Goal: Contribute content: Contribute content

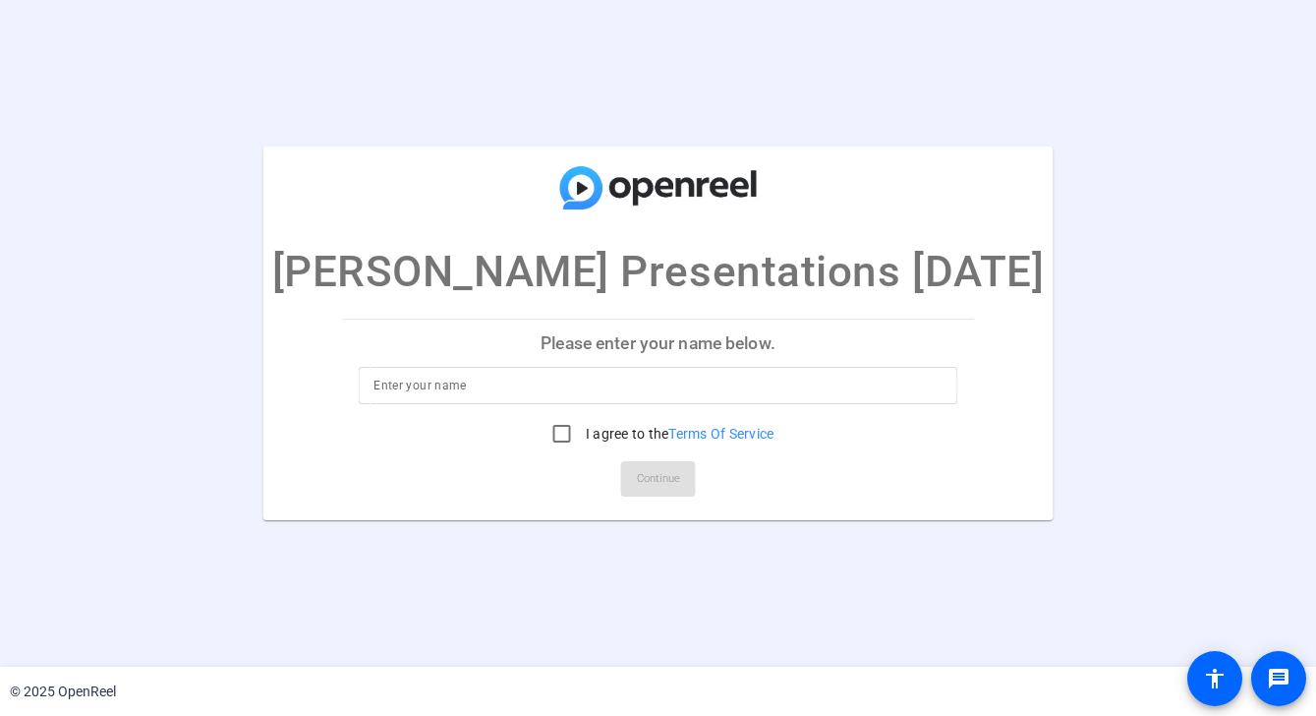
click at [518, 392] on input at bounding box center [658, 386] width 569 height 24
type input "Cynthia"
click at [558, 438] on input "I agree to the Terms Of Service" at bounding box center [562, 433] width 39 height 39
checkbox input "true"
click at [637, 476] on span "Continue" at bounding box center [658, 478] width 43 height 29
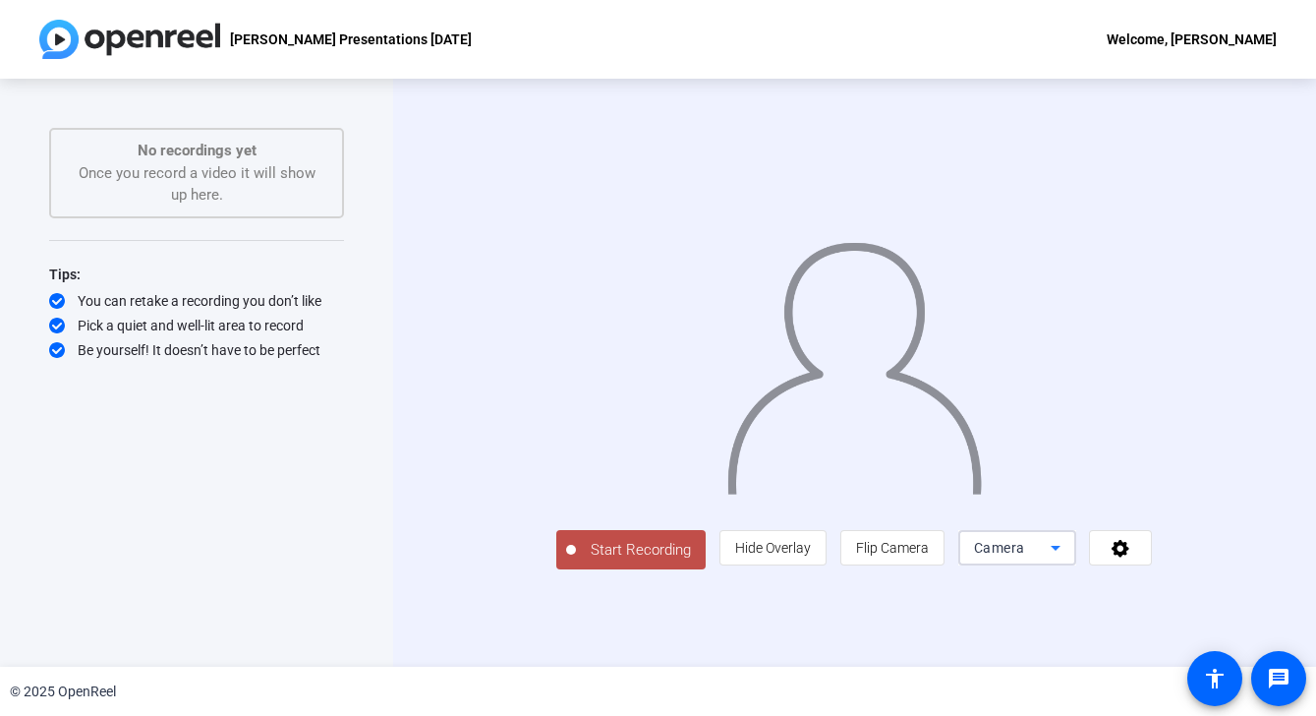
click at [1068, 559] on icon at bounding box center [1056, 548] width 24 height 24
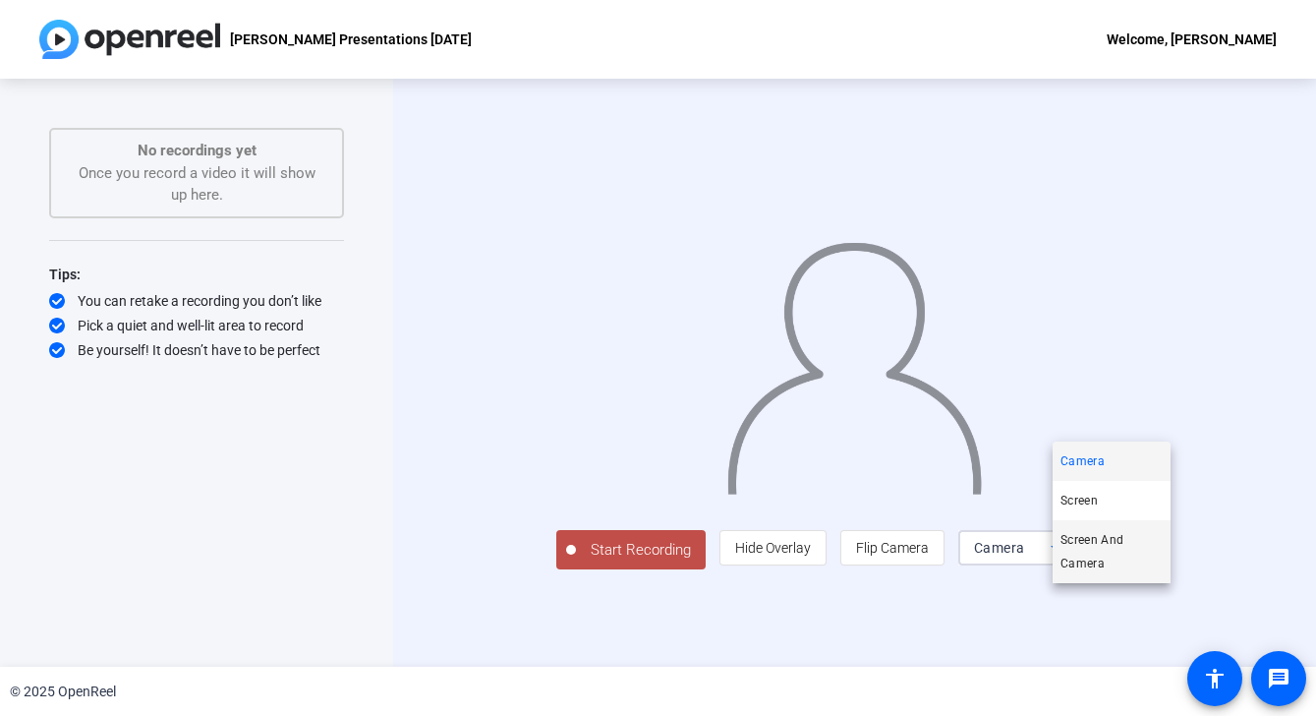
click at [1100, 551] on span "Screen And Camera" at bounding box center [1112, 551] width 102 height 47
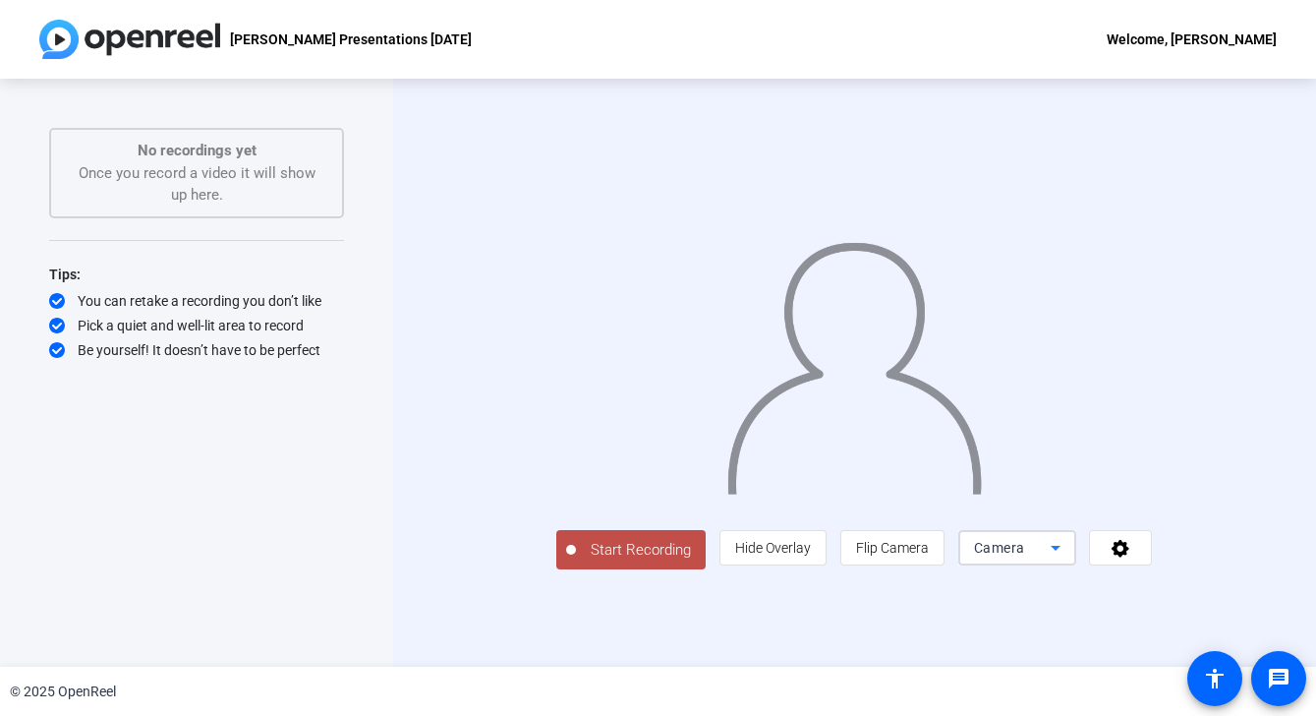
click at [1068, 559] on icon at bounding box center [1056, 548] width 24 height 24
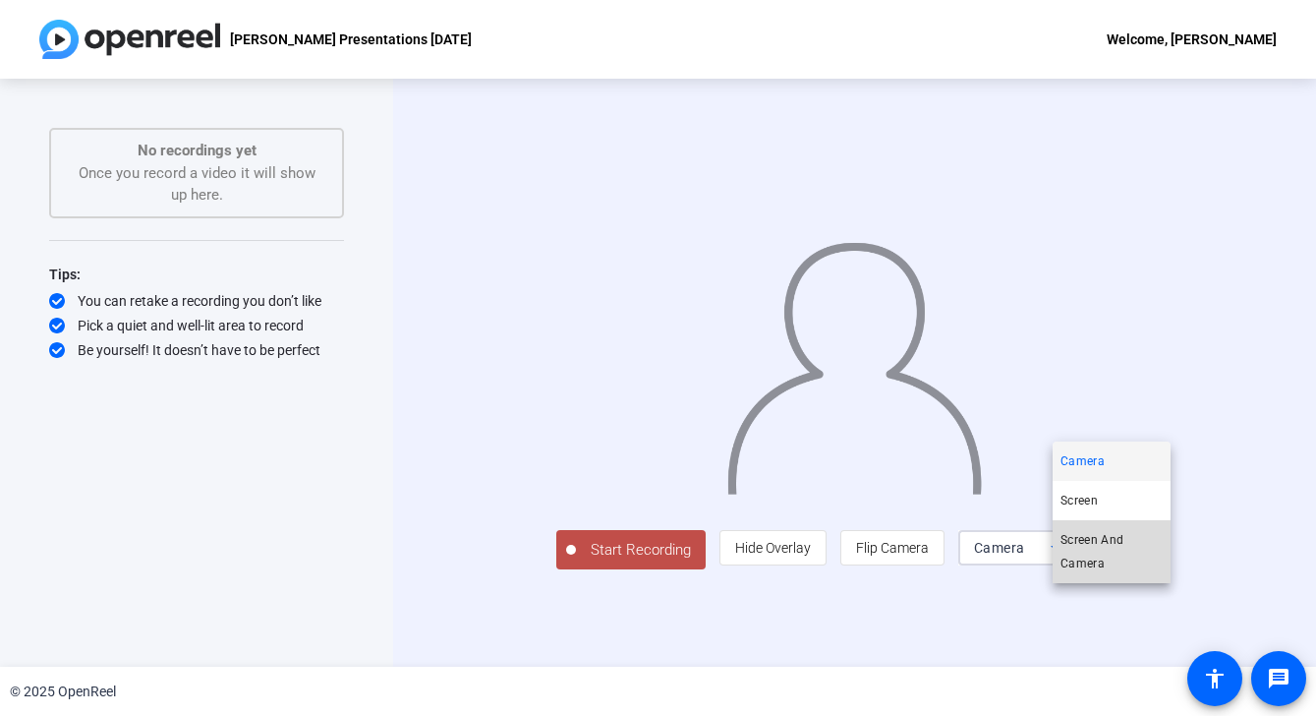
click at [1117, 552] on span "Screen And Camera" at bounding box center [1112, 551] width 102 height 47
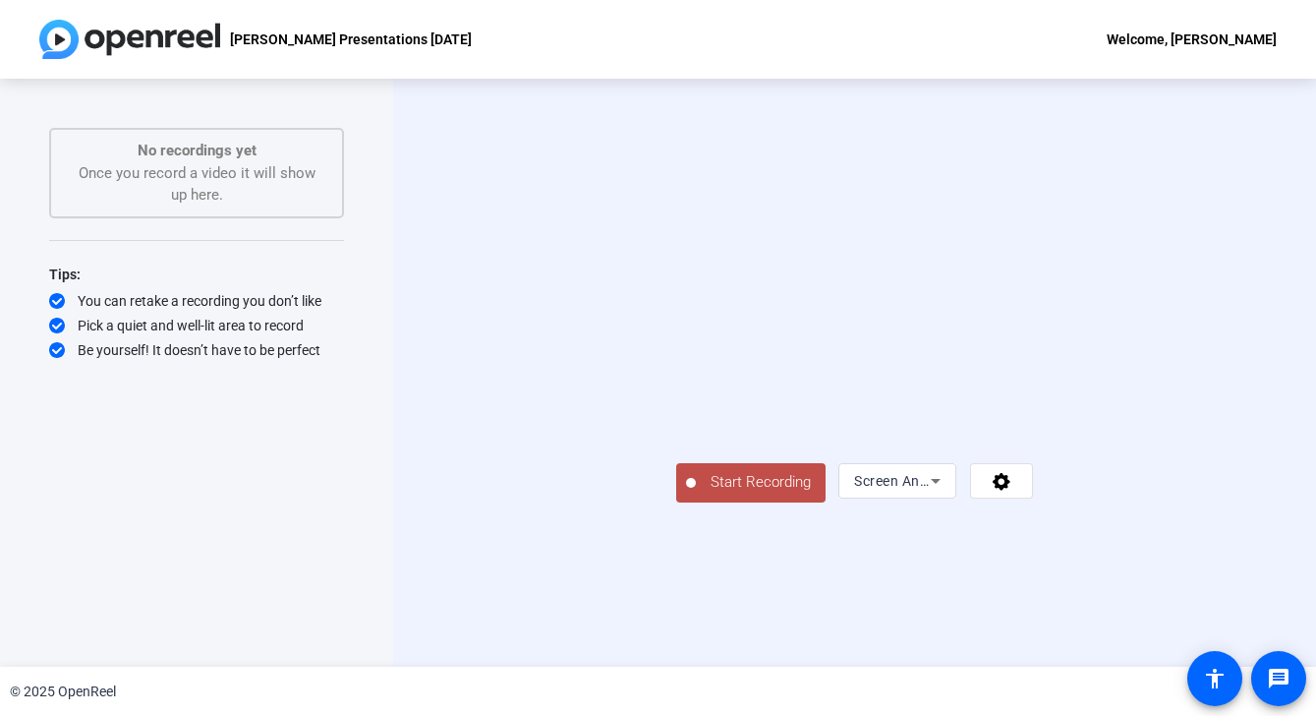
click at [696, 494] on span "Start Recording" at bounding box center [761, 482] width 130 height 23
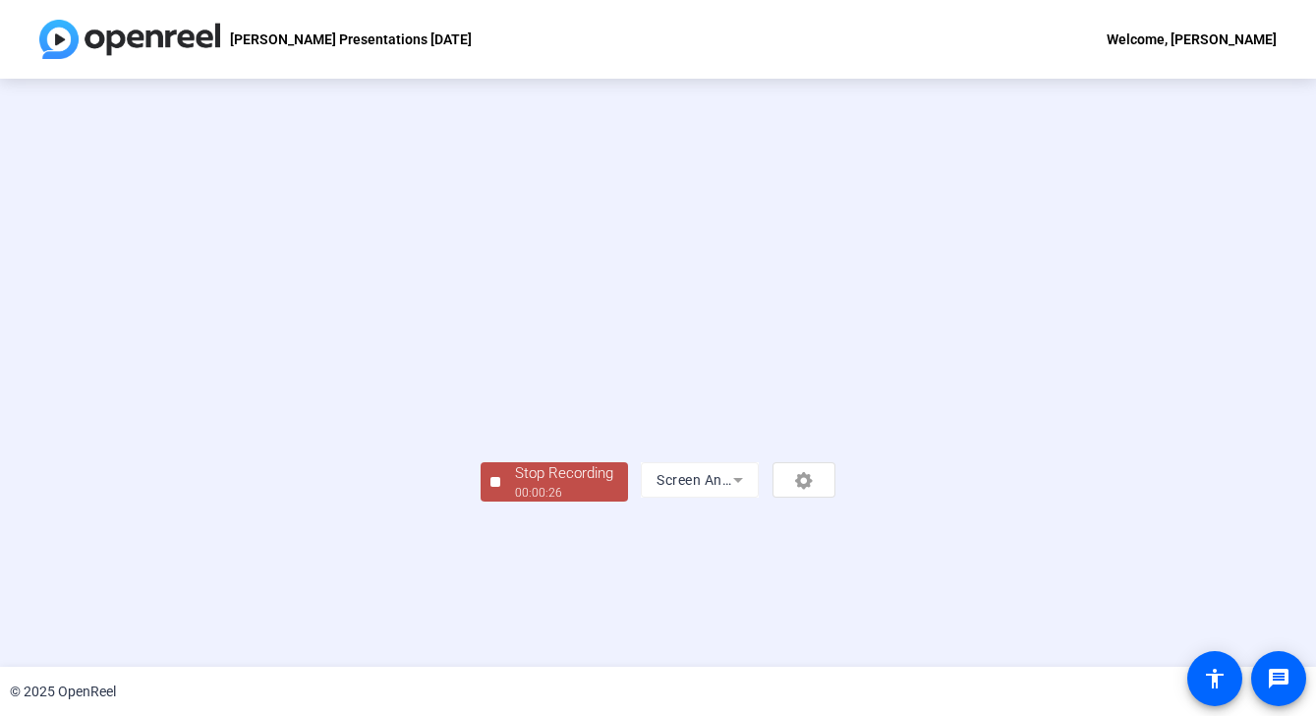
scroll to position [60, 0]
click at [515, 485] on div "Stop Recording" at bounding box center [564, 473] width 98 height 23
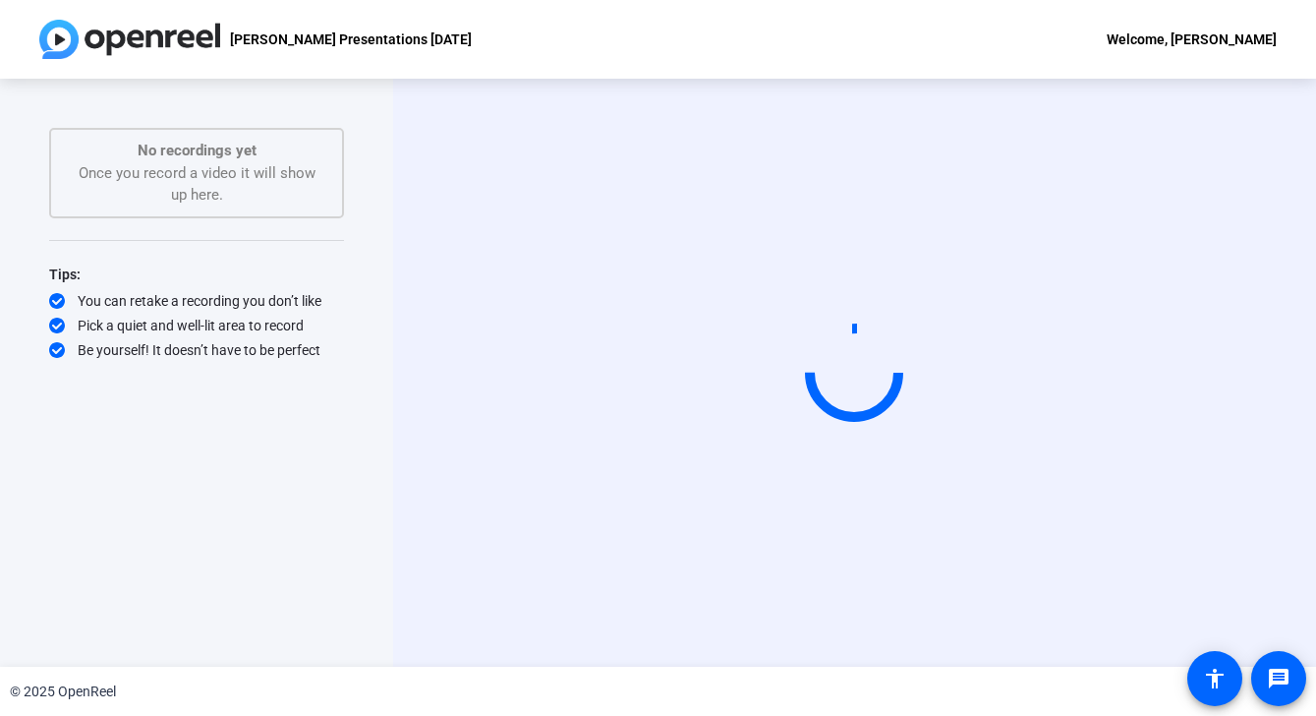
scroll to position [0, 0]
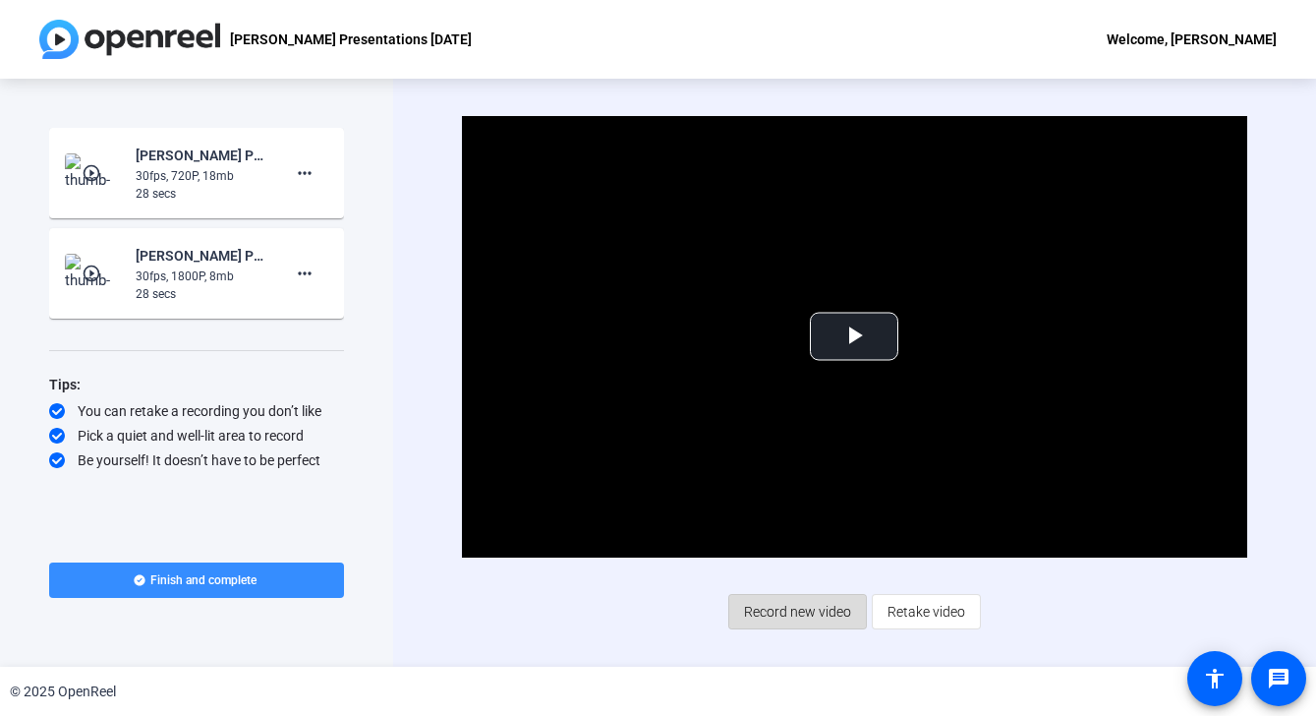
click at [825, 619] on span "Record new video" at bounding box center [797, 611] width 107 height 37
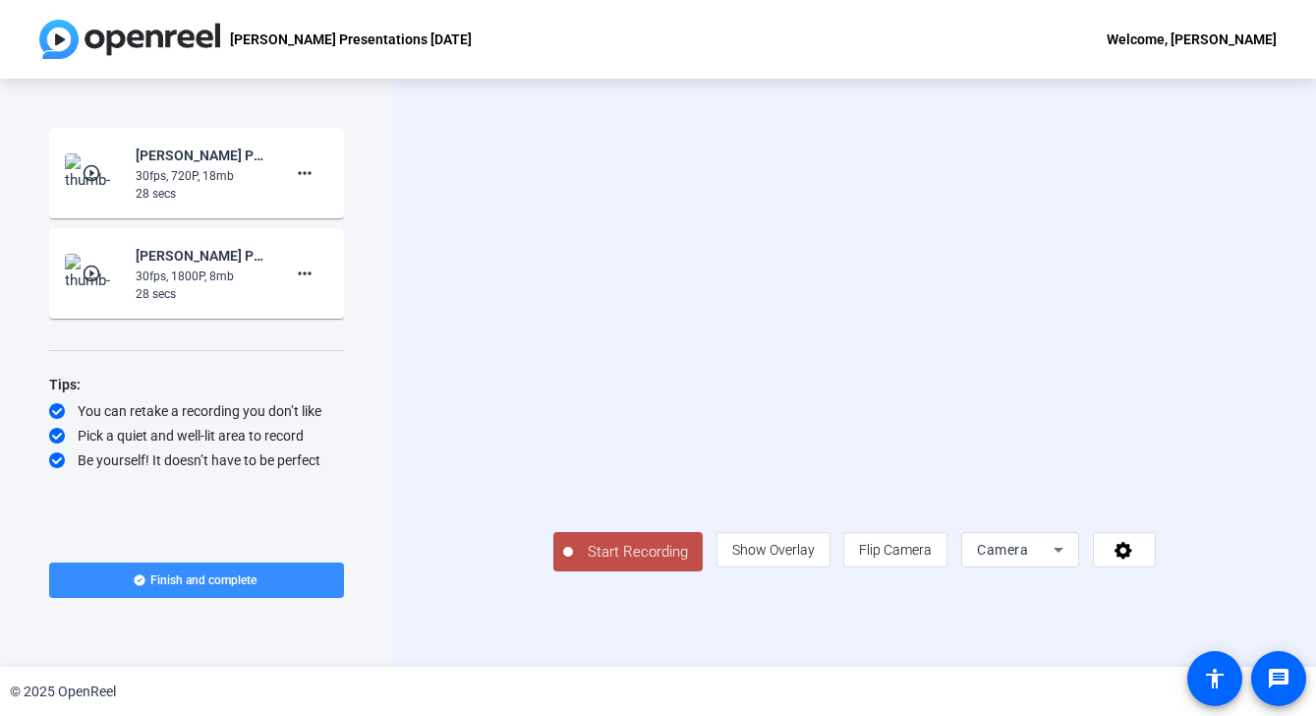
click at [1054, 561] on div "Camera" at bounding box center [1015, 550] width 77 height 24
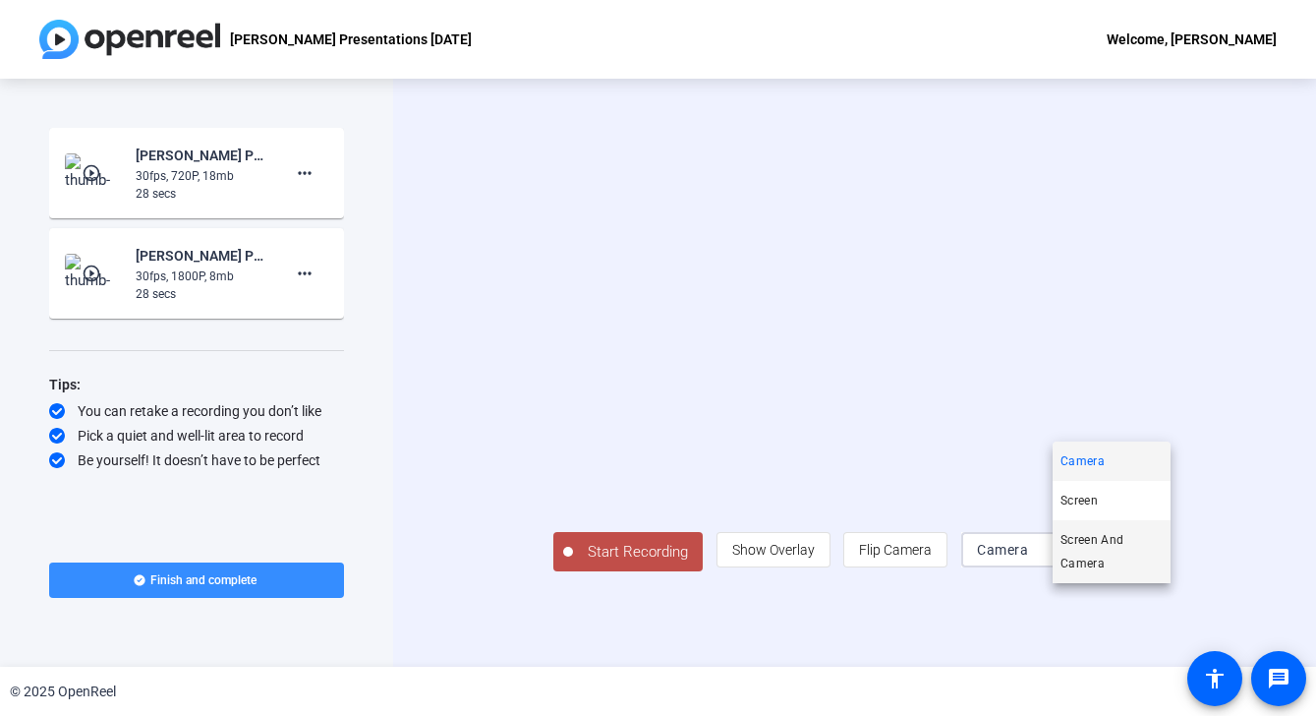
click at [1081, 555] on span "Screen And Camera" at bounding box center [1112, 551] width 102 height 47
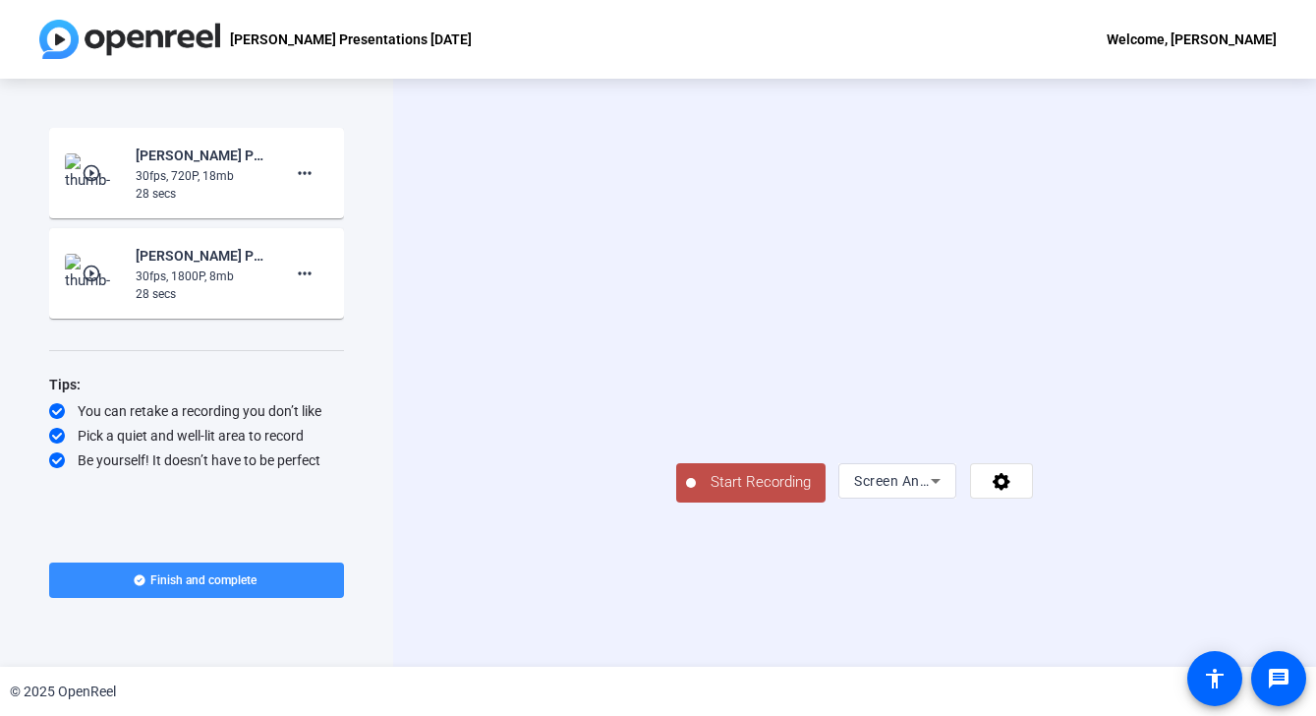
click at [948, 493] on icon at bounding box center [936, 481] width 24 height 24
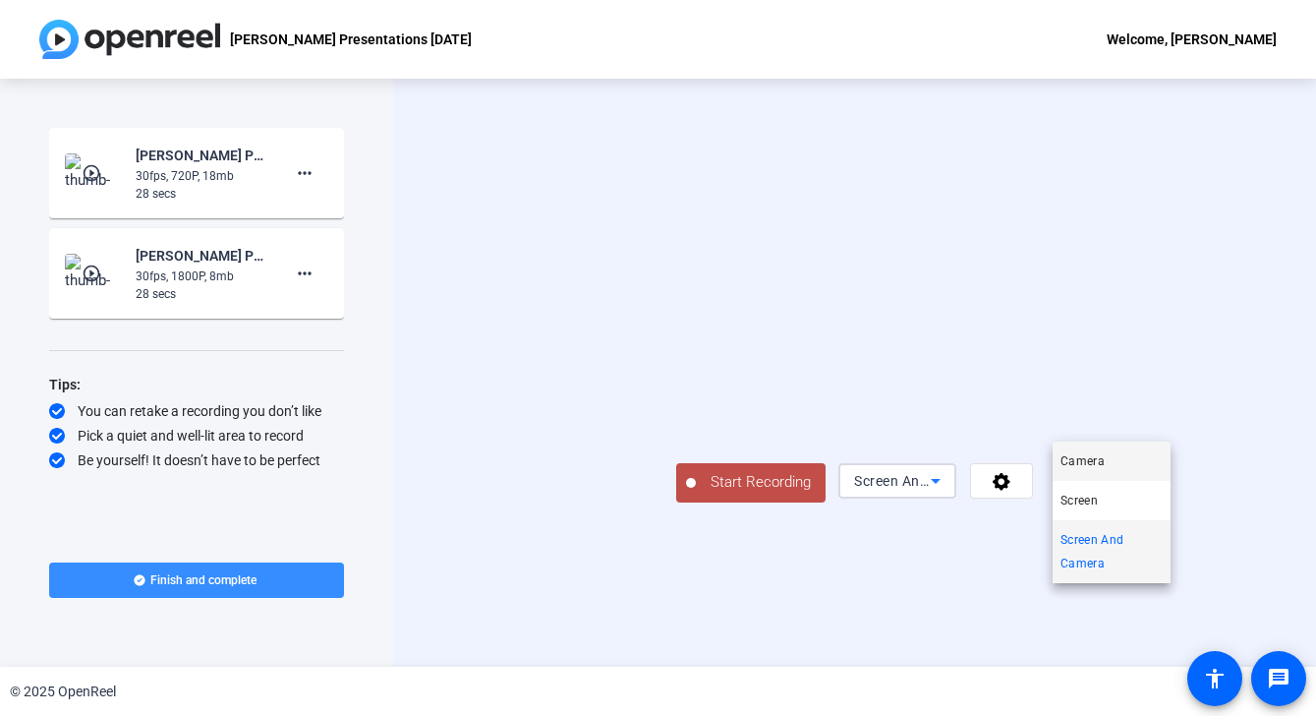
click at [1098, 459] on span "Camera" at bounding box center [1083, 461] width 44 height 24
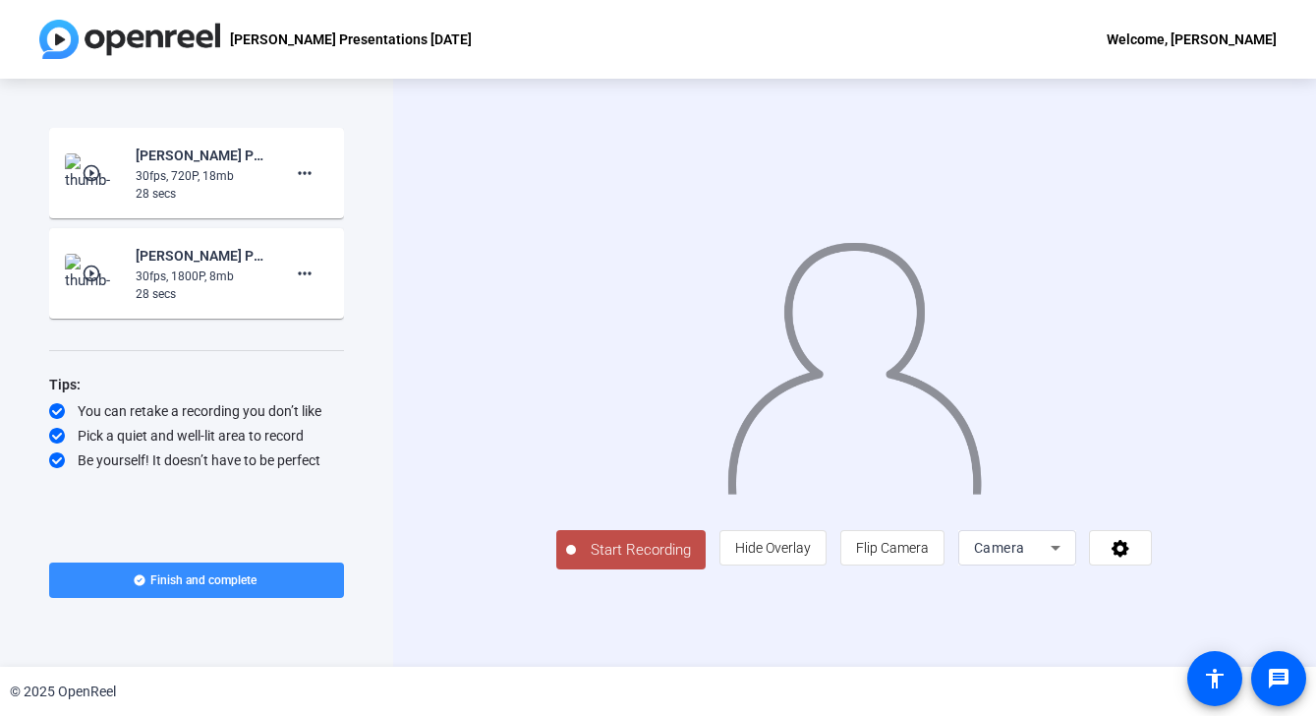
click at [577, 561] on span "Start Recording" at bounding box center [641, 550] width 130 height 23
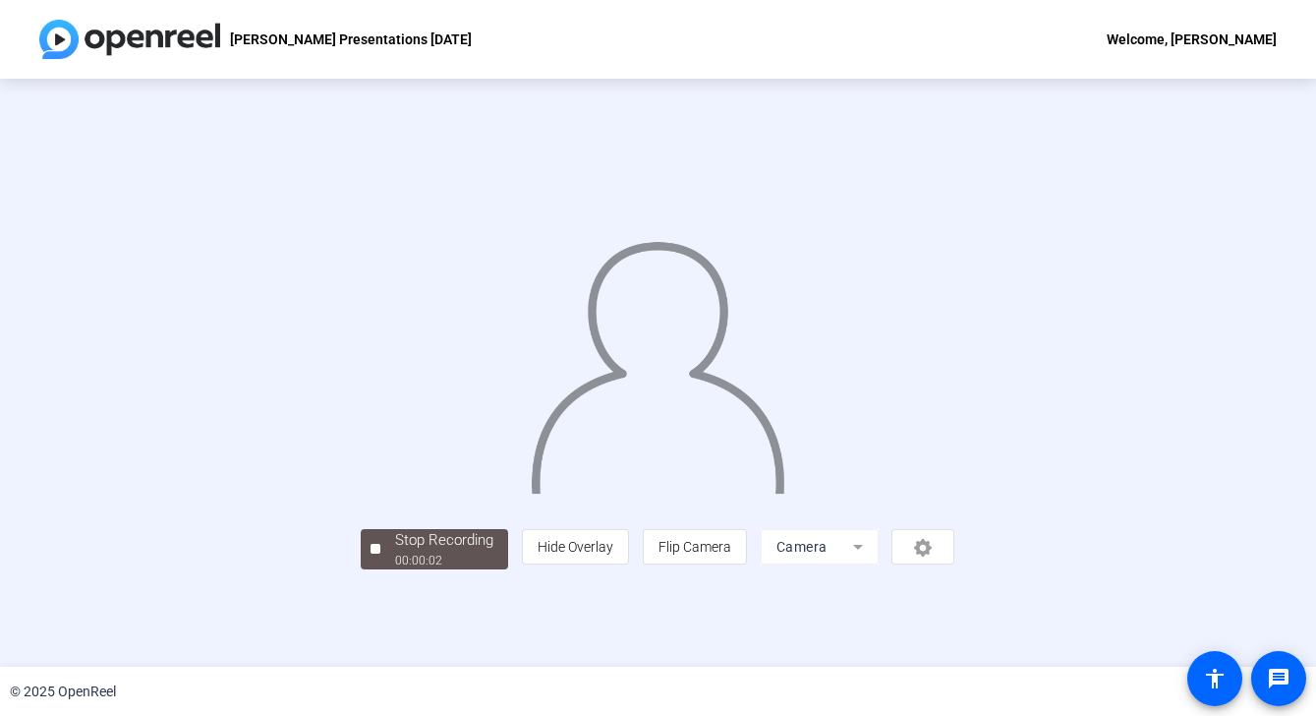
scroll to position [60, 0]
click at [879, 564] on mat-form-field "Camera" at bounding box center [820, 546] width 118 height 35
click at [395, 552] on div "Stop Recording" at bounding box center [444, 540] width 98 height 23
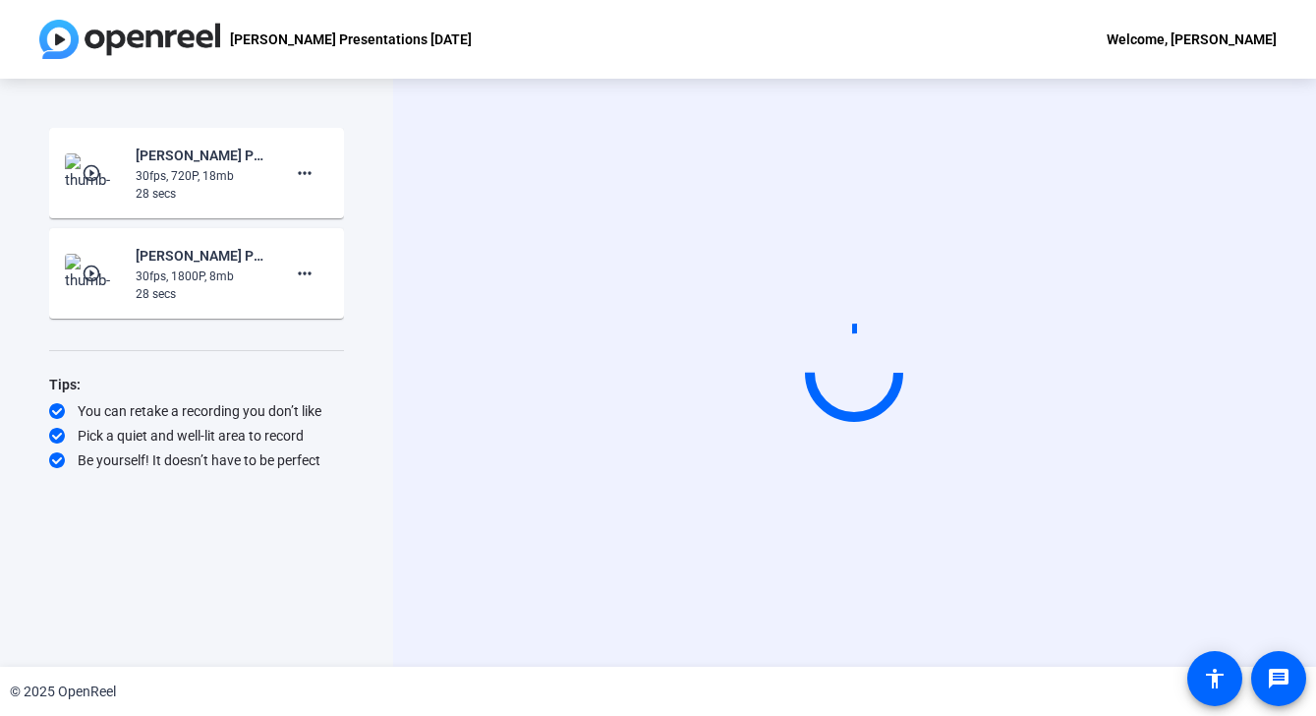
scroll to position [0, 0]
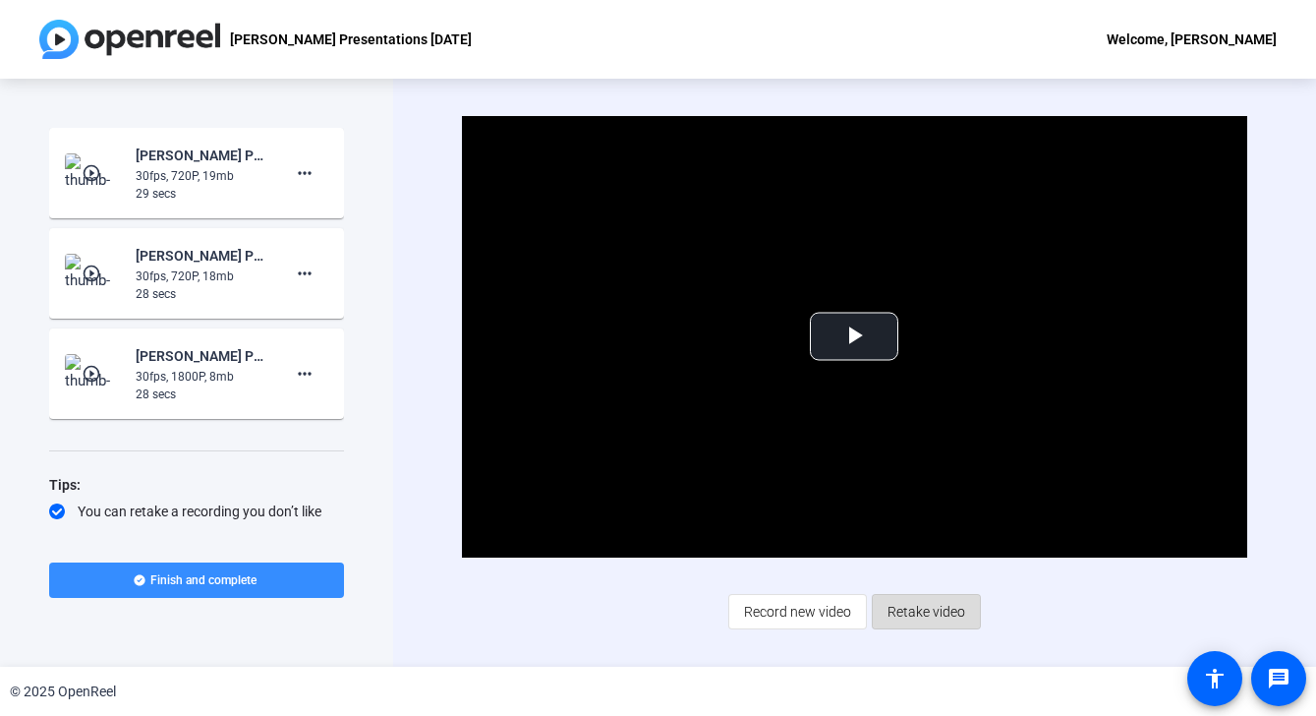
click at [918, 608] on span "Retake video" at bounding box center [927, 611] width 78 height 37
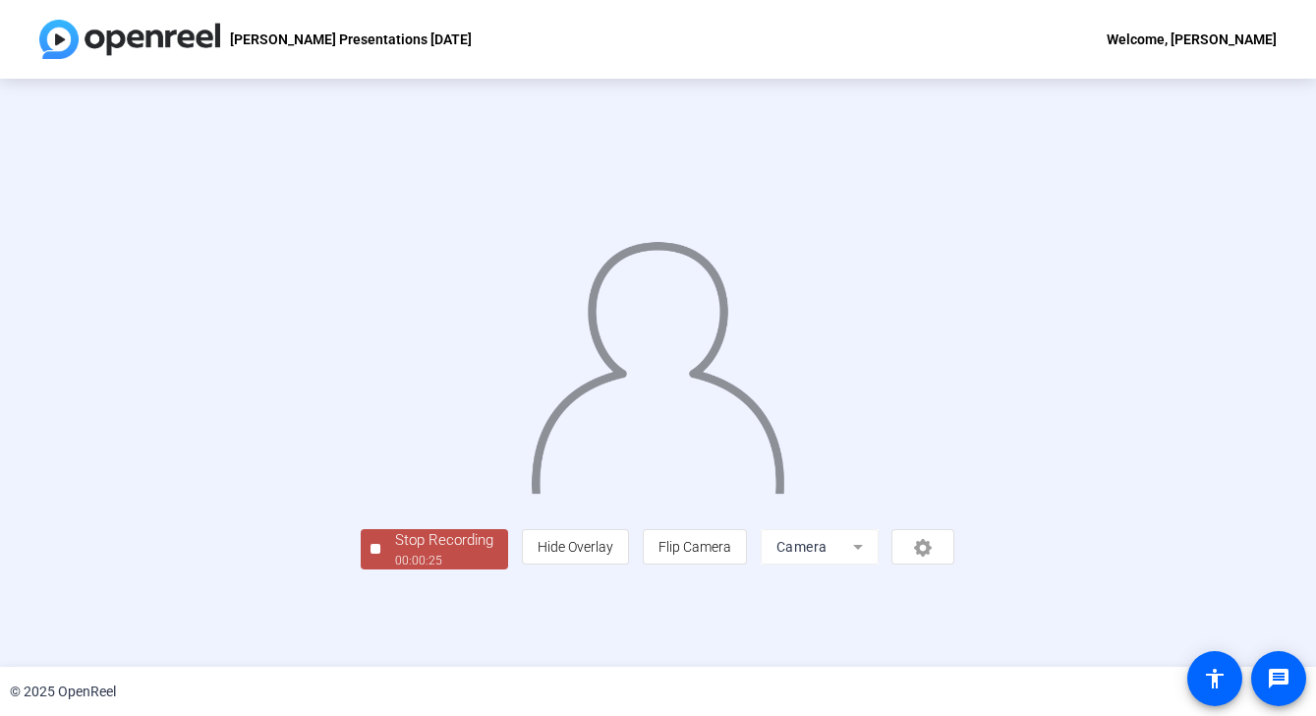
scroll to position [60, 0]
click at [395, 569] on div "00:00:31" at bounding box center [444, 561] width 98 height 18
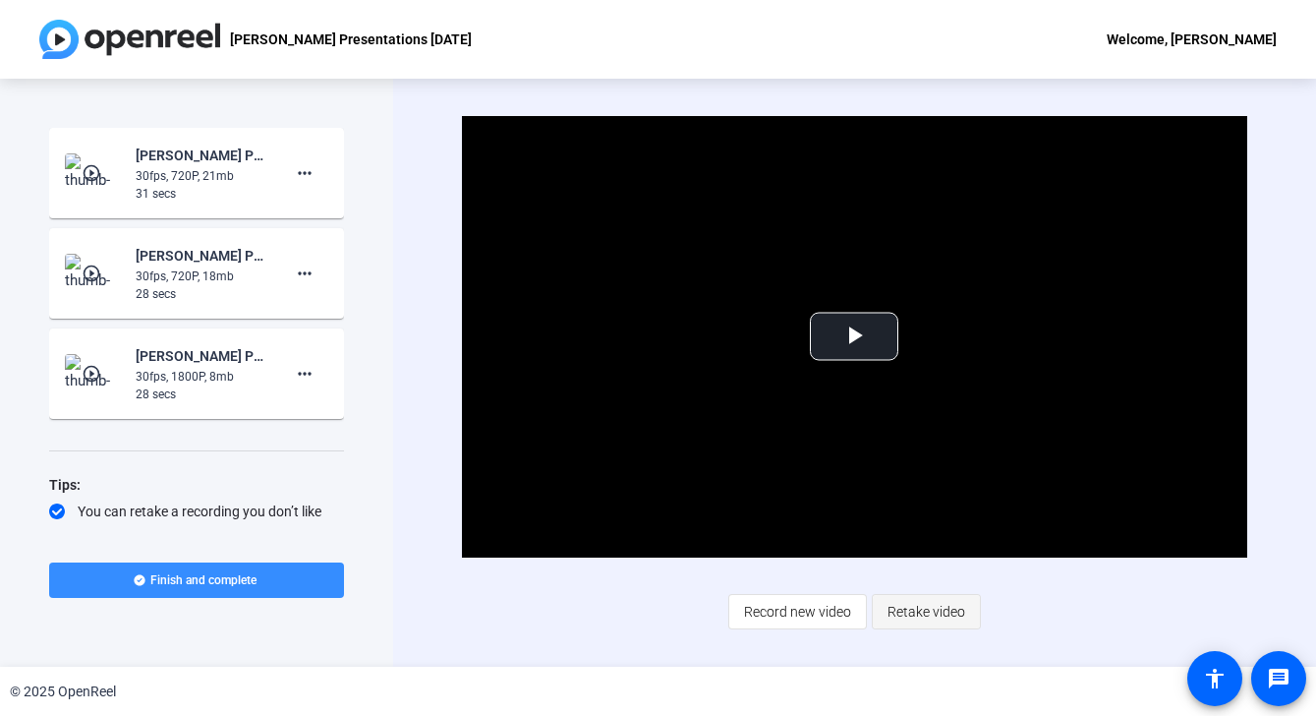
click at [901, 609] on span "Retake video" at bounding box center [927, 611] width 78 height 37
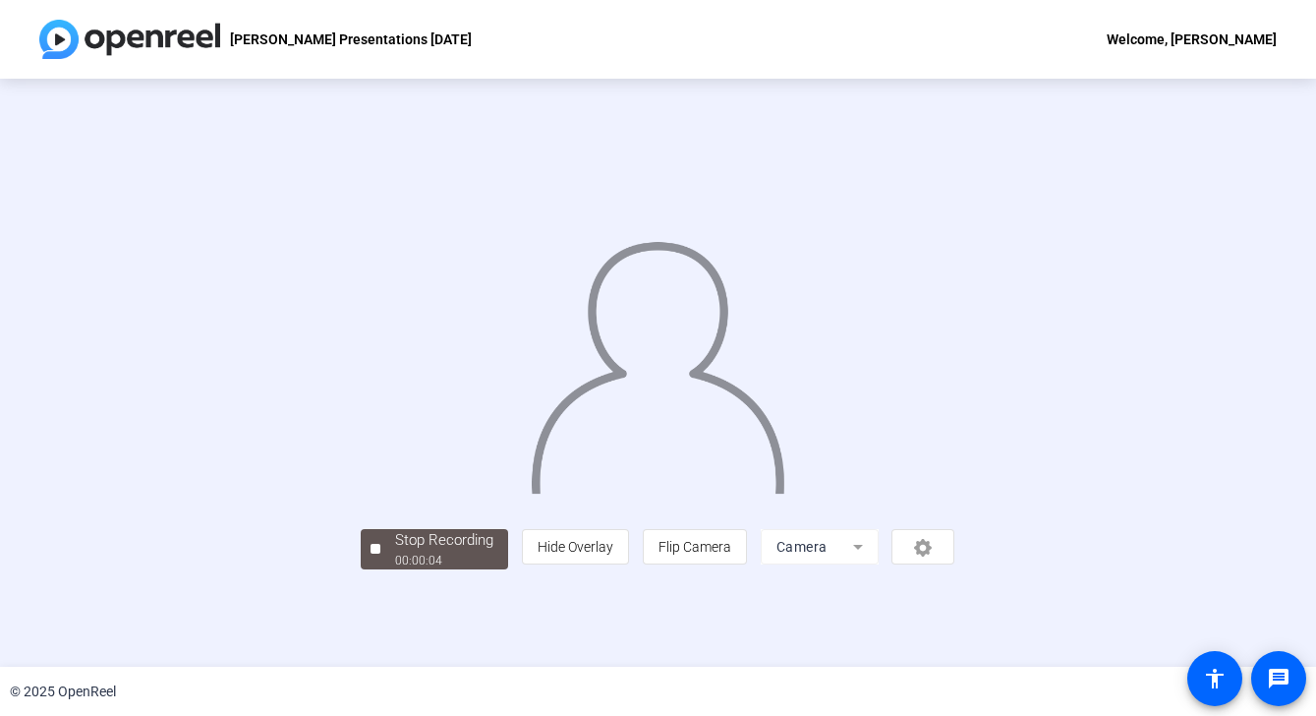
scroll to position [60, 0]
click at [955, 564] on div "person Hide Overlay flip Flip Camera Camera" at bounding box center [738, 546] width 433 height 35
click at [380, 569] on span "Stop Recording 00:00:09" at bounding box center [444, 549] width 128 height 40
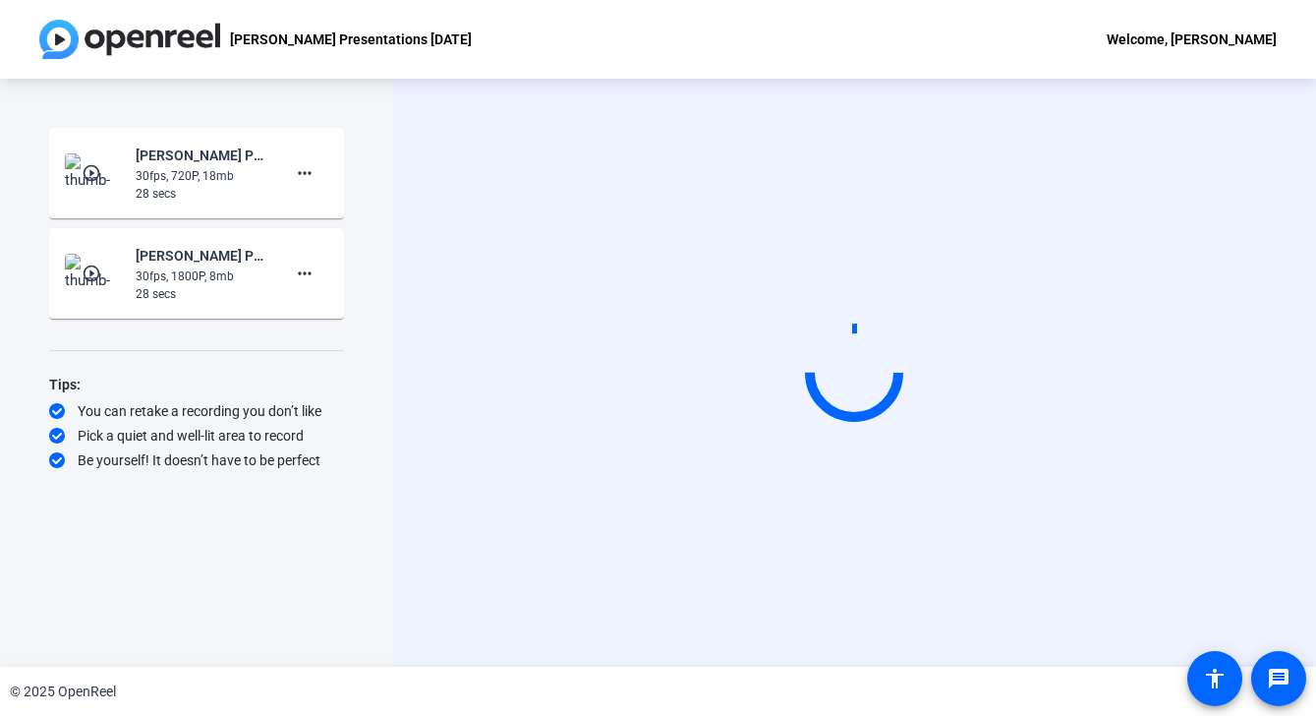
scroll to position [0, 0]
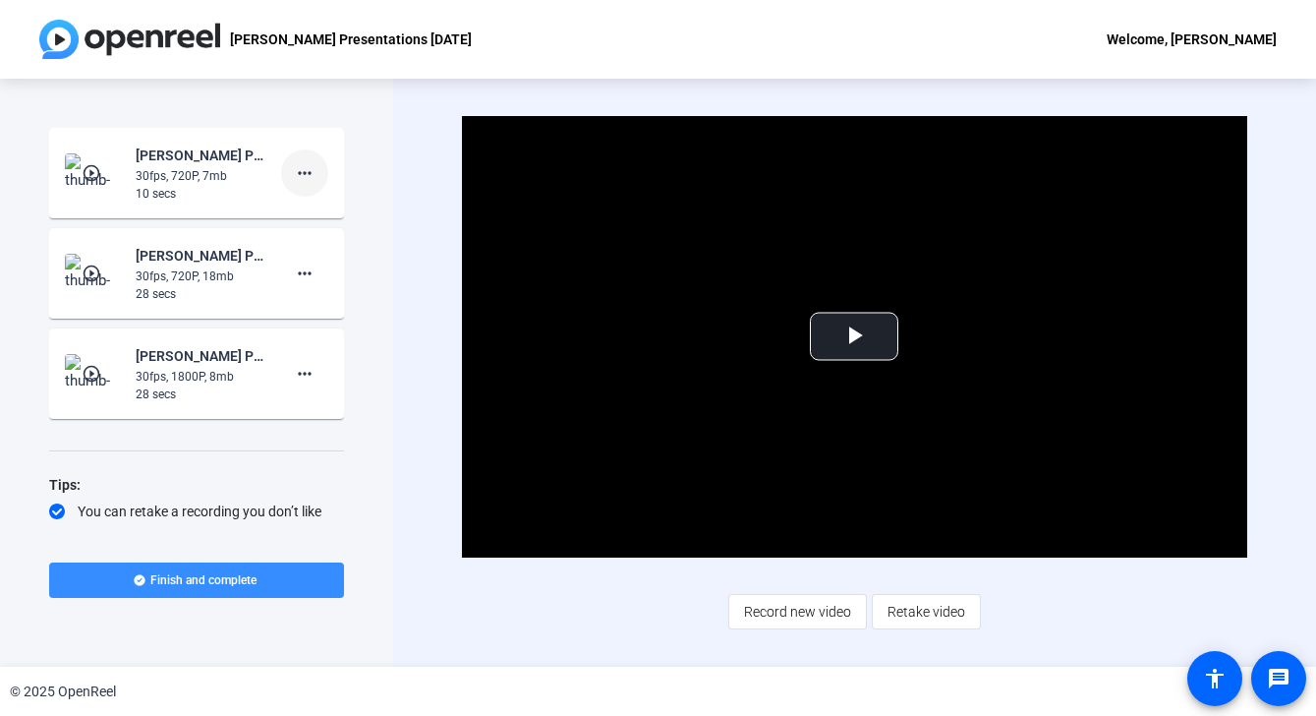
click at [311, 173] on mat-icon "more_horiz" at bounding box center [305, 173] width 24 height 24
click at [328, 220] on span "Delete clip" at bounding box center [336, 215] width 79 height 24
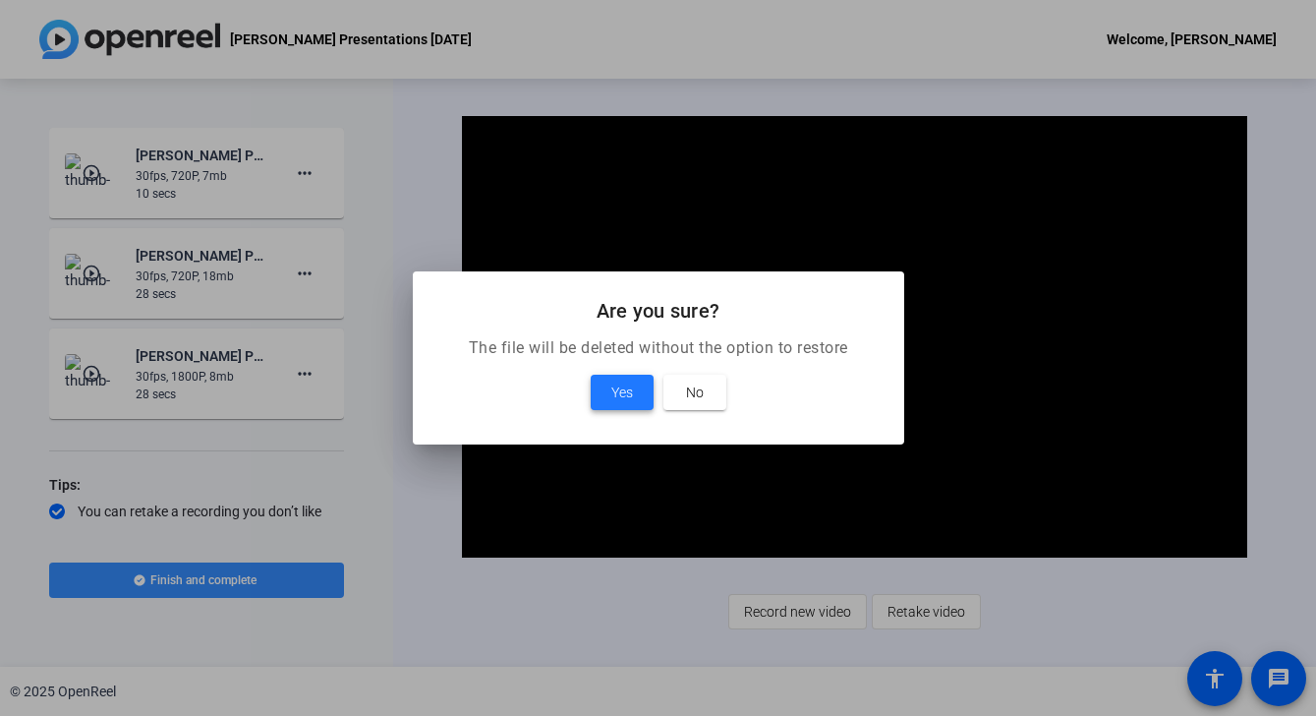
click at [627, 395] on span "Yes" at bounding box center [622, 392] width 22 height 24
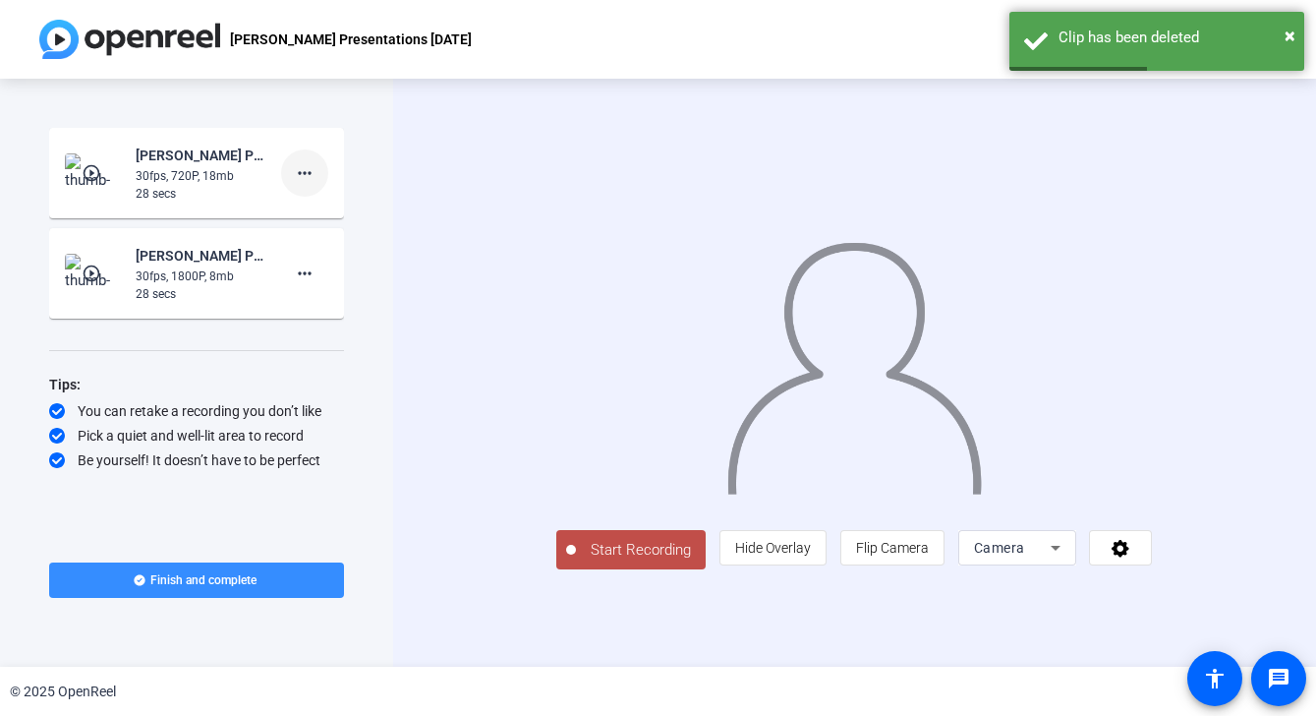
click at [312, 174] on mat-icon "more_horiz" at bounding box center [305, 173] width 24 height 24
click at [339, 222] on span "Delete clip" at bounding box center [336, 215] width 79 height 24
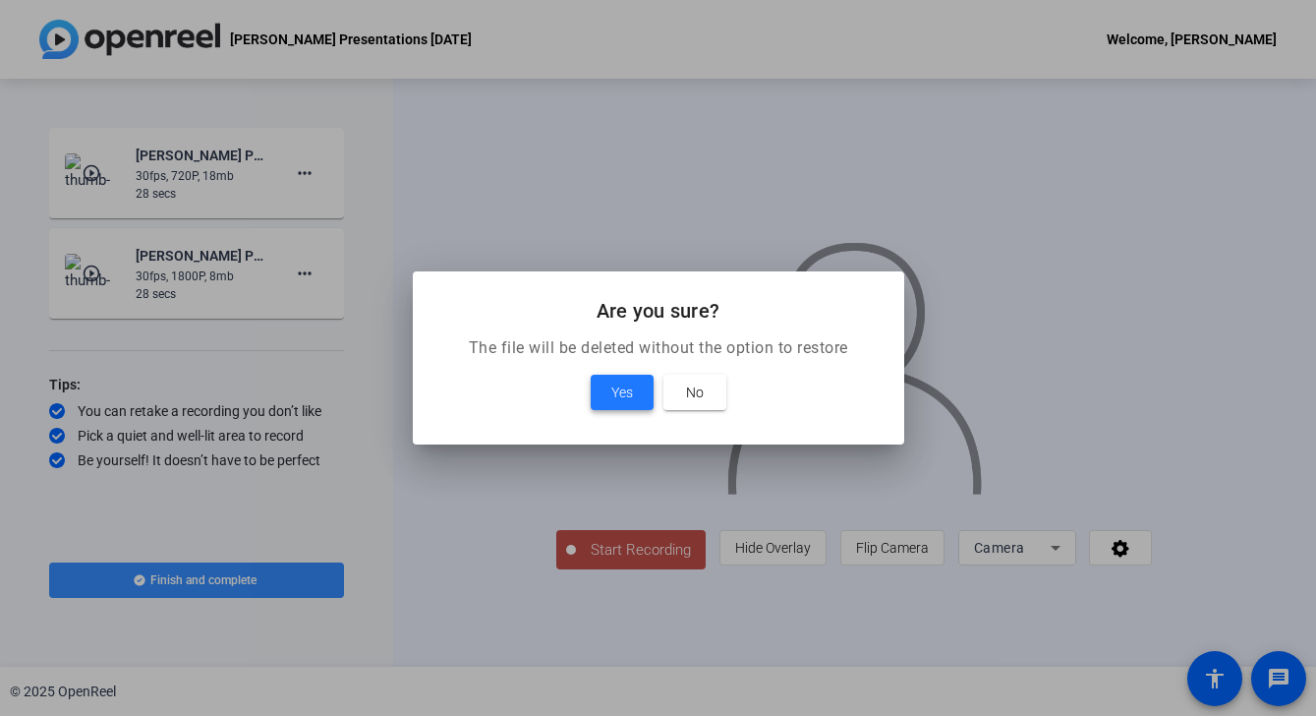
click at [626, 393] on span "Yes" at bounding box center [622, 392] width 22 height 24
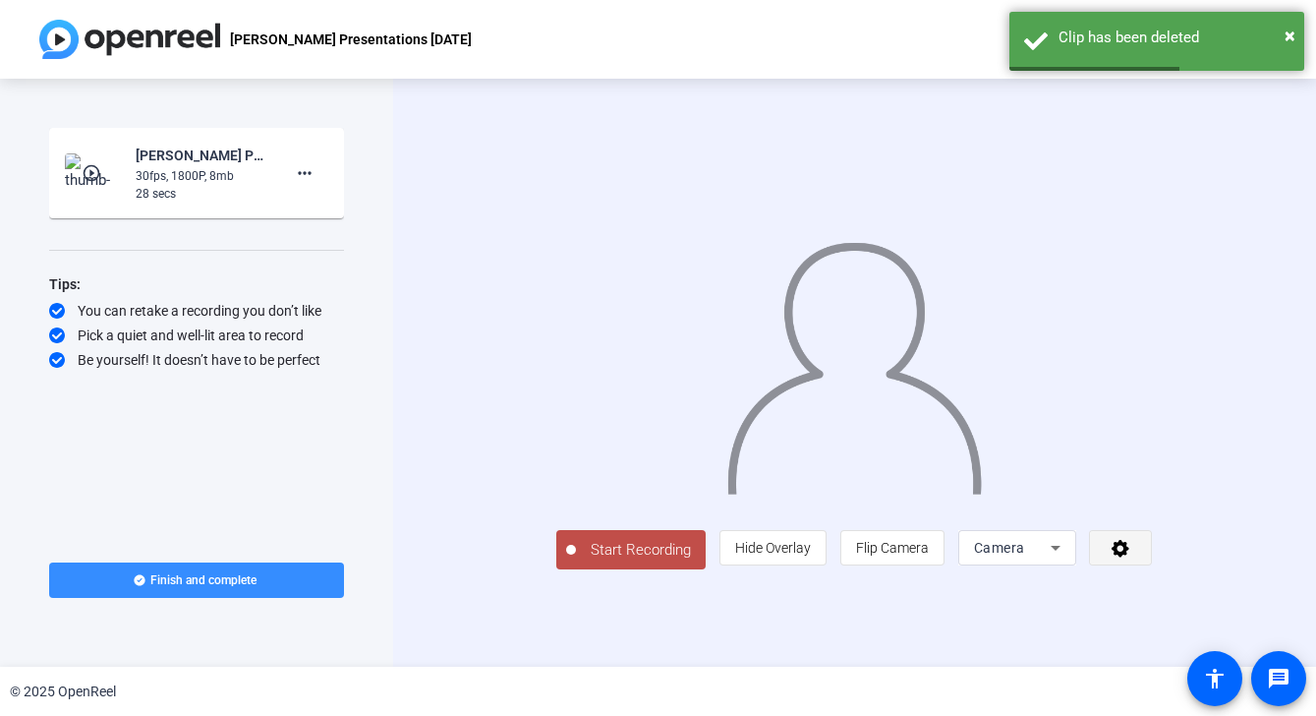
click at [1151, 571] on span at bounding box center [1120, 547] width 61 height 47
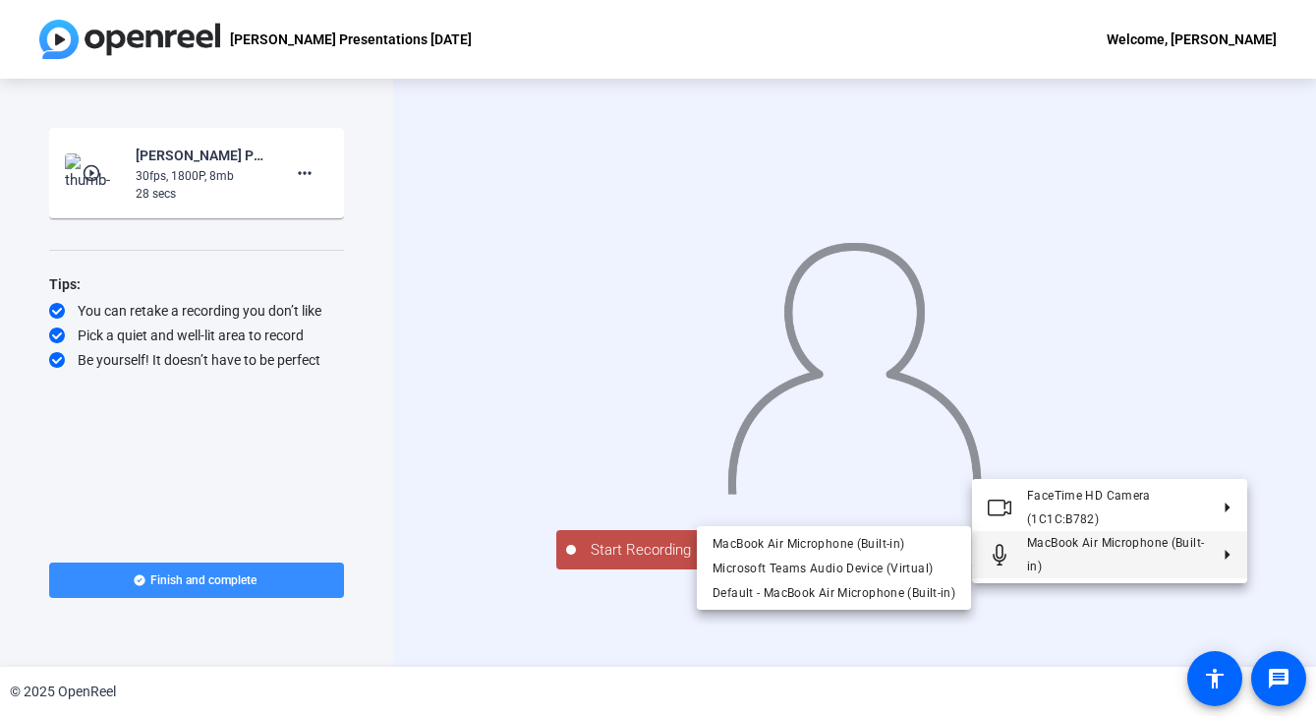
click at [1085, 569] on span "MacBook Air Microphone (Built-in)" at bounding box center [1117, 554] width 181 height 47
click at [912, 680] on div at bounding box center [658, 358] width 1316 height 716
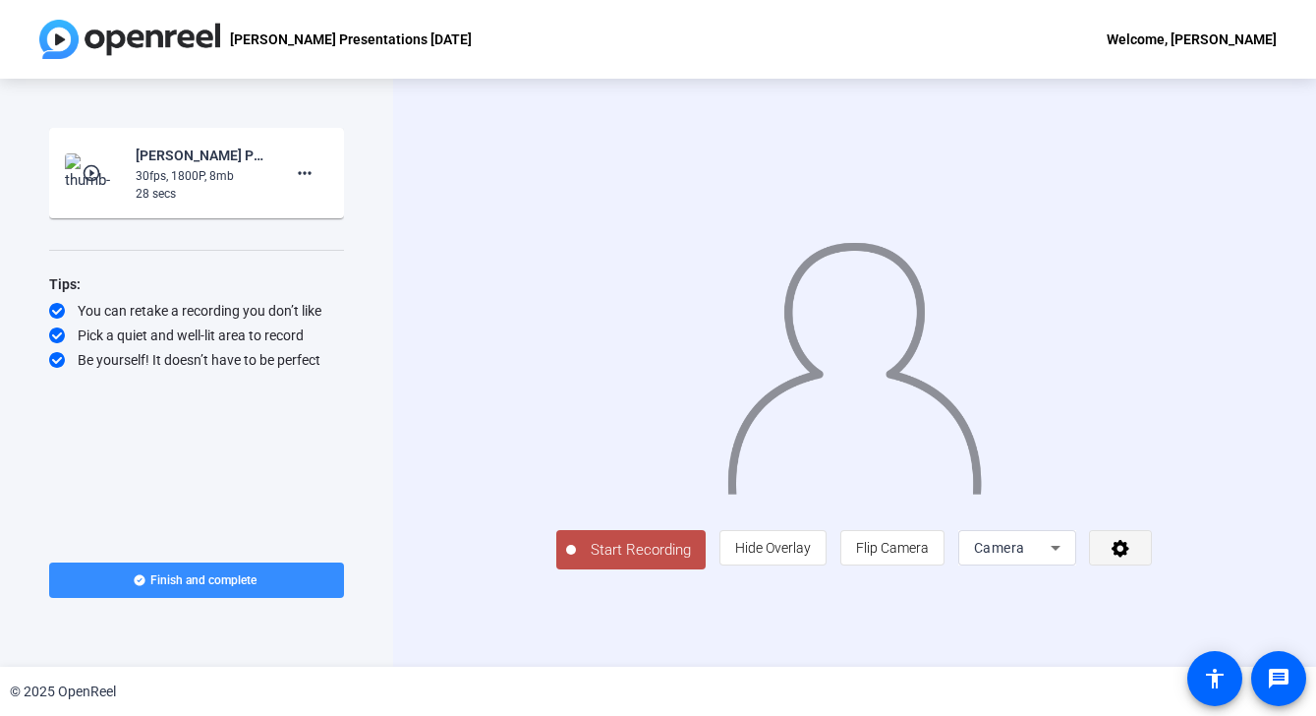
click at [1151, 571] on span at bounding box center [1120, 547] width 61 height 47
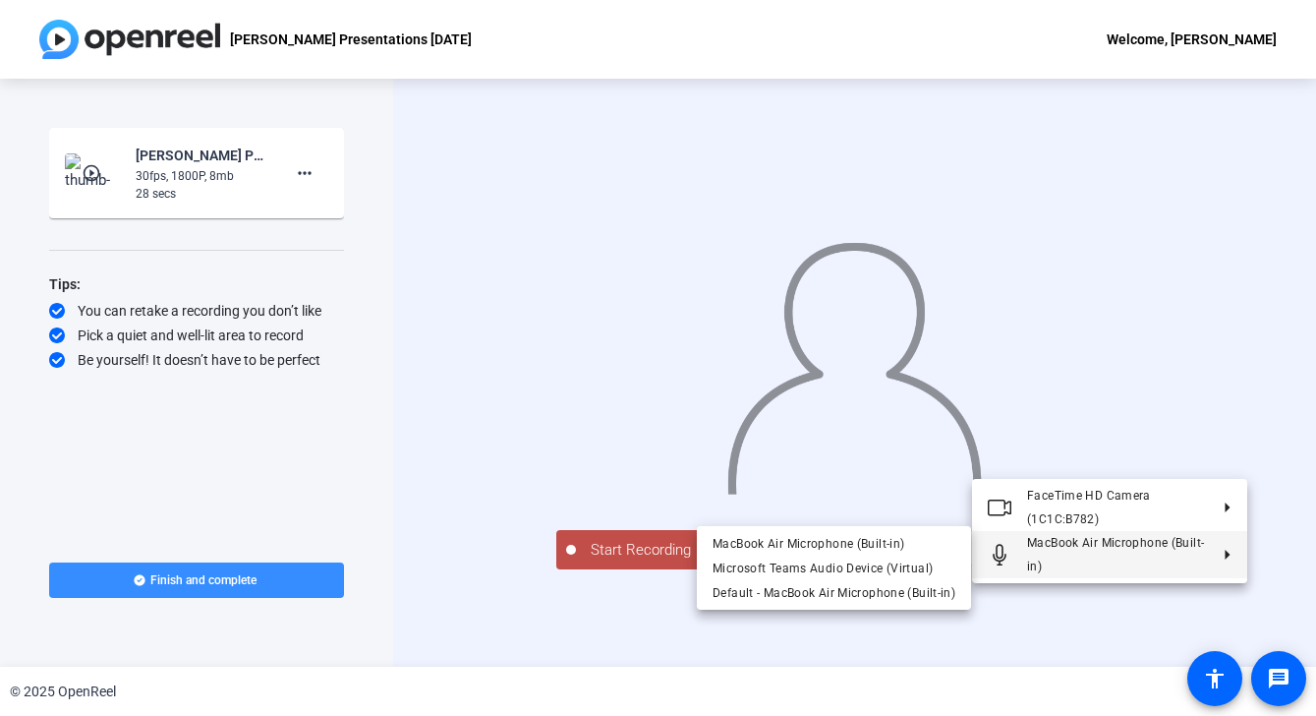
click at [1218, 595] on div at bounding box center [658, 358] width 1316 height 716
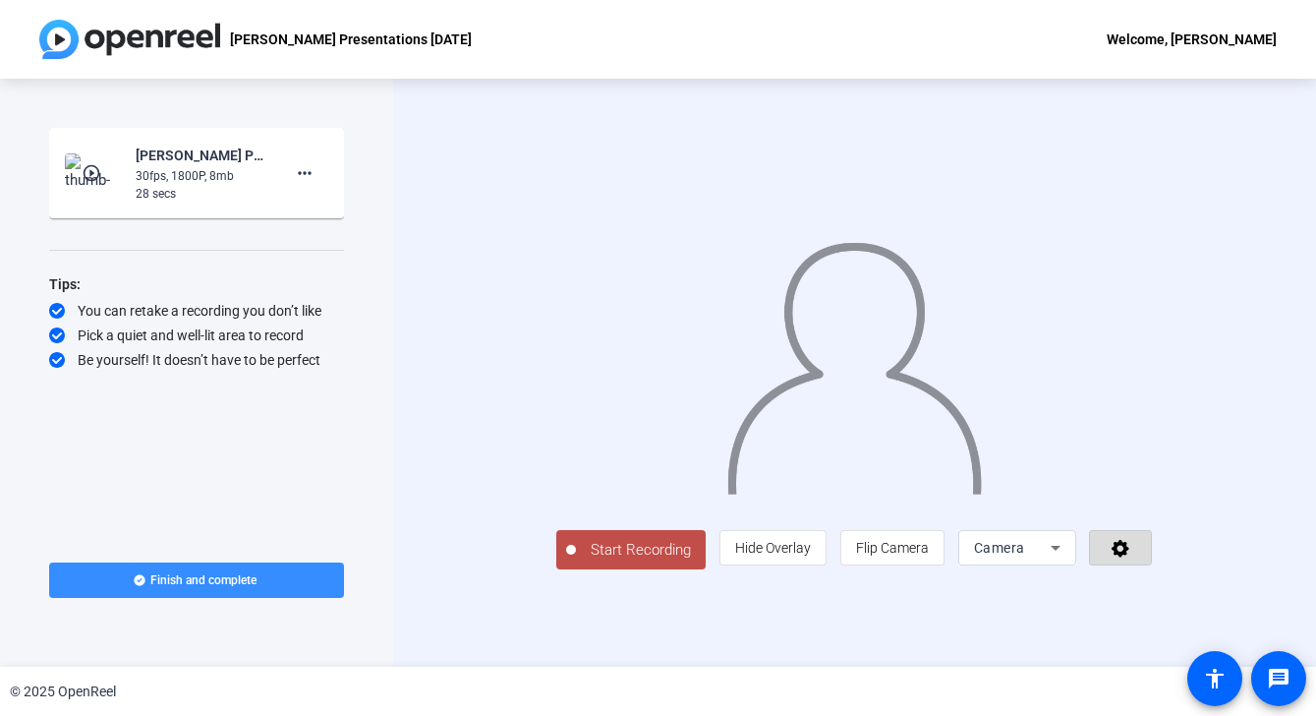
click at [1133, 557] on icon at bounding box center [1121, 548] width 23 height 20
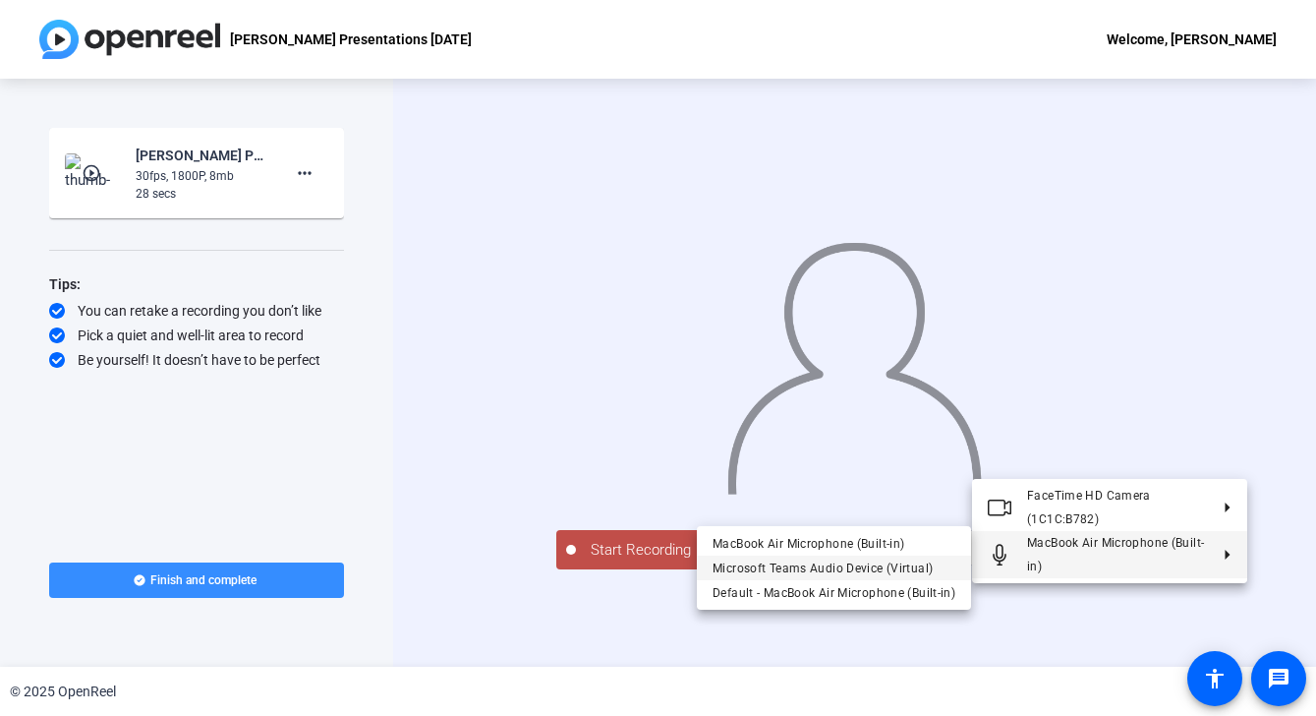
click at [913, 571] on span "Microsoft Teams Audio Device (Virtual)" at bounding box center [823, 567] width 220 height 14
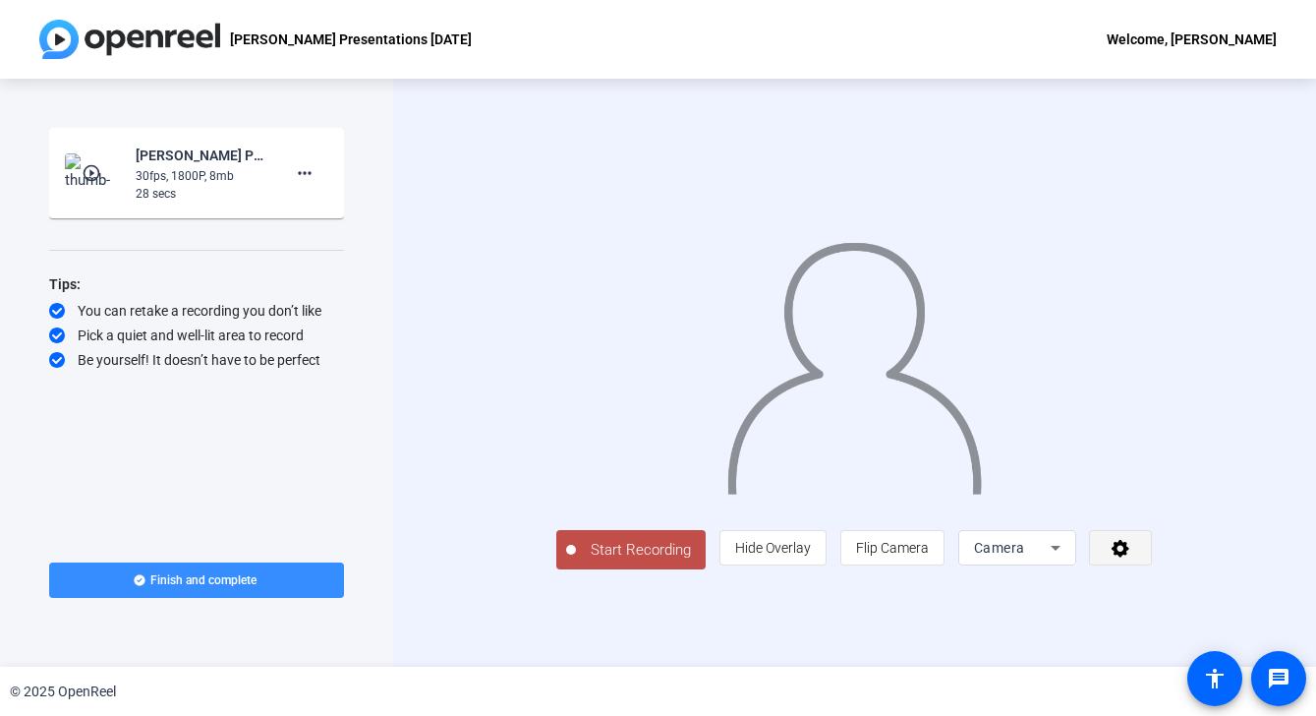
click at [1133, 557] on icon at bounding box center [1121, 548] width 23 height 20
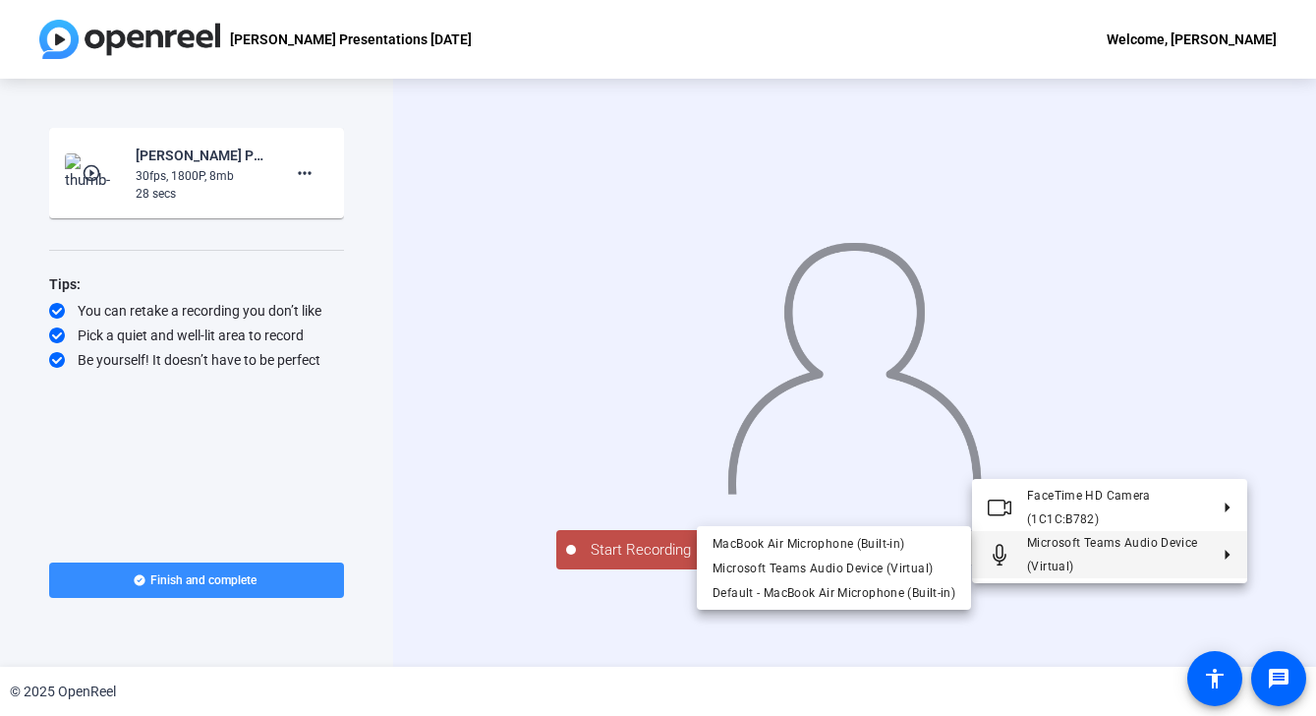
click at [1025, 655] on div at bounding box center [658, 358] width 1316 height 716
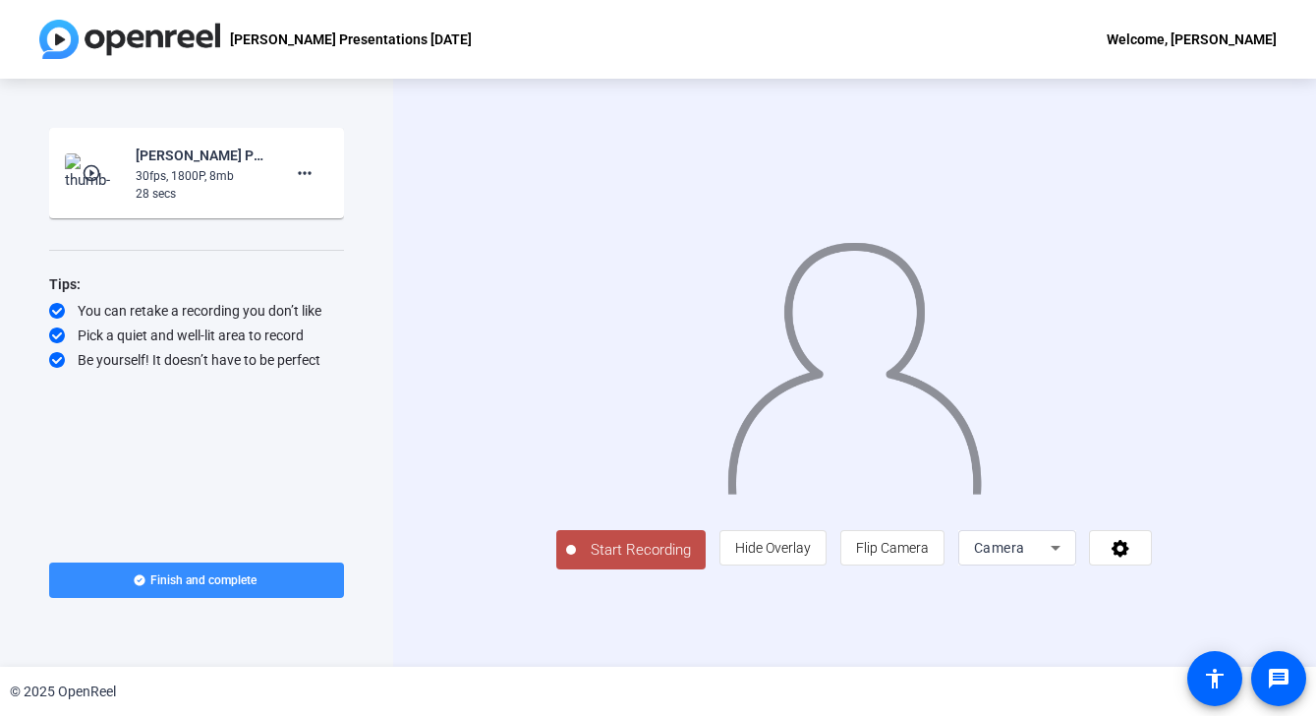
click at [577, 561] on span "Start Recording" at bounding box center [641, 550] width 130 height 23
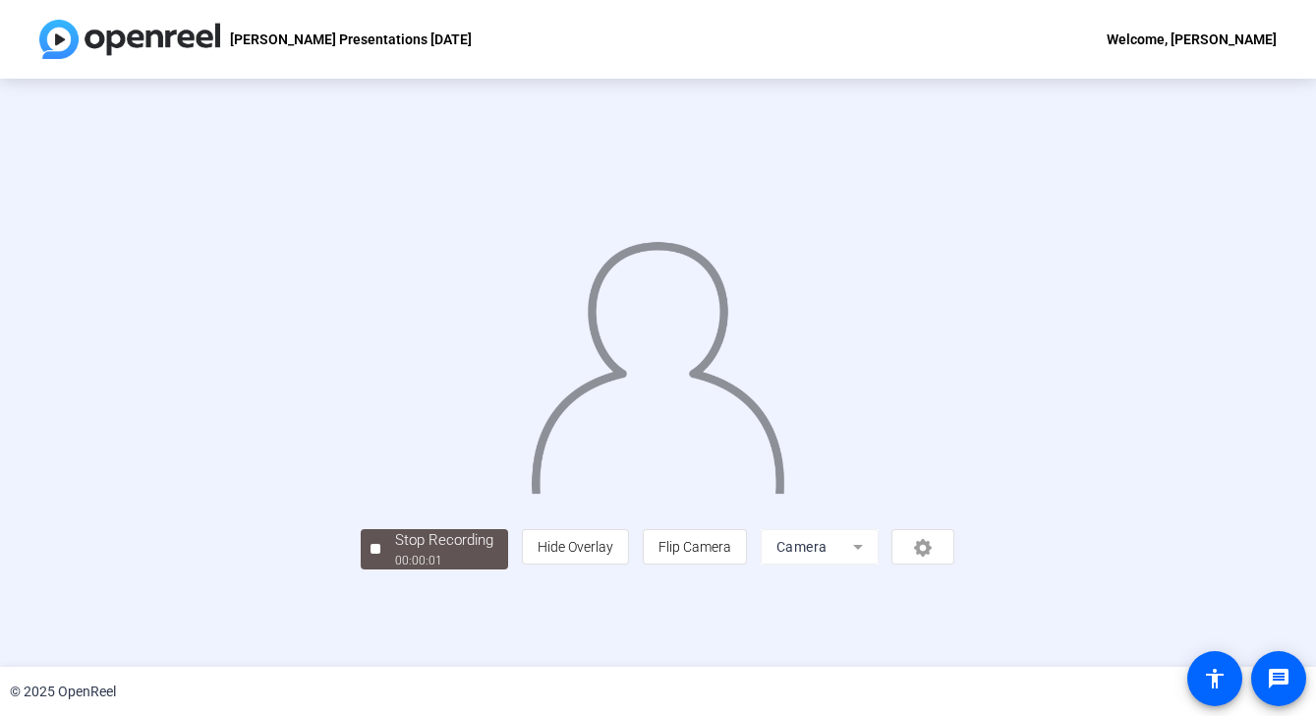
scroll to position [60, 0]
click at [395, 569] on div "00:00:06" at bounding box center [444, 561] width 98 height 18
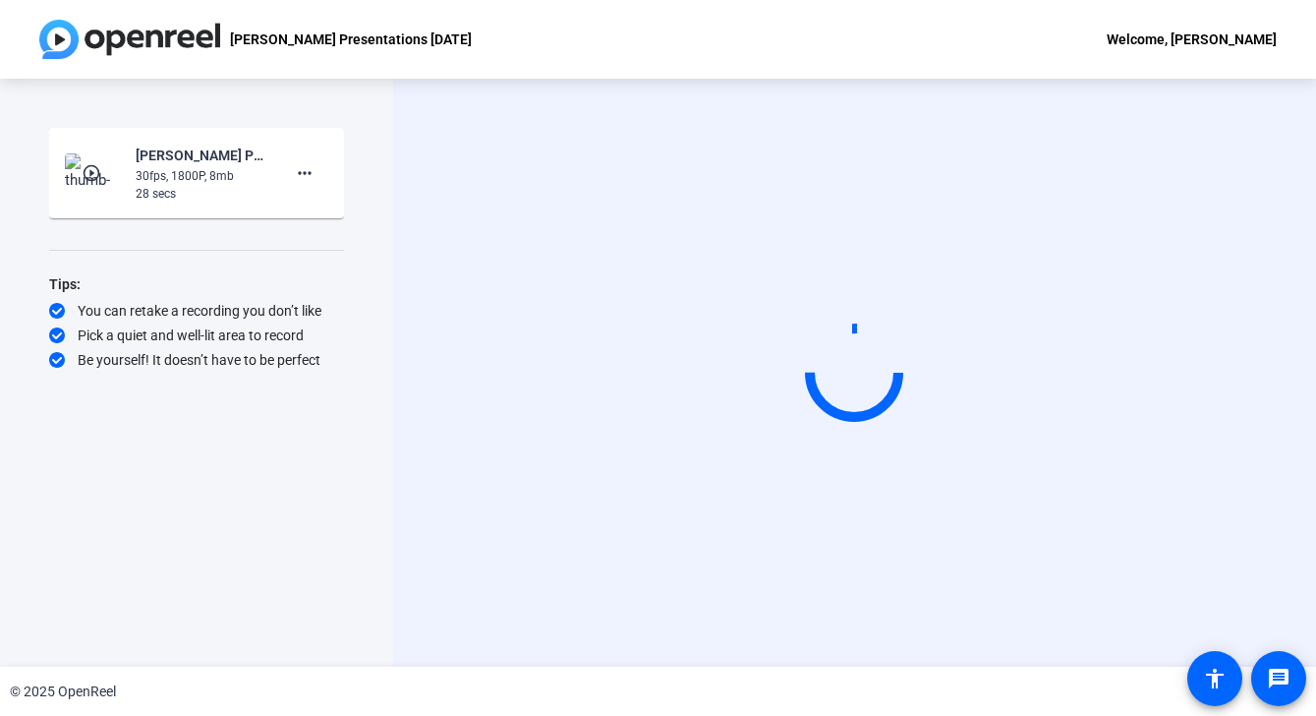
scroll to position [0, 0]
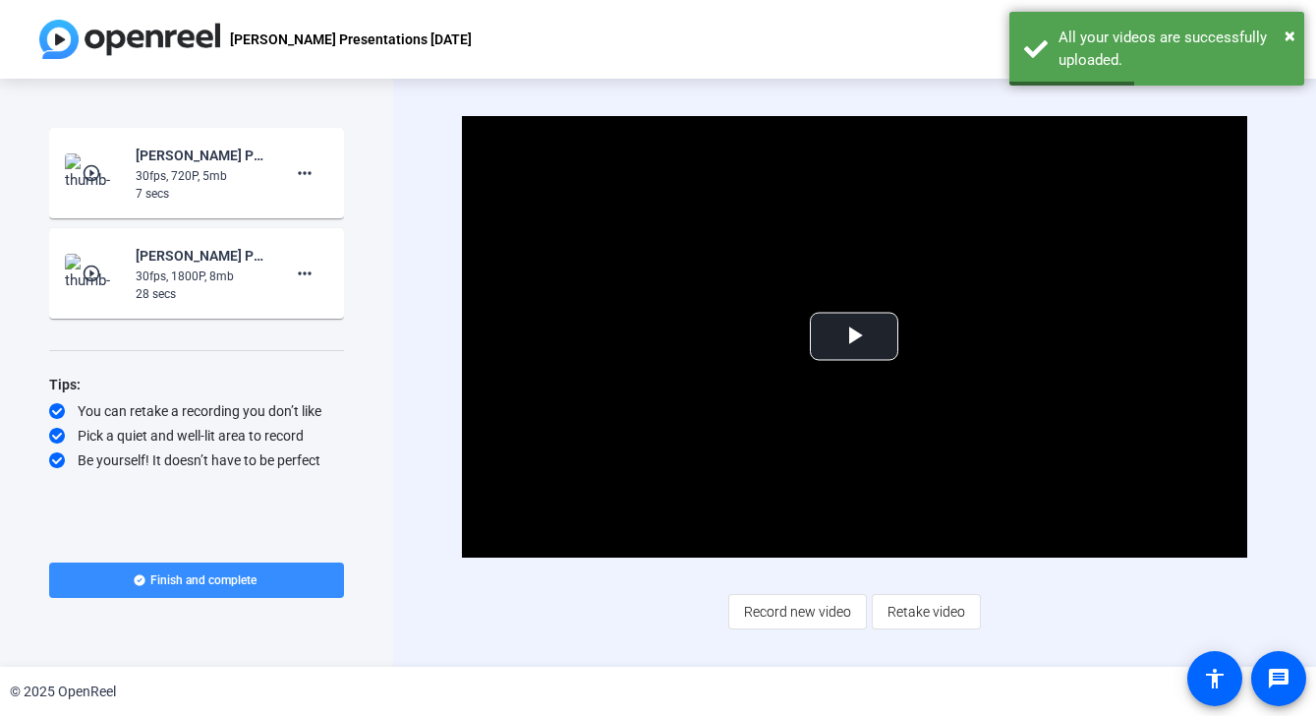
click at [85, 167] on mat-icon "play_circle_outline" at bounding box center [94, 173] width 24 height 20
click at [854, 336] on span "Video Player" at bounding box center [854, 336] width 0 height 0
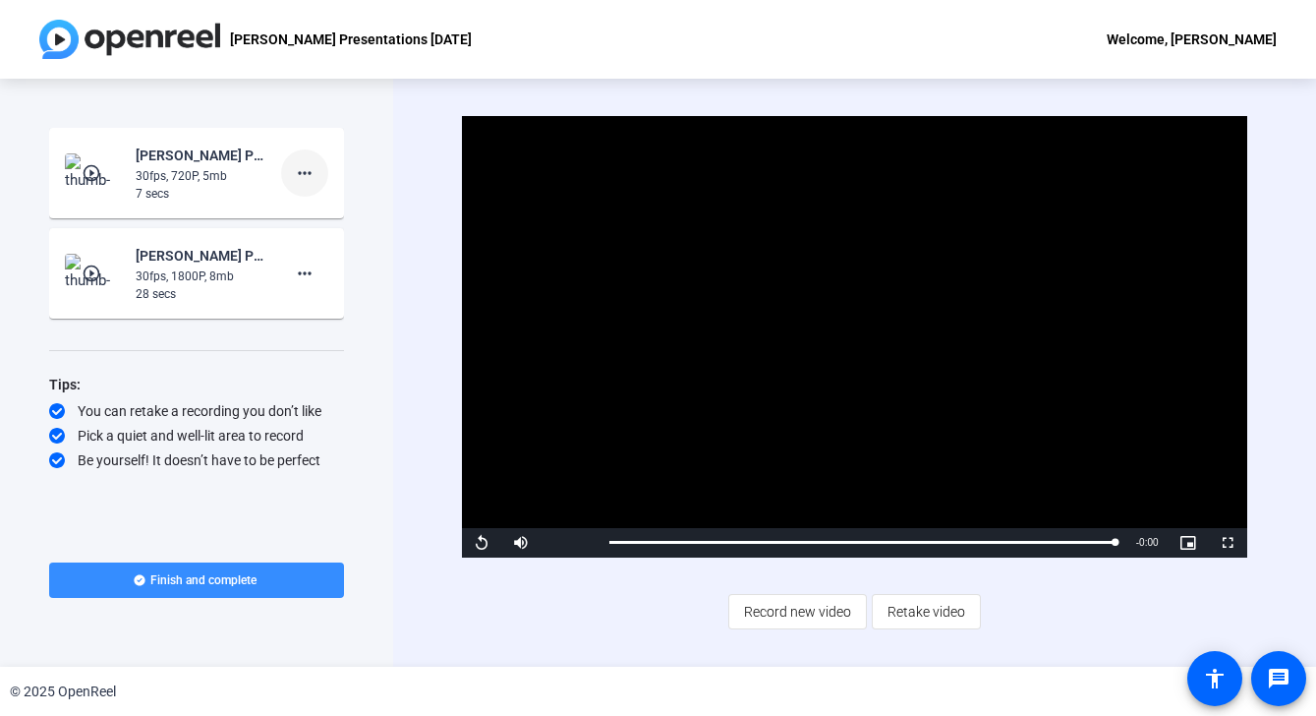
click at [305, 168] on mat-icon "more_horiz" at bounding box center [305, 173] width 24 height 24
click at [315, 211] on span "Delete clip" at bounding box center [336, 215] width 79 height 24
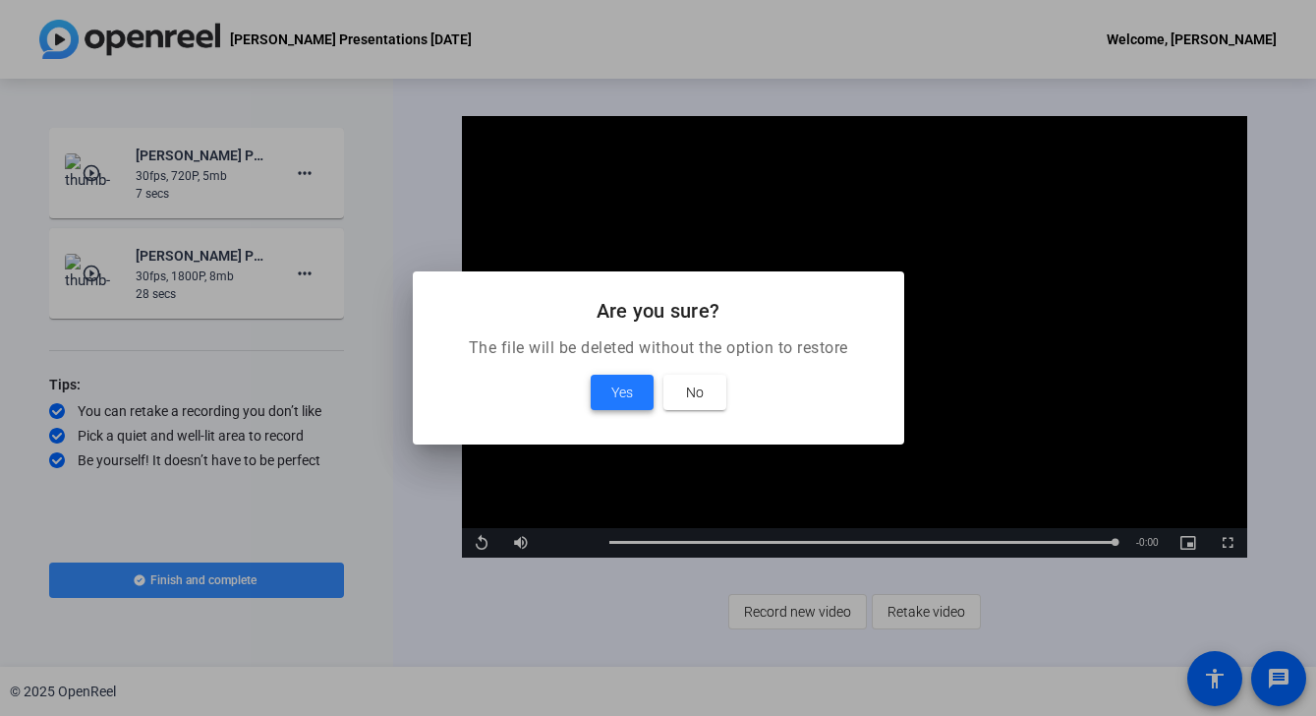
click at [627, 386] on span "Yes" at bounding box center [622, 392] width 22 height 24
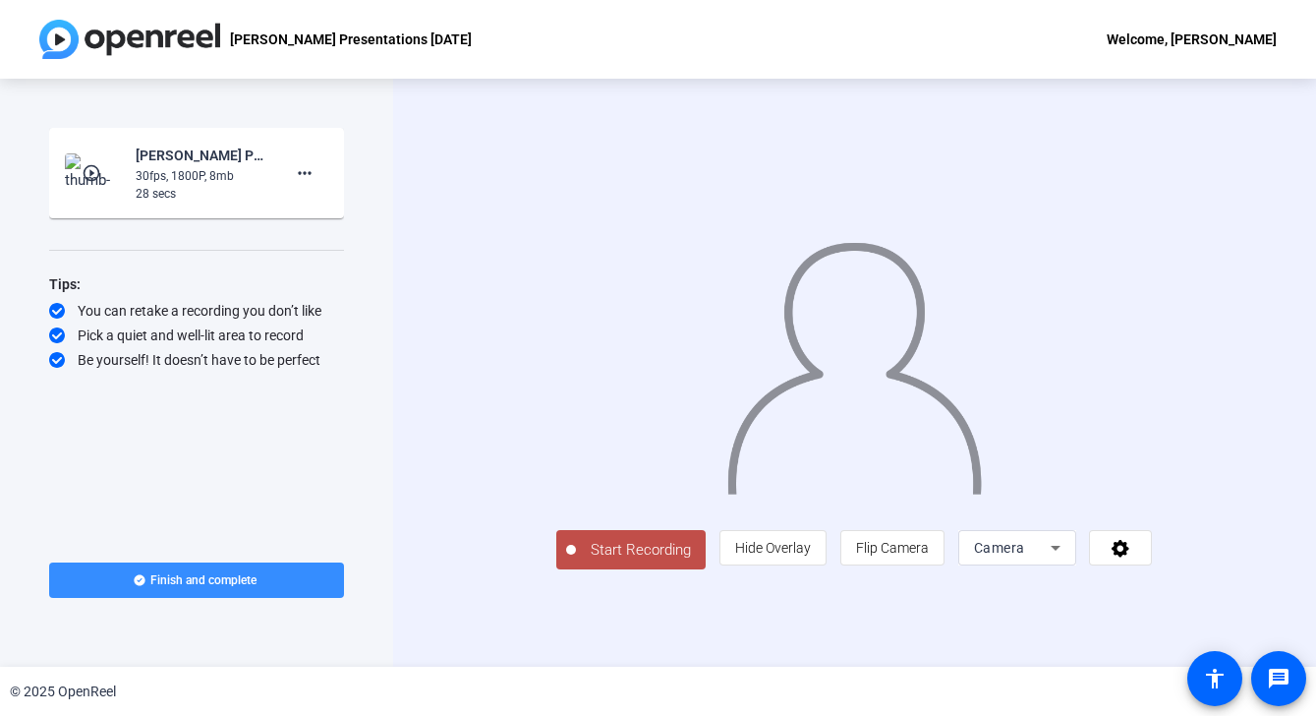
click at [582, 561] on span "Start Recording" at bounding box center [641, 550] width 130 height 23
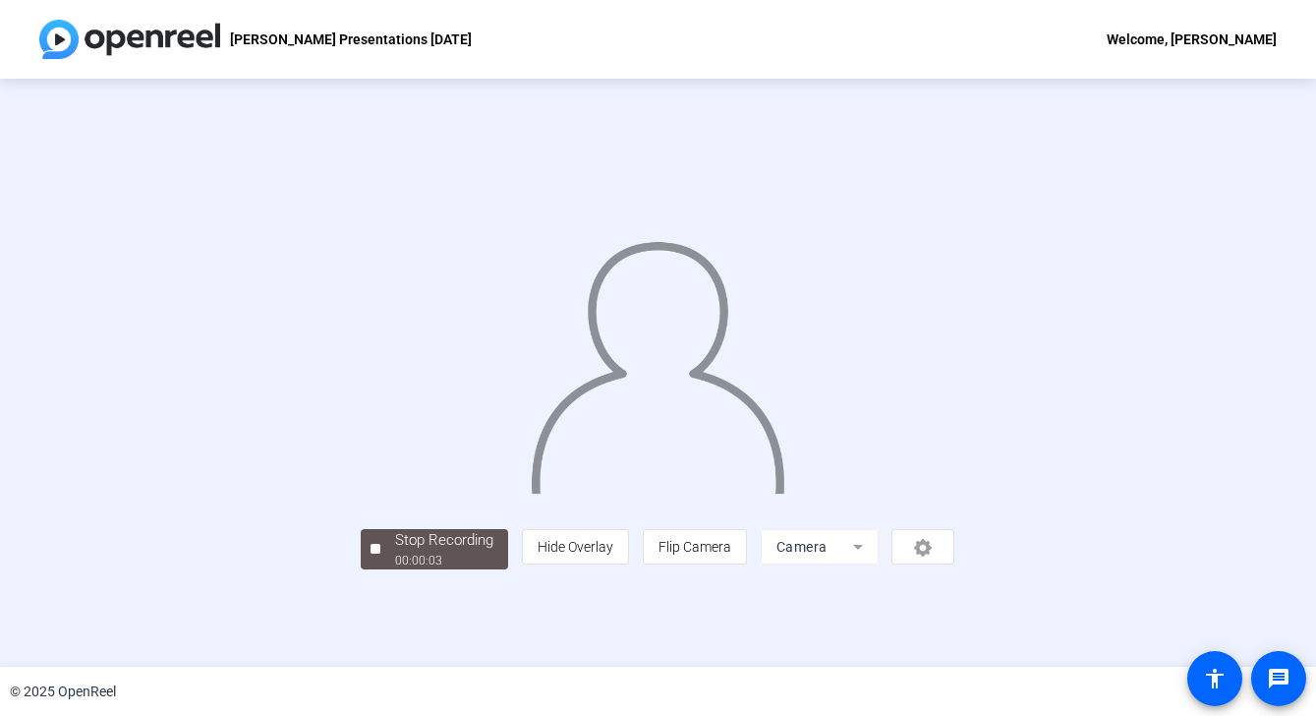
scroll to position [40, 0]
click at [395, 569] on div "00:00:23" at bounding box center [444, 561] width 98 height 18
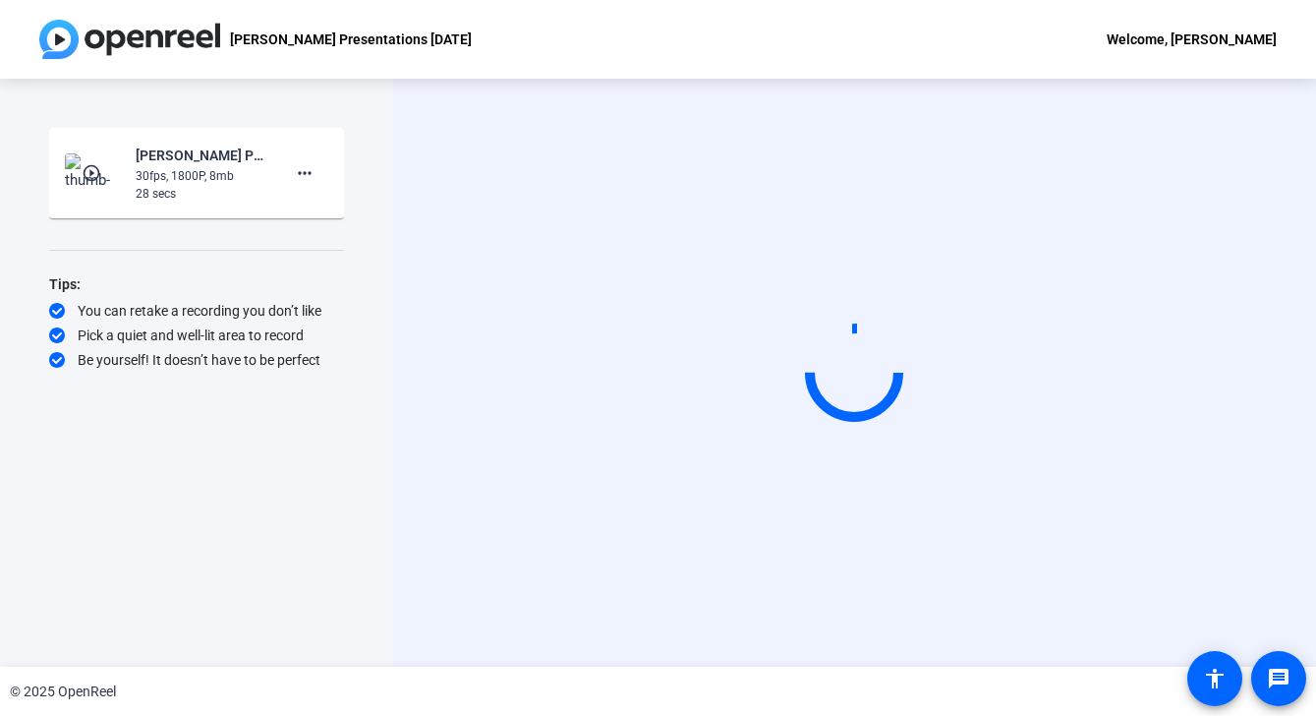
scroll to position [0, 0]
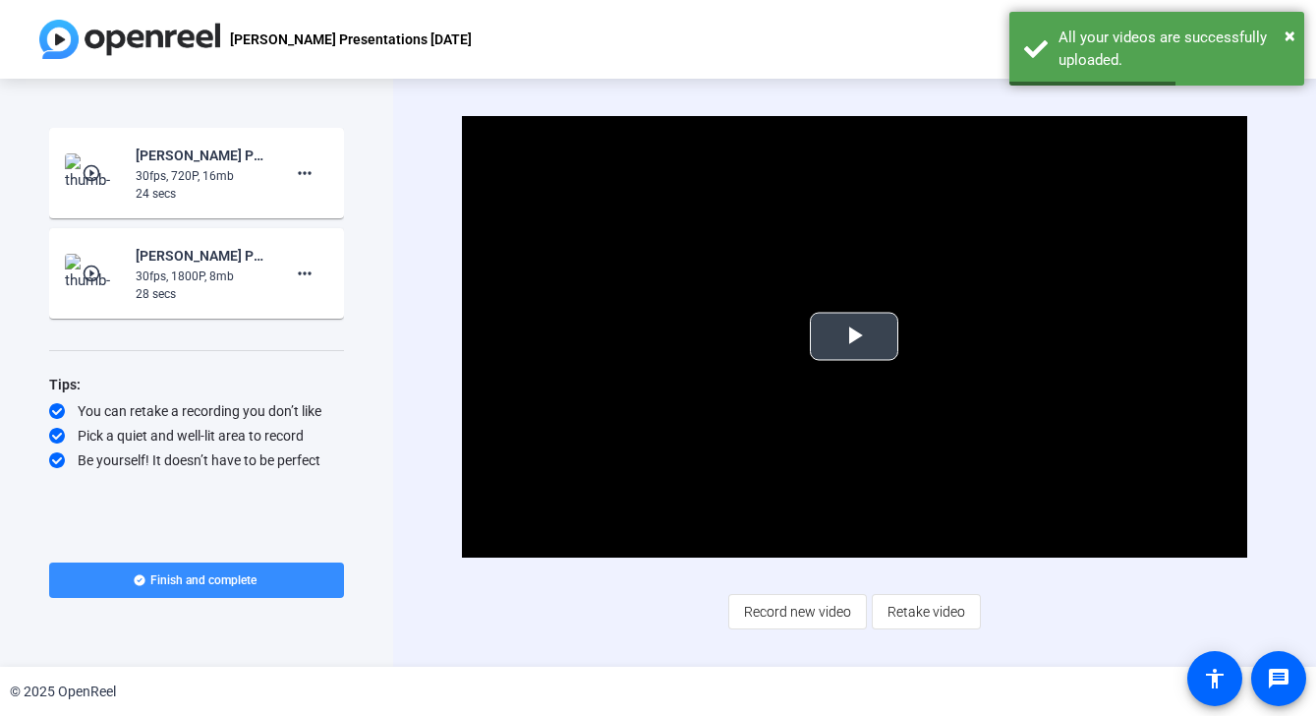
click at [854, 336] on span "Video Player" at bounding box center [854, 336] width 0 height 0
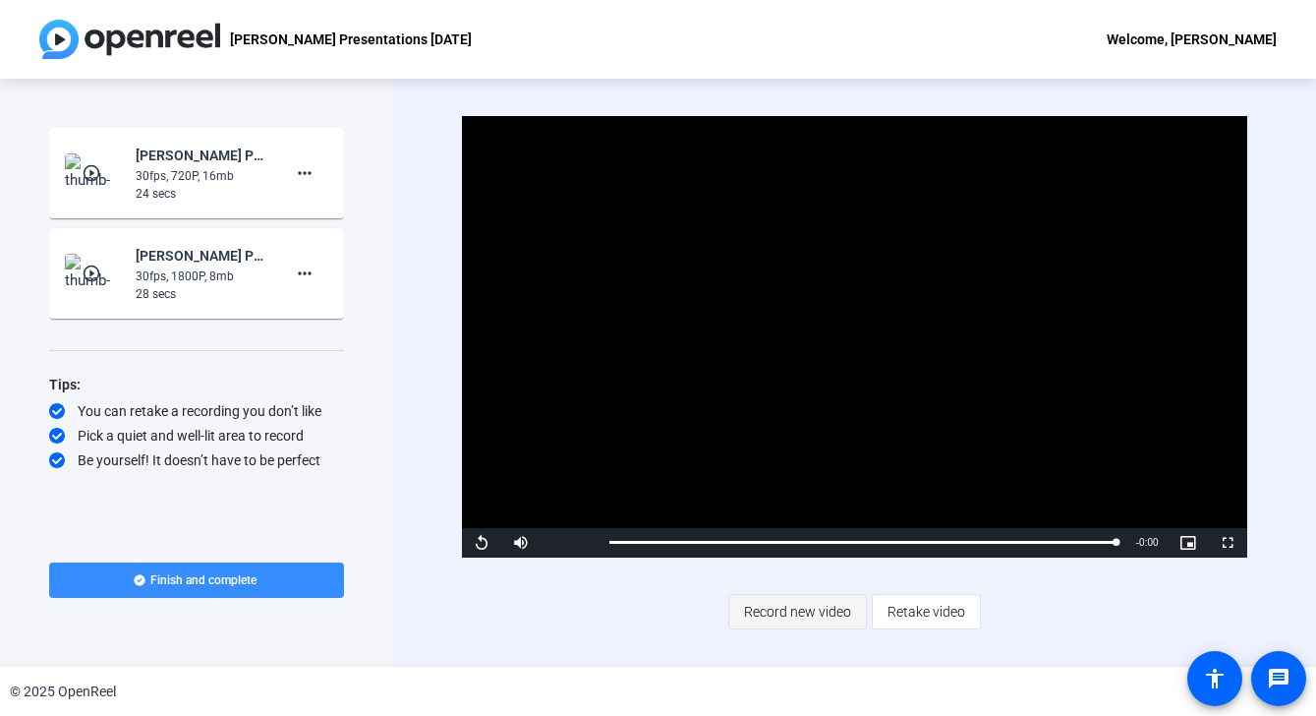
click at [824, 610] on span "Record new video" at bounding box center [797, 611] width 107 height 37
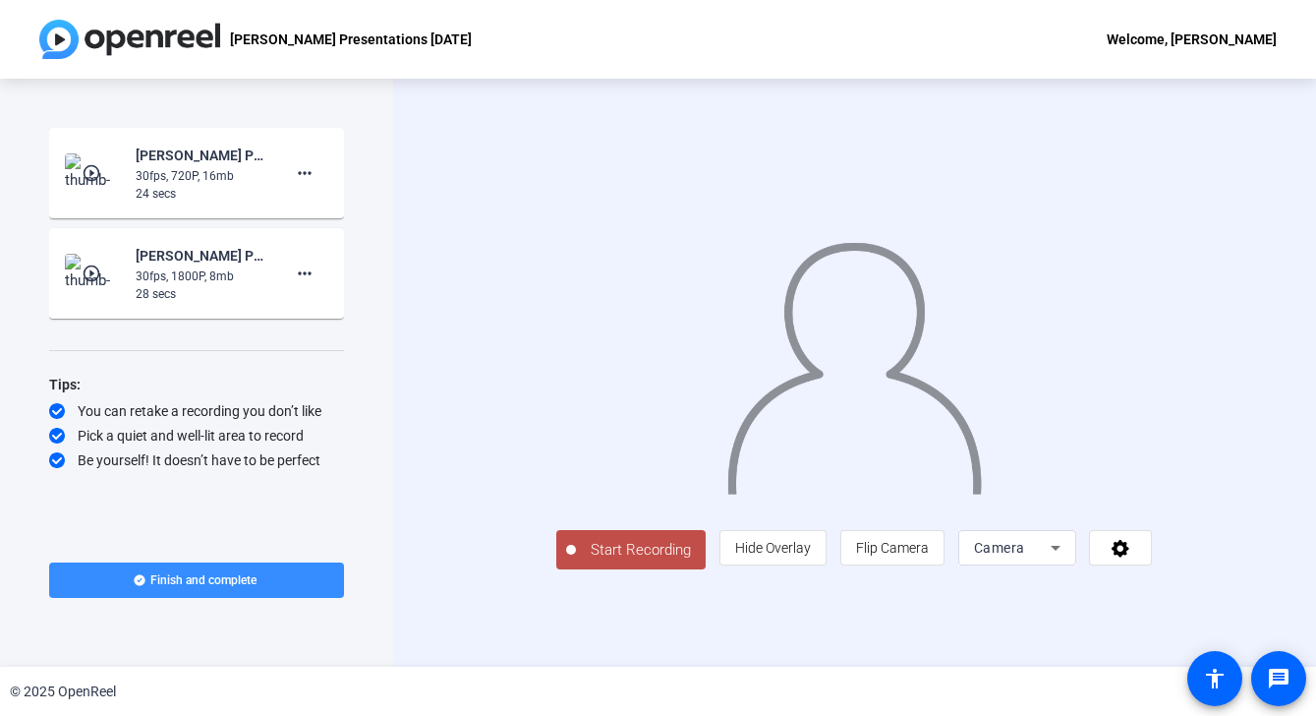
click at [1025, 555] on span "Camera" at bounding box center [999, 548] width 51 height 16
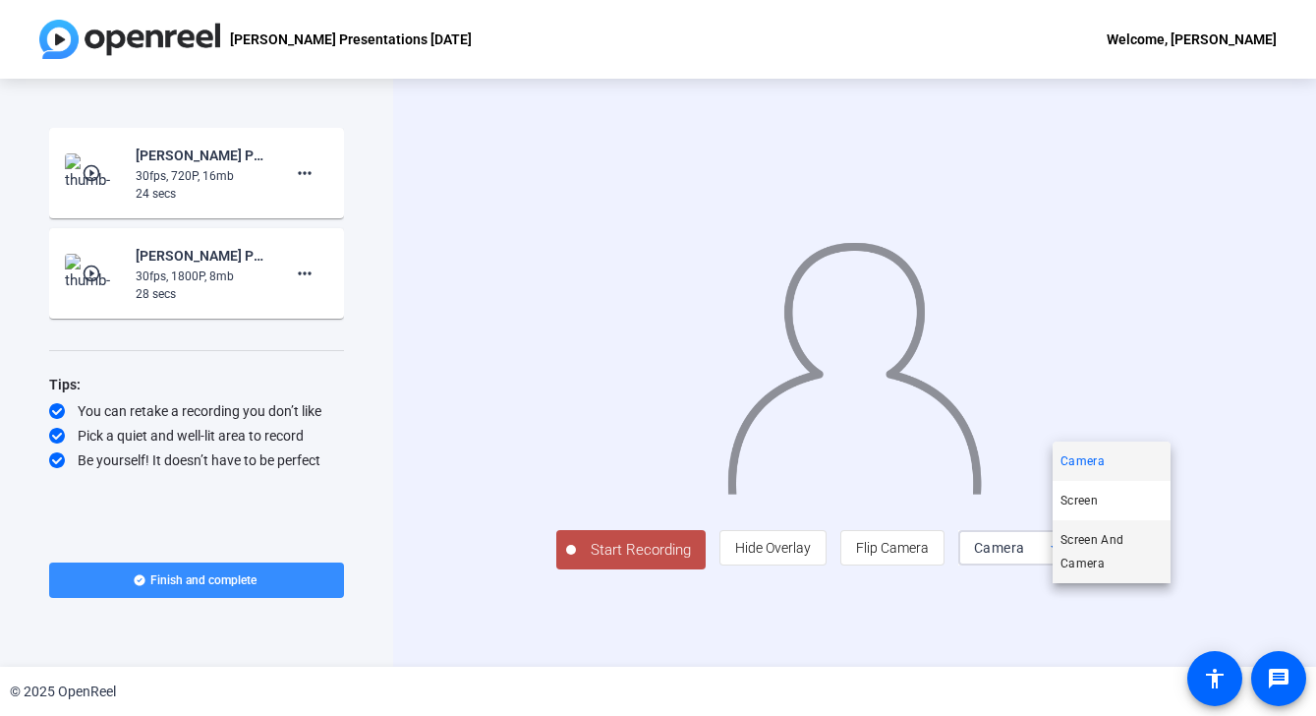
click at [1086, 548] on span "Screen And Camera" at bounding box center [1112, 551] width 102 height 47
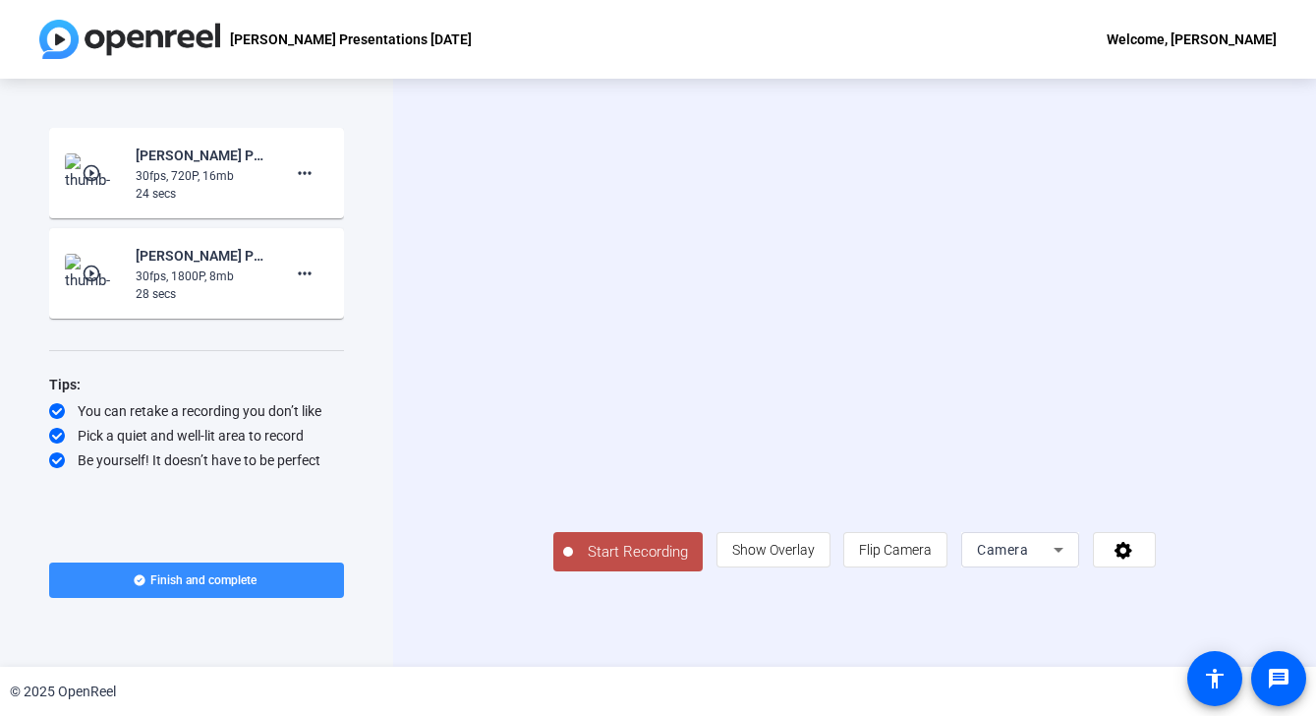
click at [1028, 557] on span "Camera" at bounding box center [1002, 550] width 51 height 16
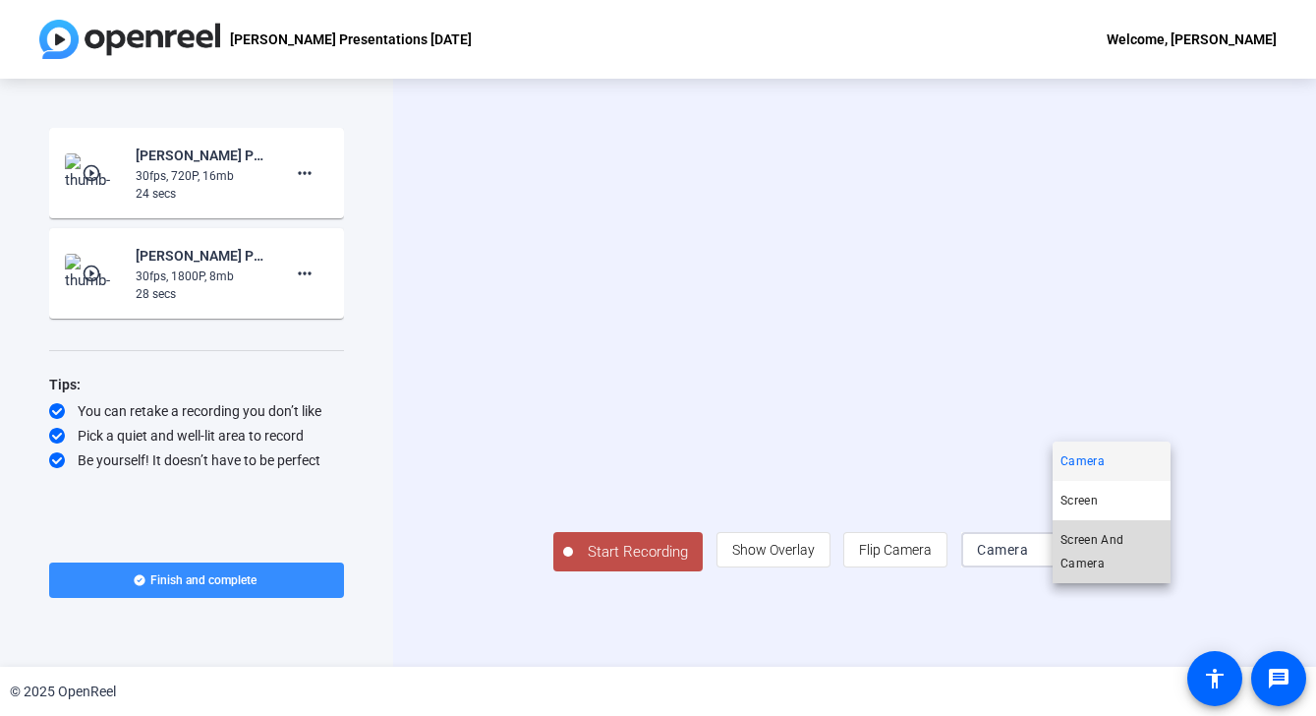
click at [1092, 543] on span "Screen And Camera" at bounding box center [1112, 551] width 102 height 47
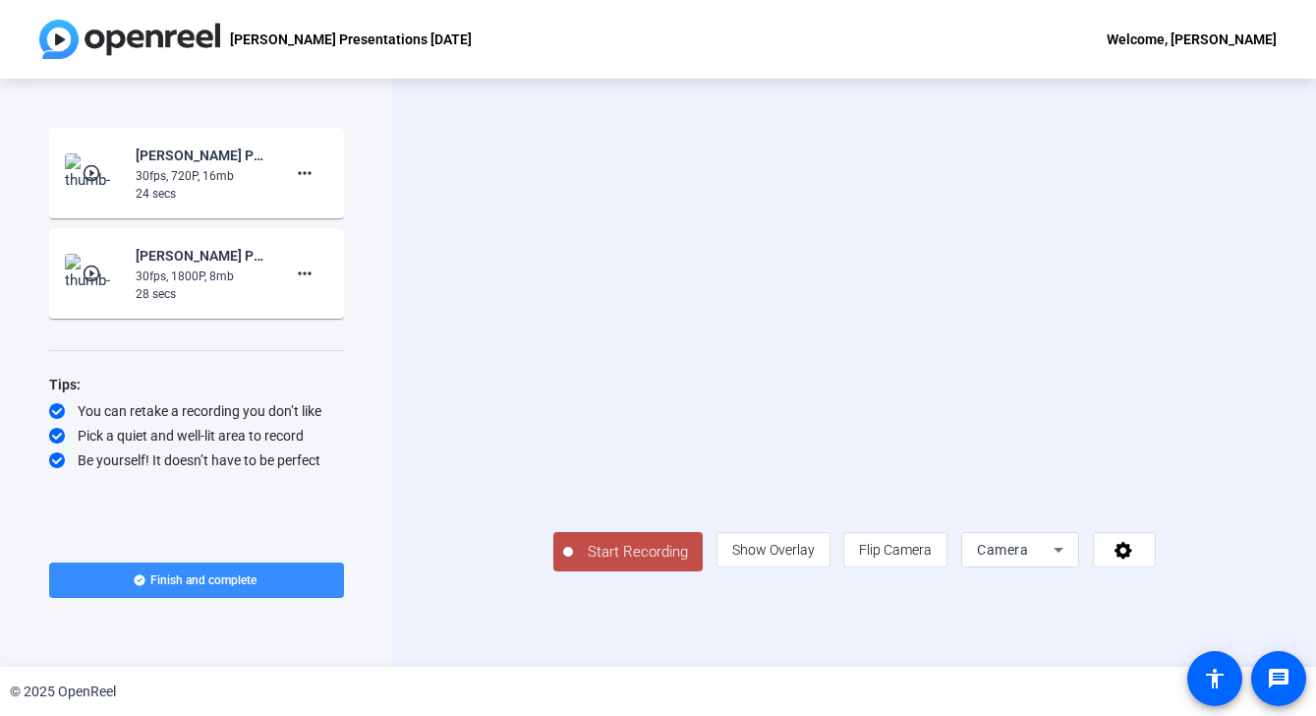
click at [1054, 561] on div "Camera" at bounding box center [1015, 550] width 77 height 24
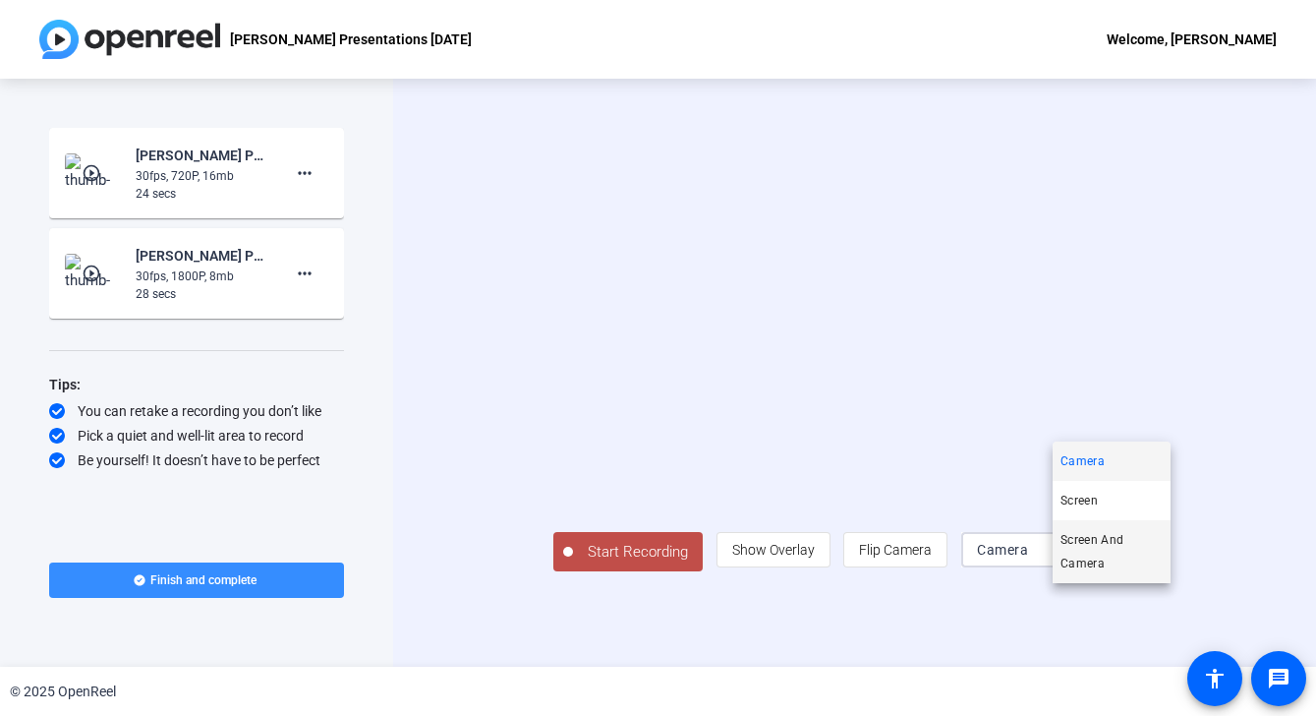
click at [1101, 549] on span "Screen And Camera" at bounding box center [1112, 551] width 102 height 47
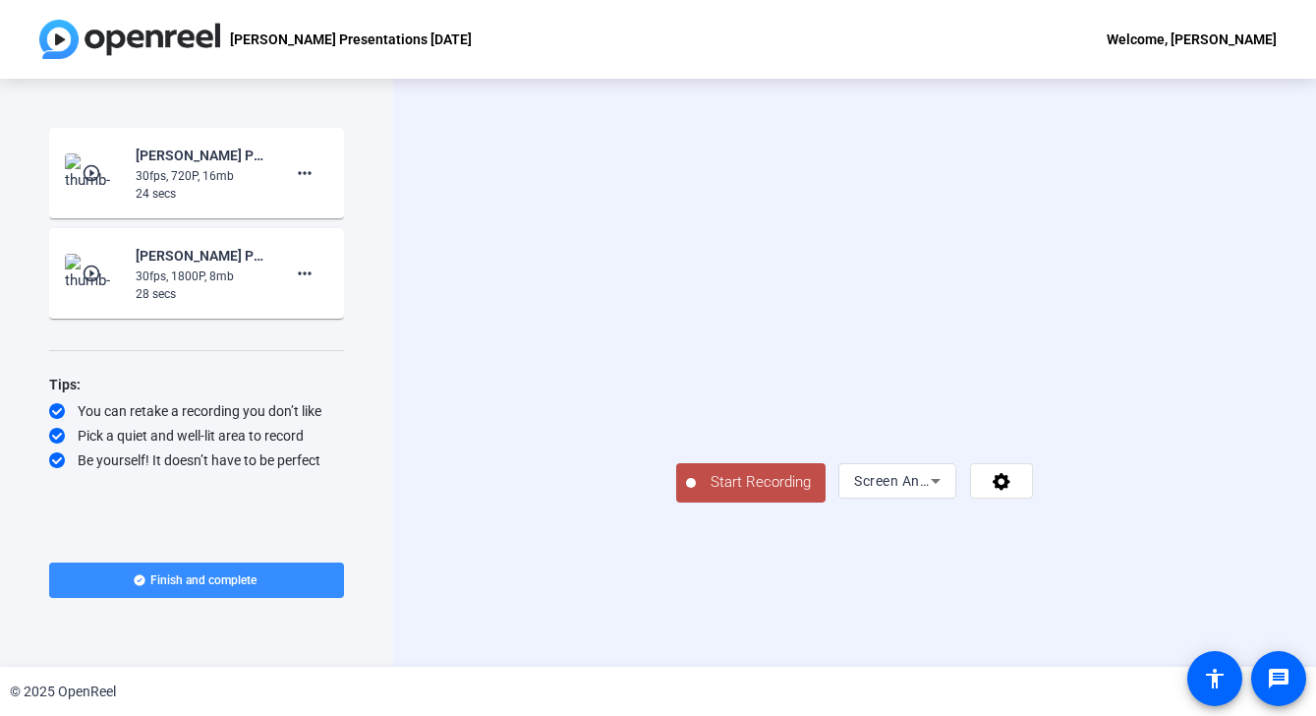
click at [696, 494] on span "Start Recording" at bounding box center [761, 482] width 130 height 23
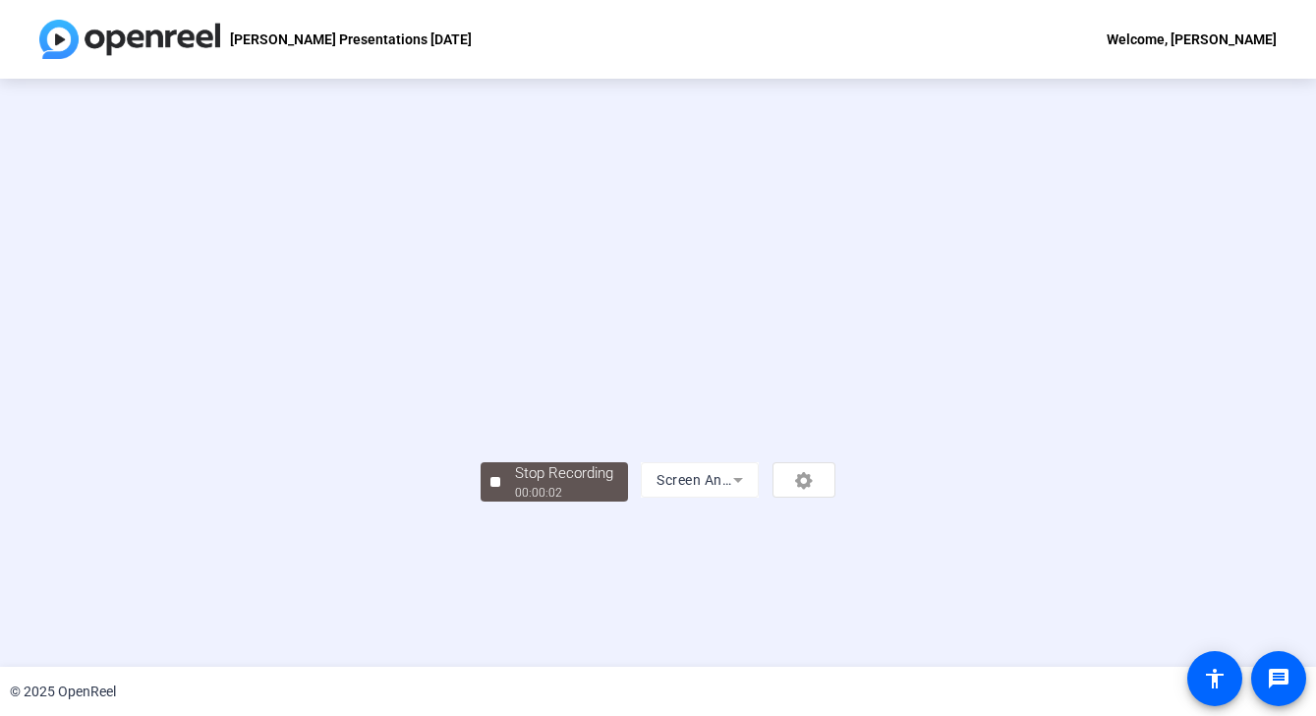
scroll to position [60, 0]
click at [515, 485] on div "Stop Recording" at bounding box center [564, 473] width 98 height 23
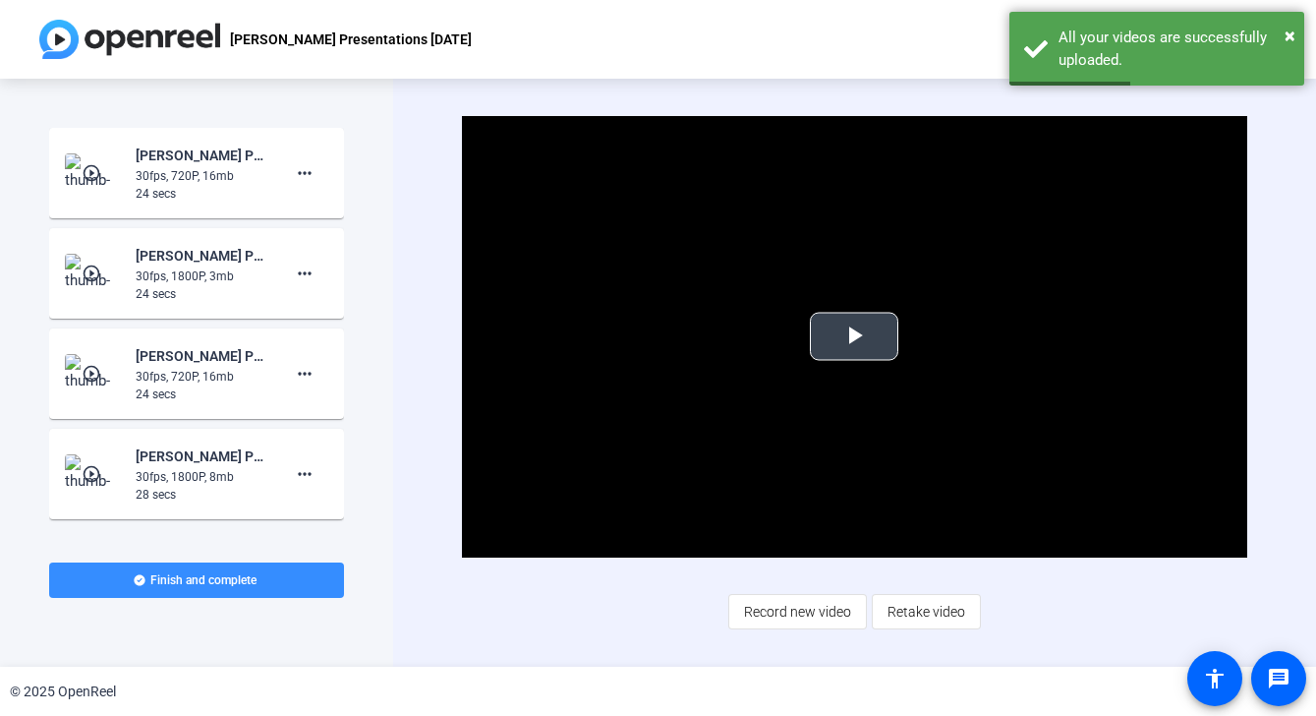
click at [854, 336] on span "Video Player" at bounding box center [854, 336] width 0 height 0
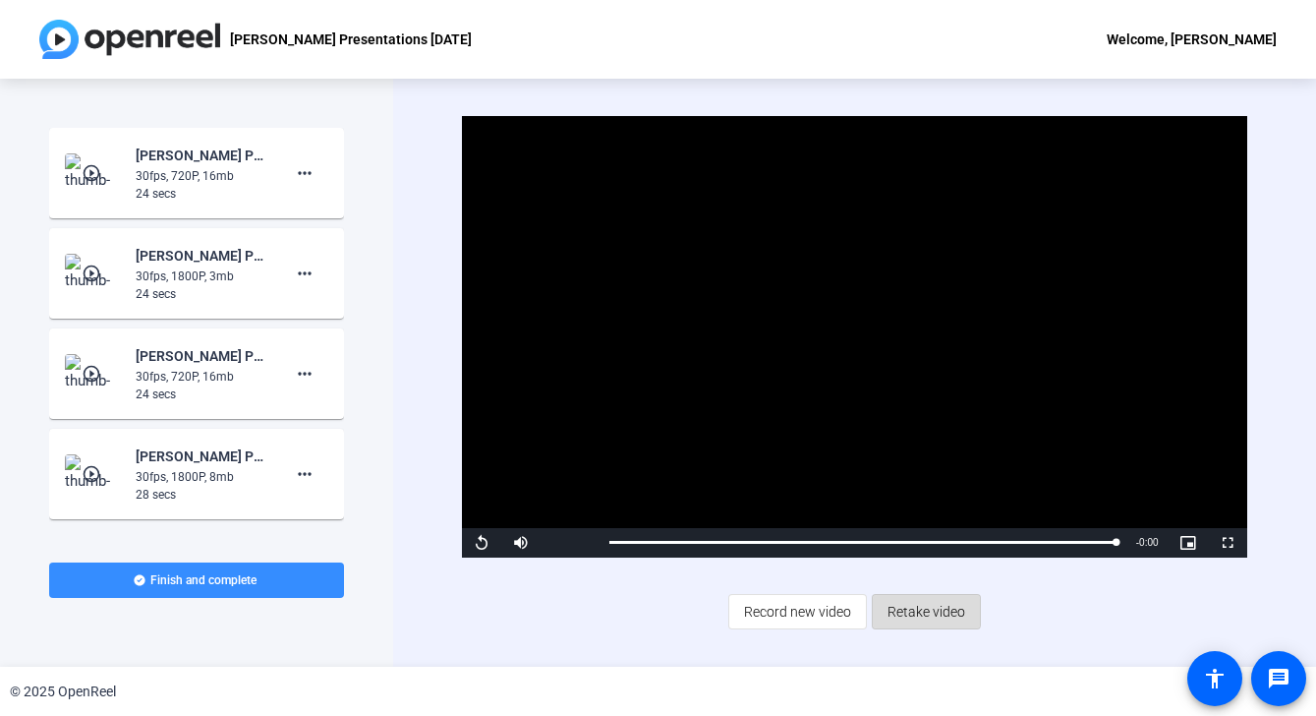
click at [901, 608] on span "Retake video" at bounding box center [927, 611] width 78 height 37
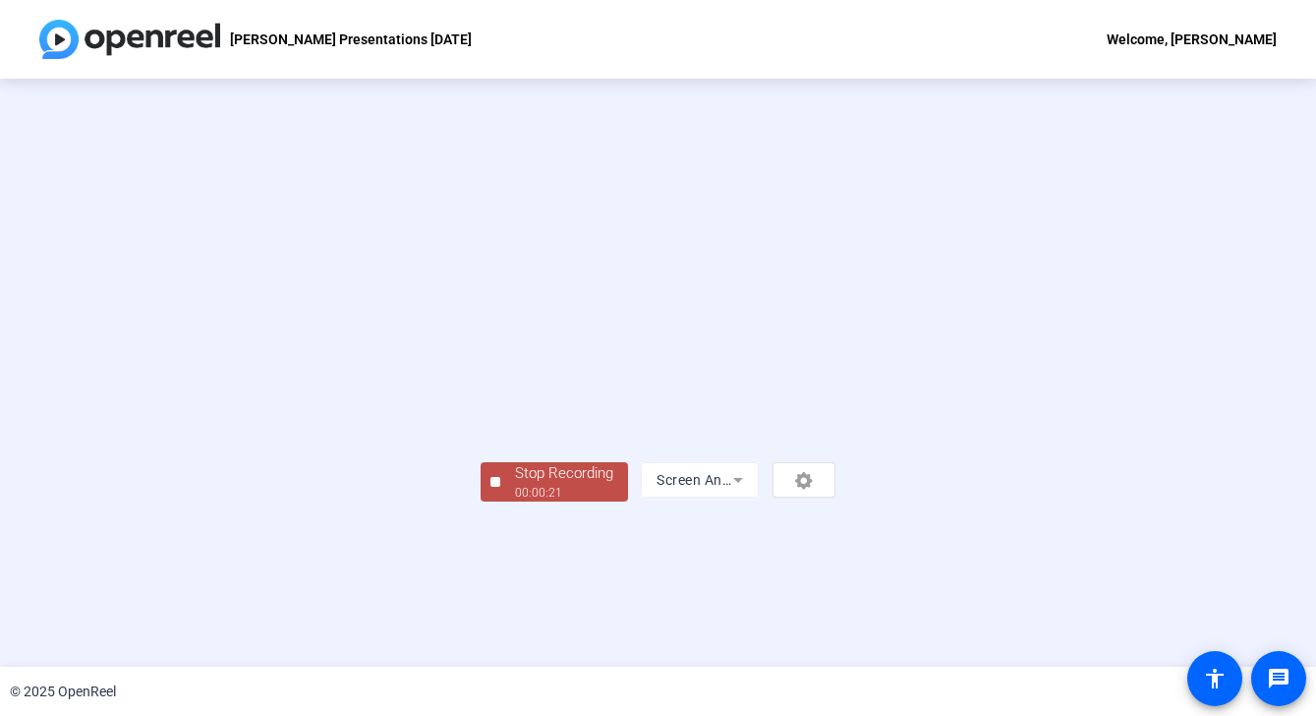
scroll to position [60, 0]
click at [515, 501] on div "00:00:24" at bounding box center [564, 493] width 98 height 18
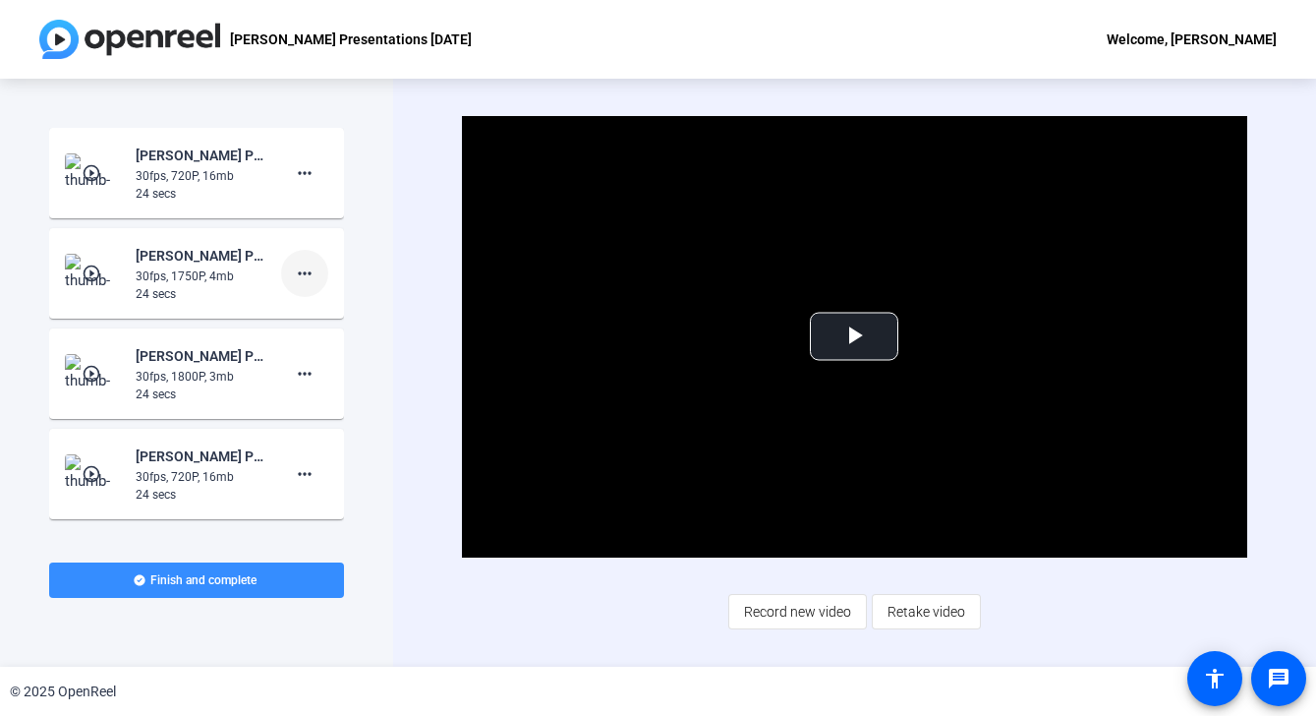
click at [301, 267] on mat-icon "more_horiz" at bounding box center [305, 274] width 24 height 24
click at [317, 315] on span "Delete clip" at bounding box center [336, 315] width 79 height 24
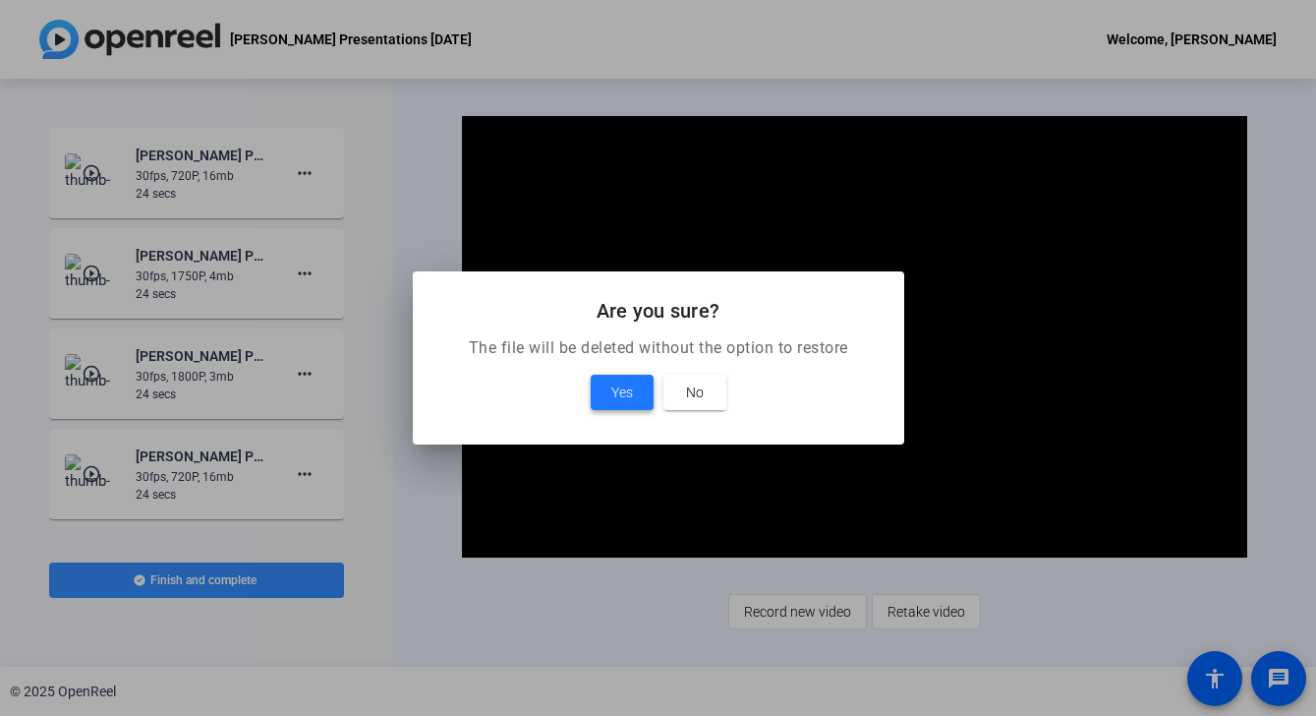
click at [618, 382] on span "Yes" at bounding box center [622, 392] width 22 height 24
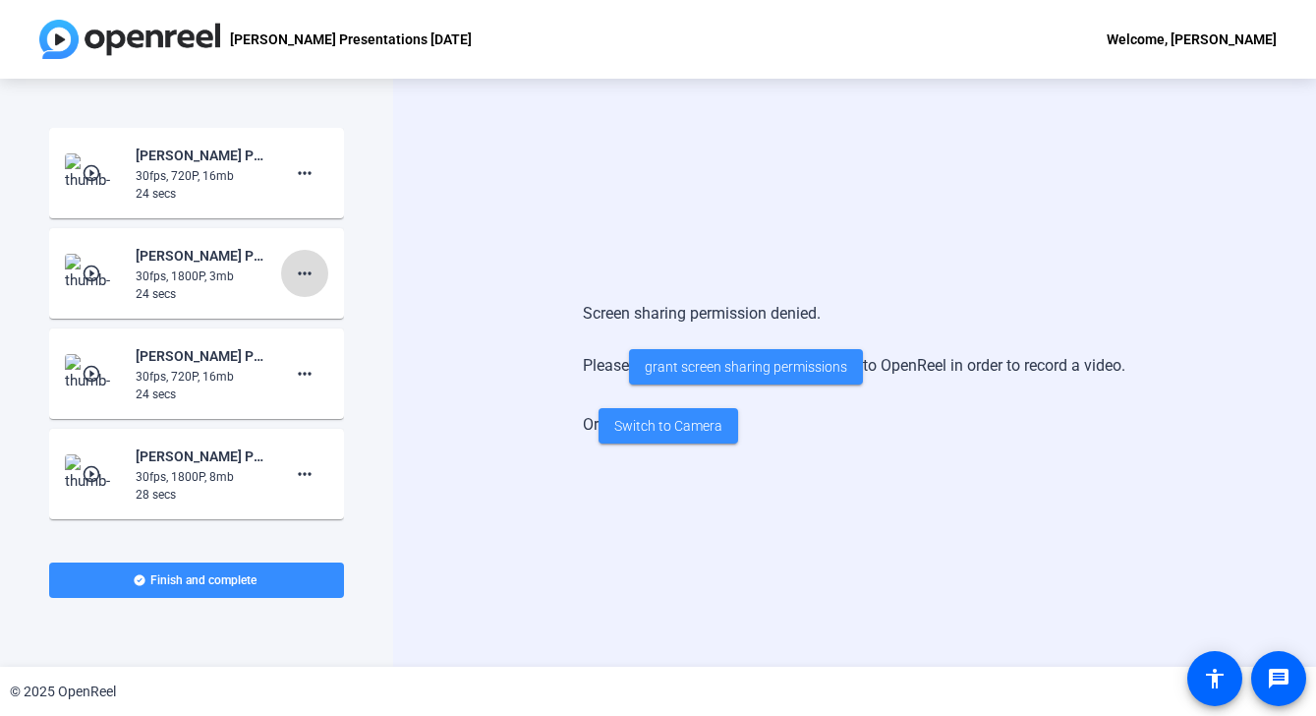
click at [311, 272] on mat-icon "more_horiz" at bounding box center [305, 274] width 24 height 24
click at [321, 319] on span "Delete clip" at bounding box center [336, 315] width 79 height 24
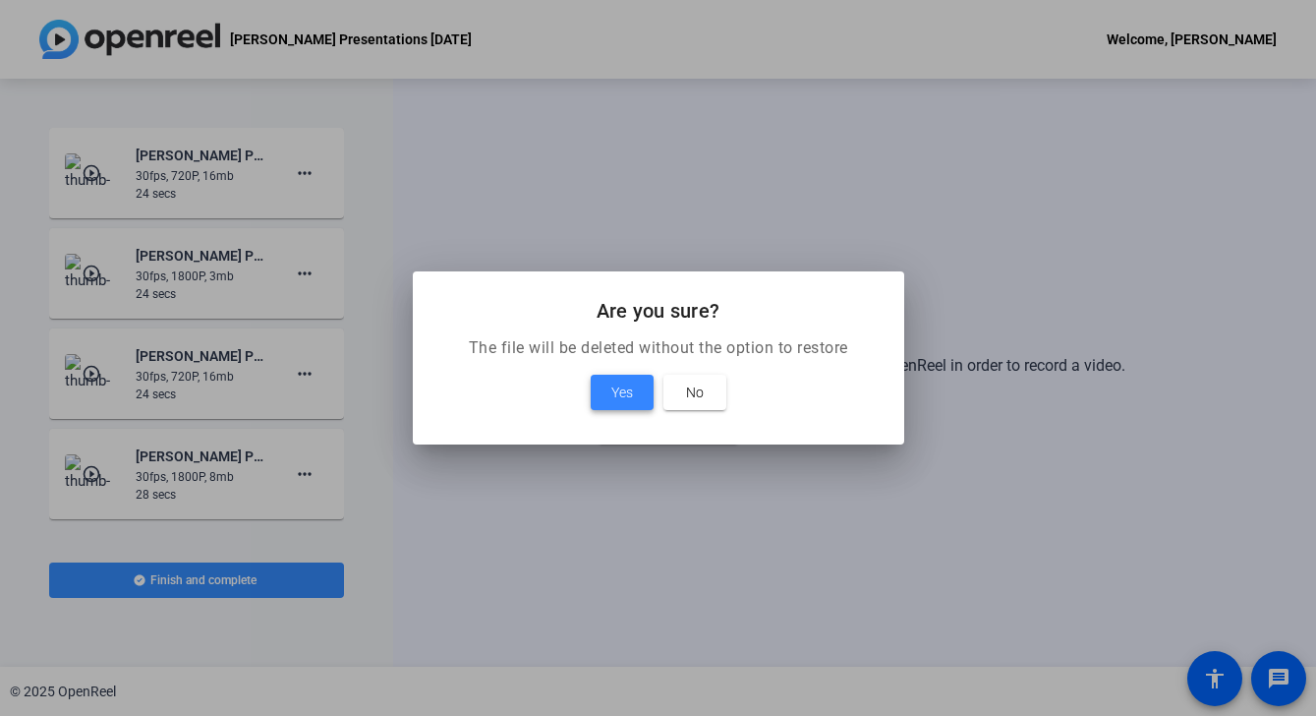
click at [617, 386] on span "Yes" at bounding box center [622, 392] width 22 height 24
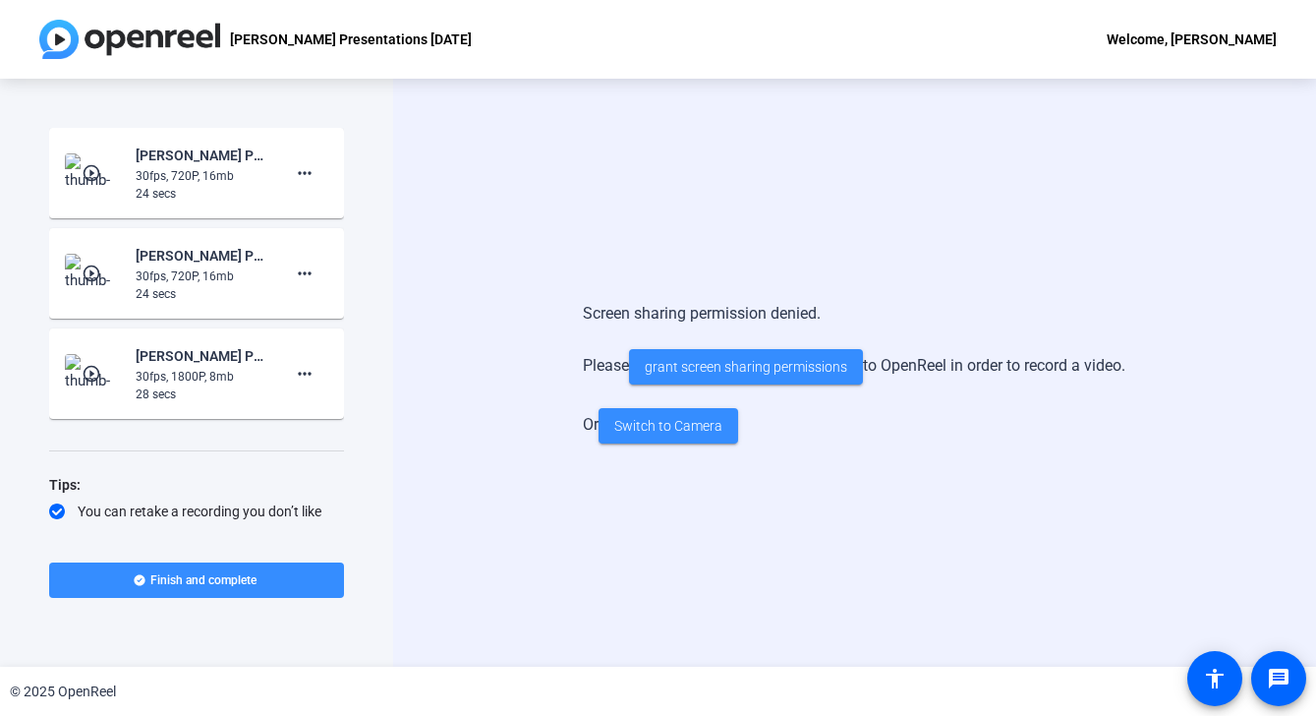
click at [83, 169] on mat-icon "play_circle_outline" at bounding box center [94, 173] width 24 height 20
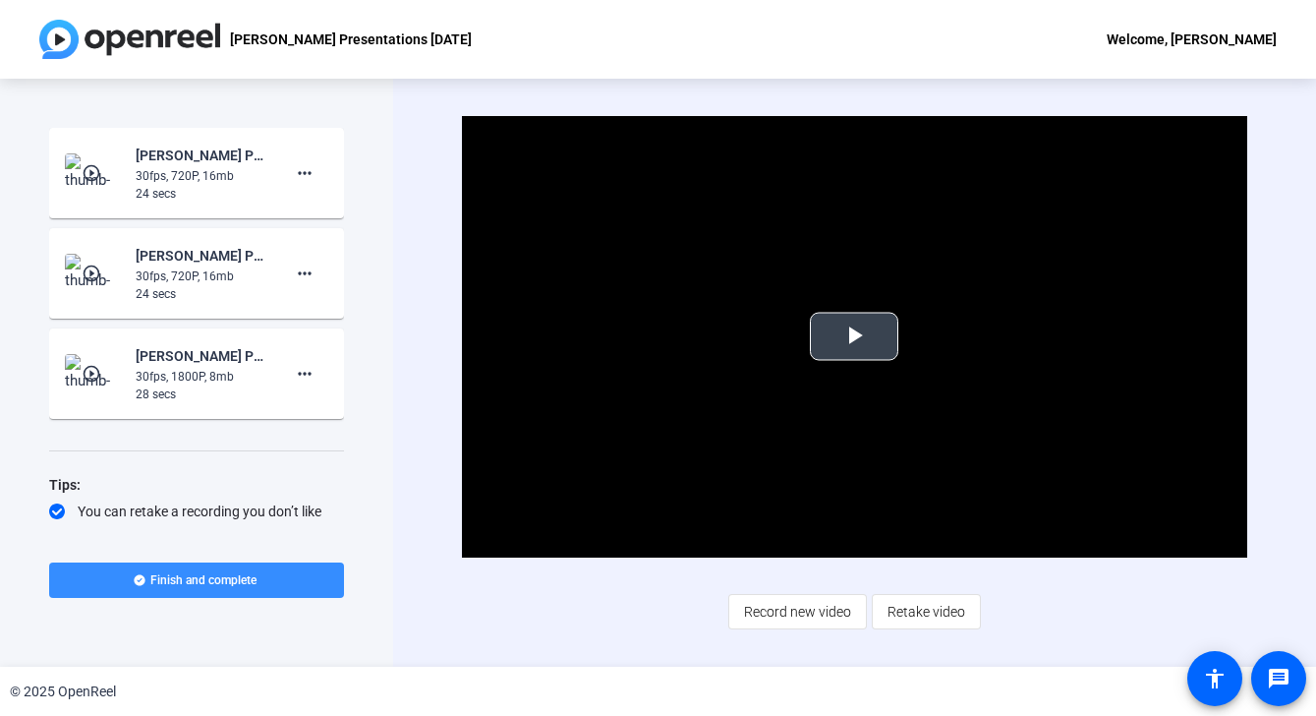
click at [854, 336] on span "Video Player" at bounding box center [854, 336] width 0 height 0
click at [300, 172] on mat-icon "more_horiz" at bounding box center [305, 173] width 24 height 24
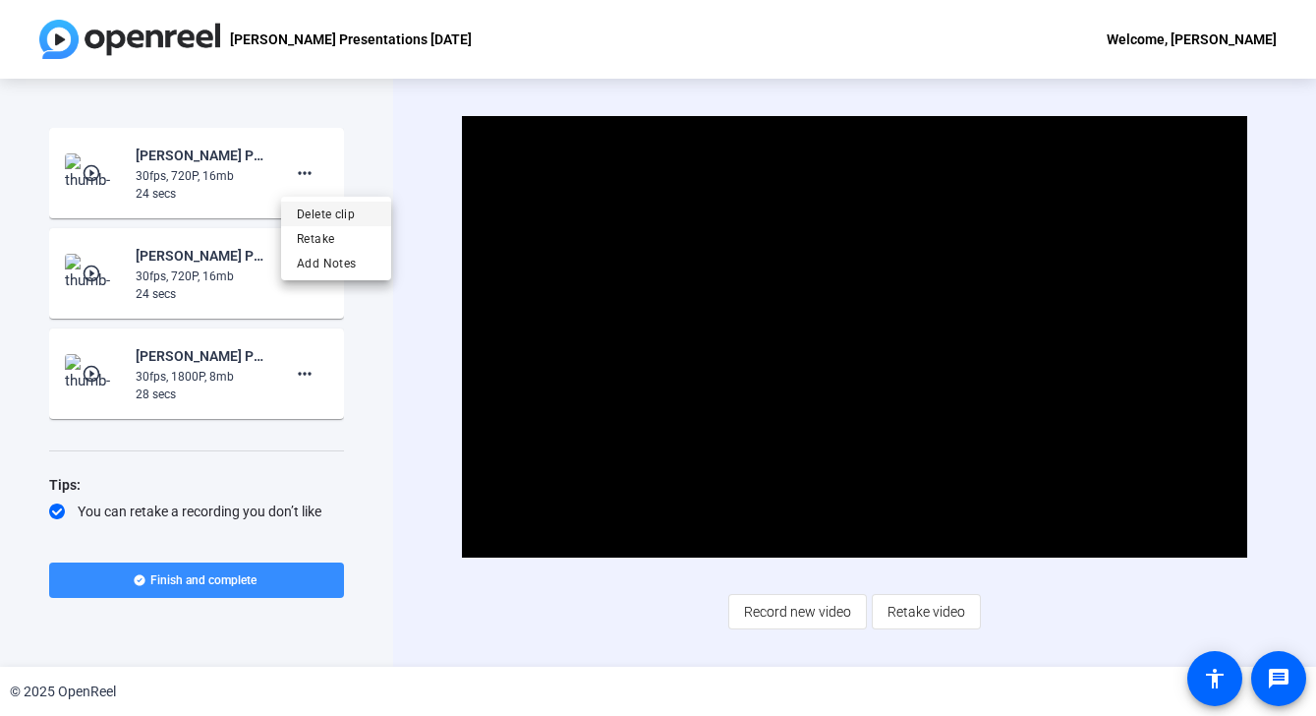
click at [337, 211] on span "Delete clip" at bounding box center [336, 215] width 79 height 24
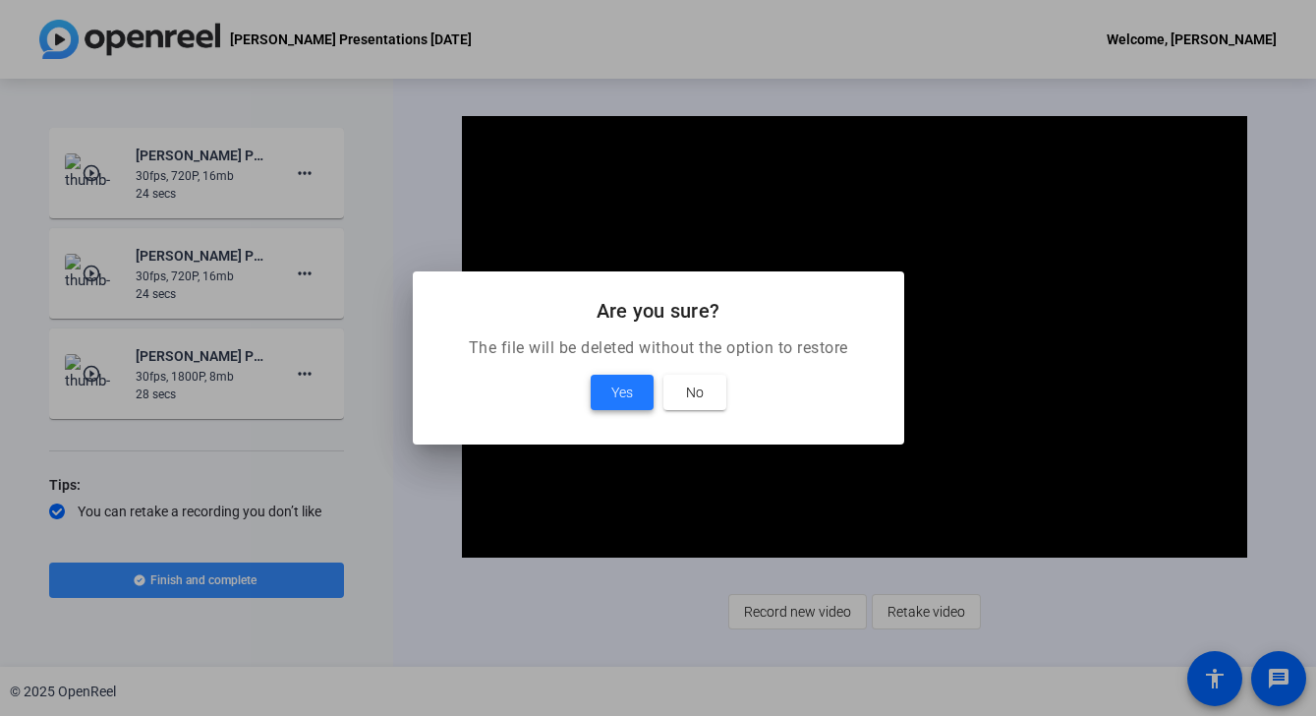
click at [611, 391] on span "Yes" at bounding box center [622, 392] width 22 height 24
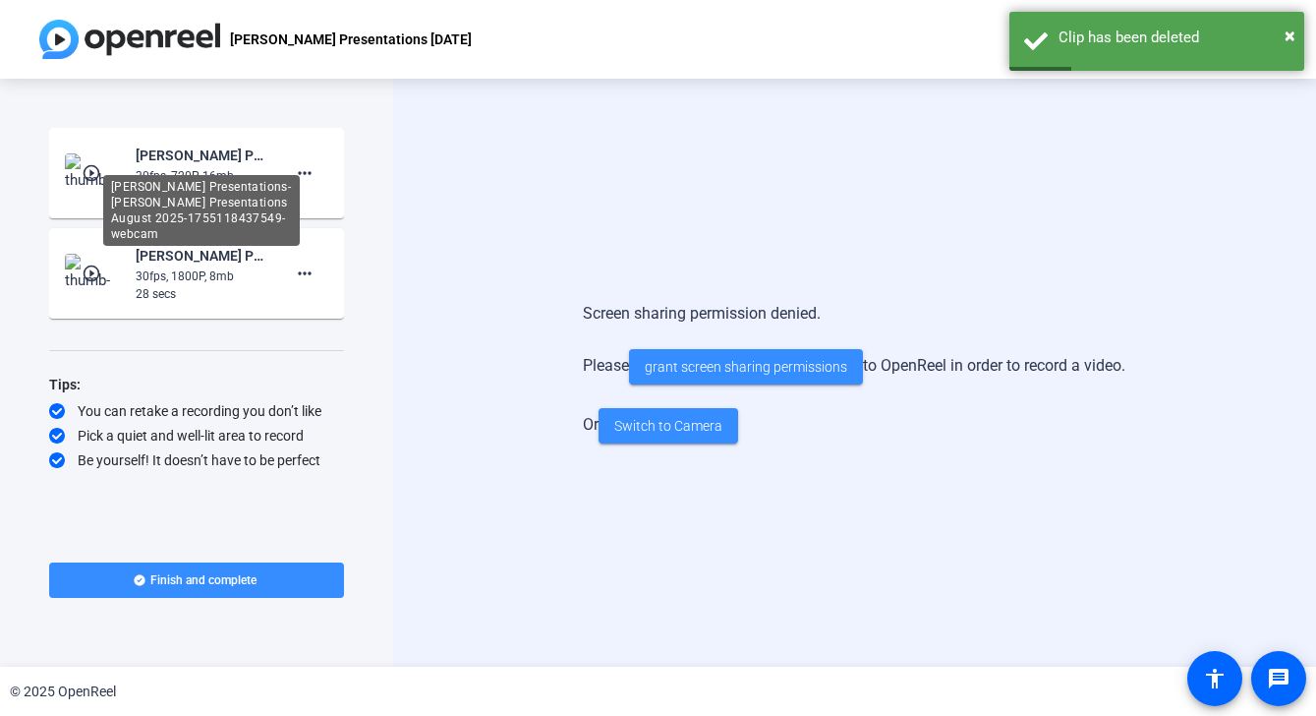
click at [185, 175] on div "[PERSON_NAME] Presentations-[PERSON_NAME] Presentations August 2025-17551184375…" at bounding box center [201, 210] width 197 height 71
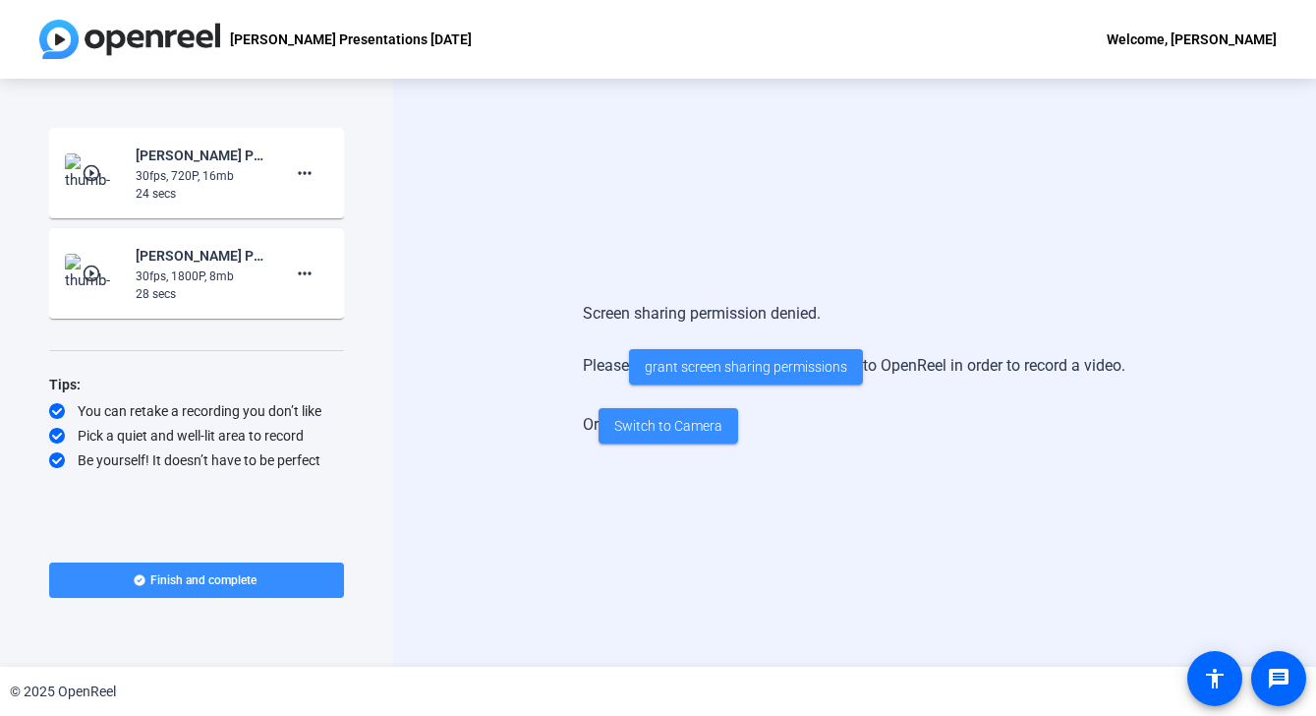
click at [94, 167] on mat-icon "play_circle_outline" at bounding box center [94, 173] width 24 height 20
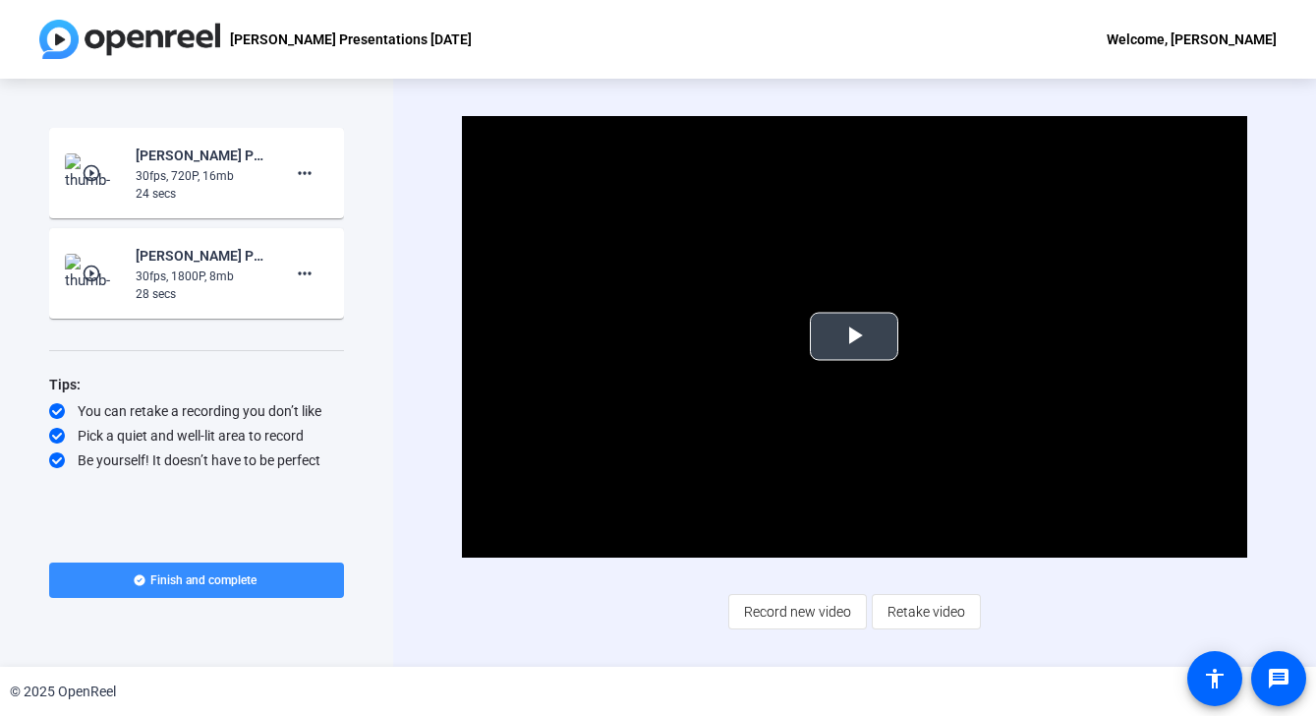
click at [854, 336] on span "Video Player" at bounding box center [854, 336] width 0 height 0
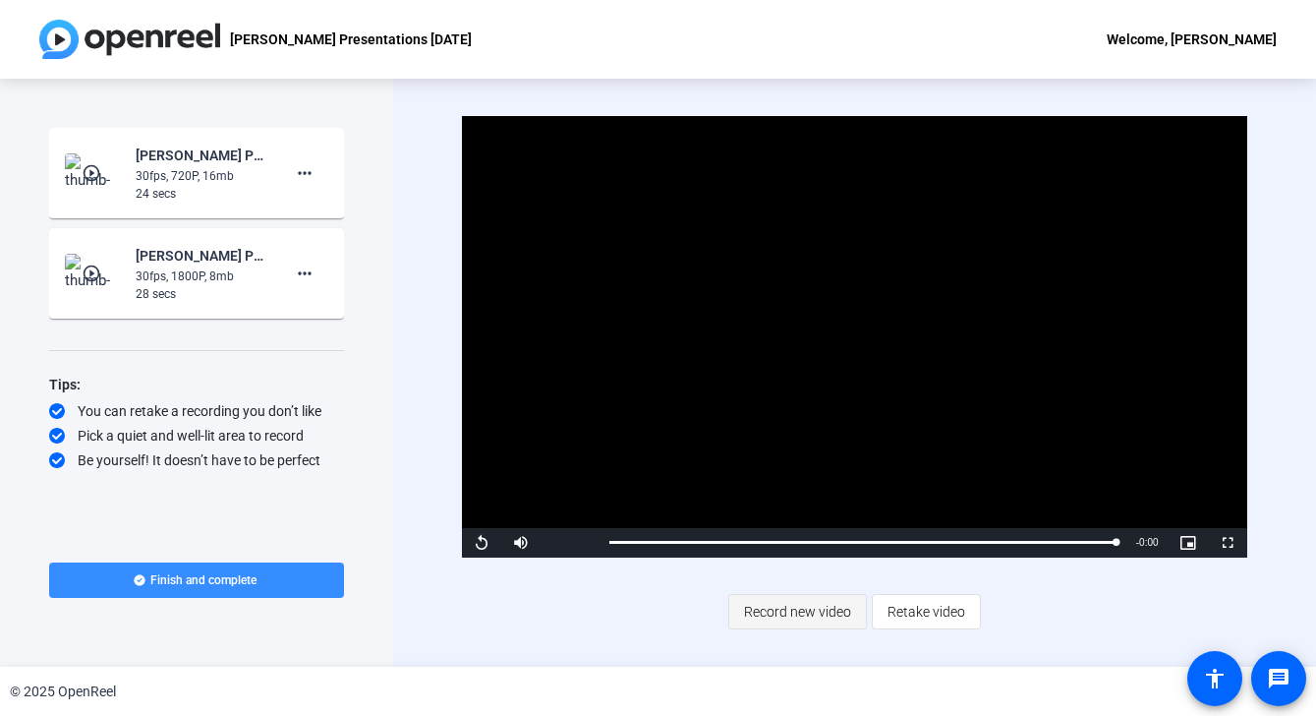
click at [820, 620] on span "Record new video" at bounding box center [797, 611] width 107 height 37
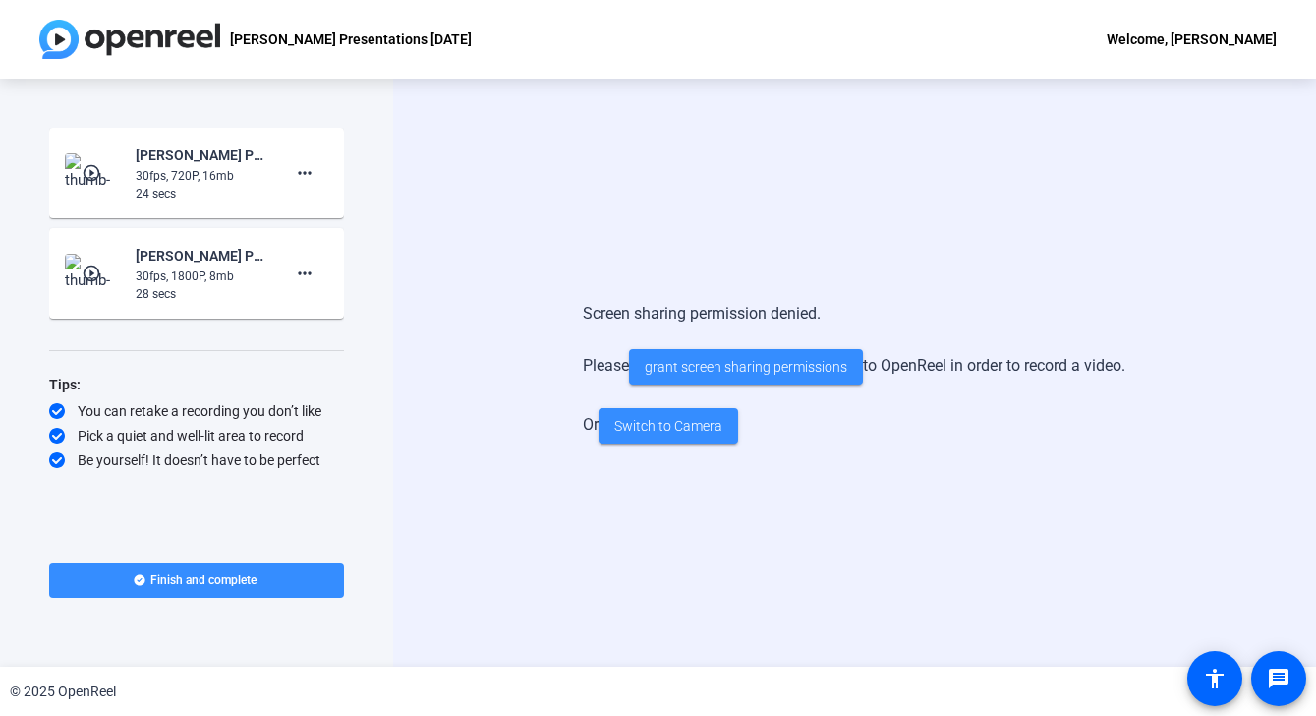
click at [476, 495] on div "Screen sharing permission denied. Please grant screen sharing permissions to Op…" at bounding box center [854, 373] width 923 height 588
click at [915, 436] on div "Screen sharing permission denied. Please grant screen sharing permissions to Op…" at bounding box center [854, 372] width 543 height 181
click at [562, 269] on div "Screen sharing permission denied. Please grant screen sharing permissions to Op…" at bounding box center [854, 373] width 923 height 588
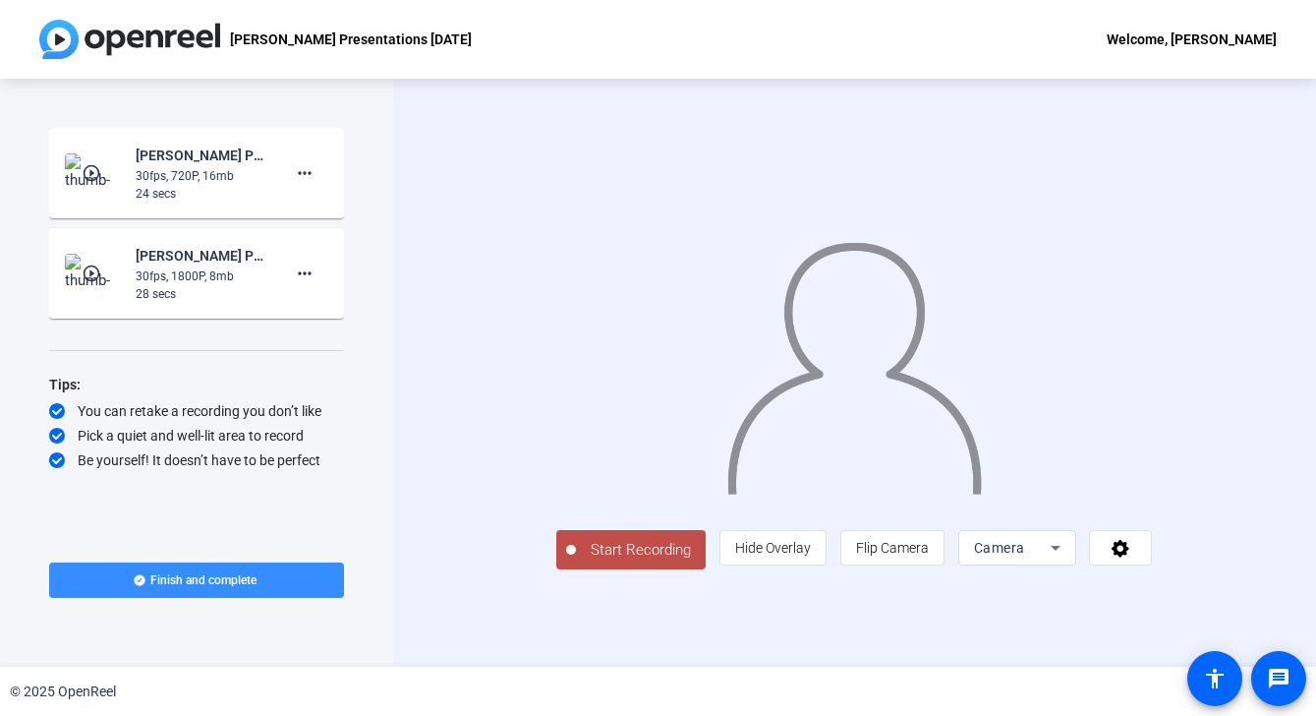
click at [1025, 555] on span "Camera" at bounding box center [999, 548] width 51 height 16
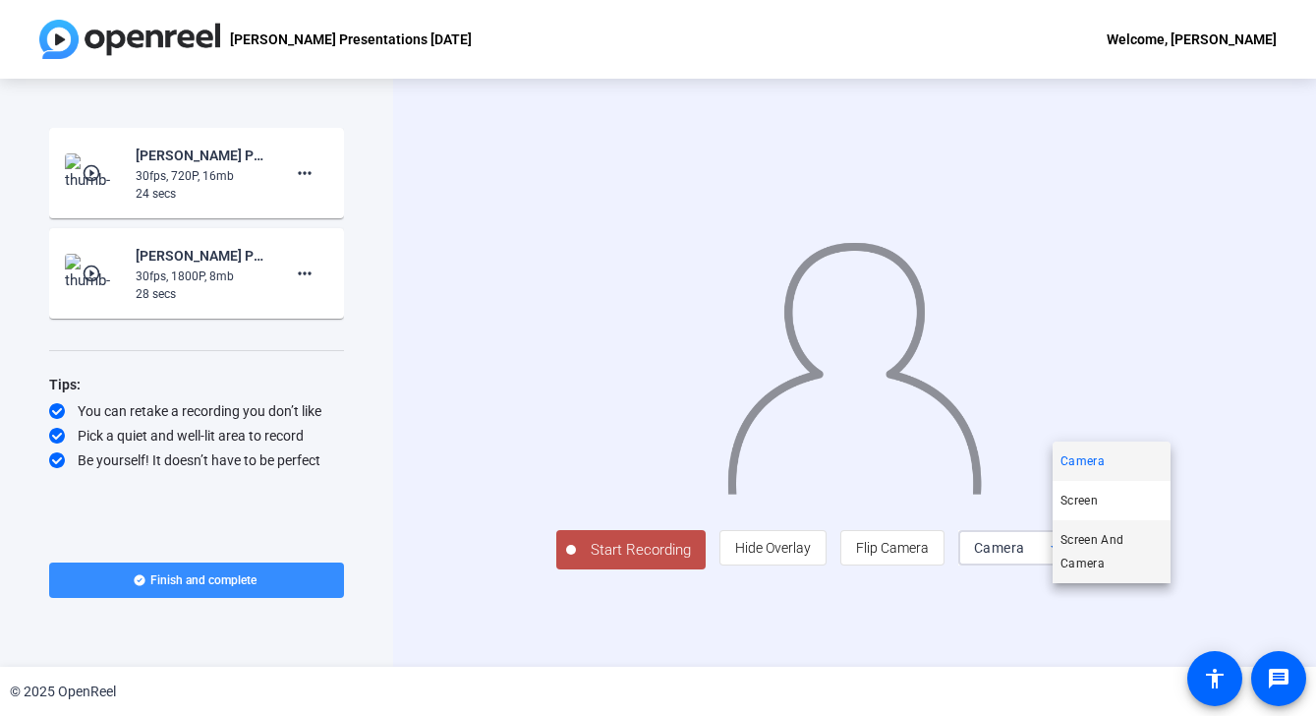
click at [1085, 542] on span "Screen And Camera" at bounding box center [1112, 551] width 102 height 47
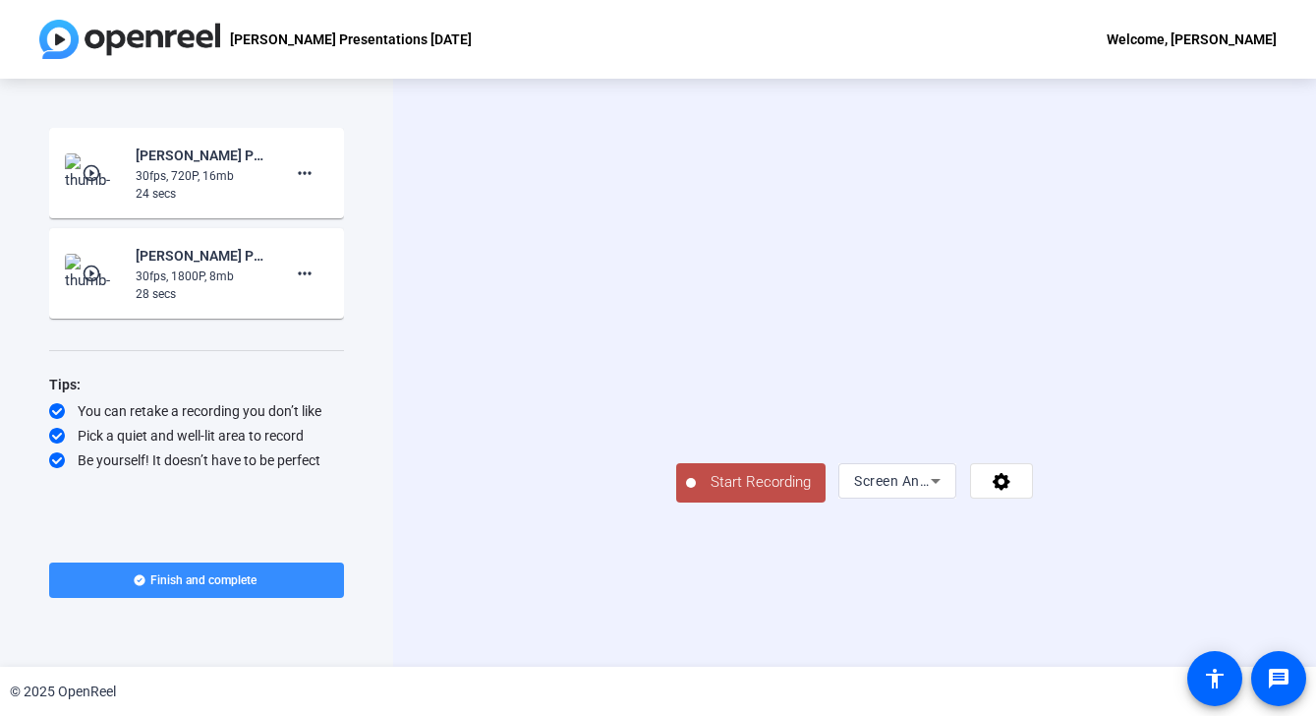
click at [696, 494] on span "Start Recording" at bounding box center [761, 482] width 130 height 23
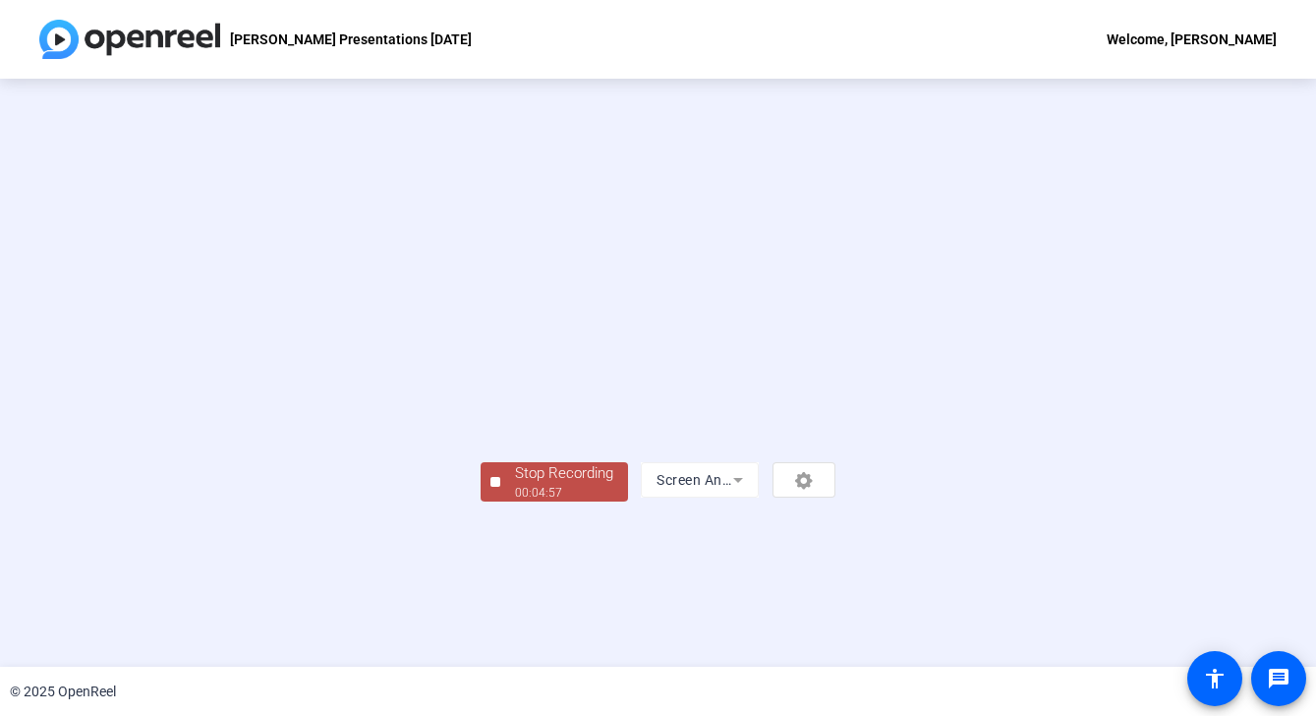
scroll to position [60, 0]
click at [515, 501] on div "00:04:58" at bounding box center [564, 493] width 98 height 18
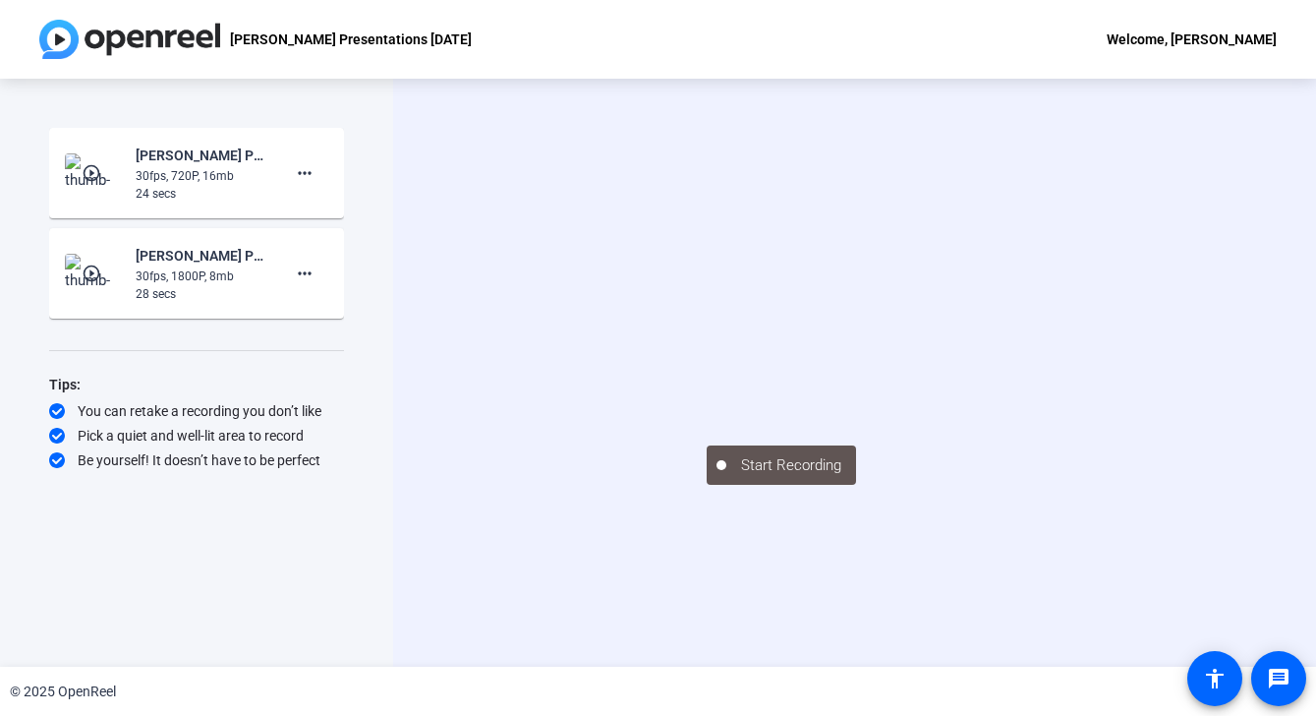
click at [834, 372] on video at bounding box center [854, 344] width 295 height 166
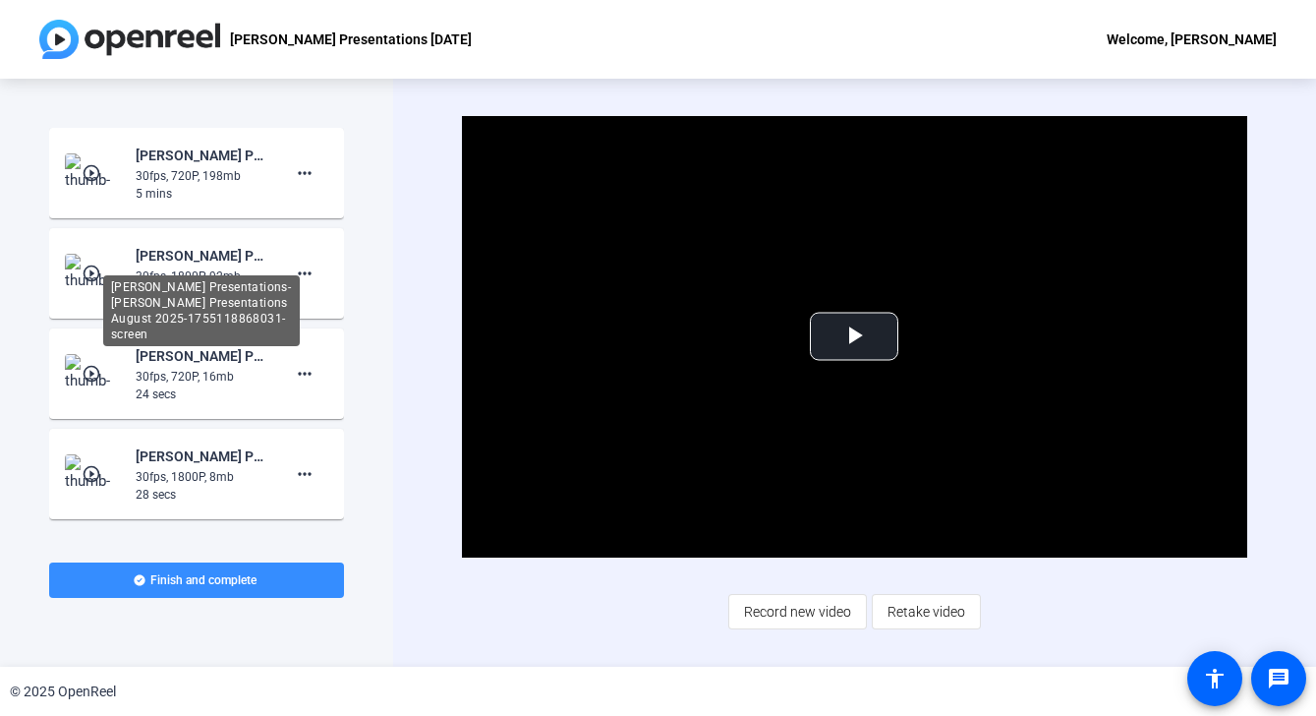
click at [159, 275] on div "[PERSON_NAME] Presentations-[PERSON_NAME] Presentations August 2025-17551188680…" at bounding box center [201, 310] width 197 height 71
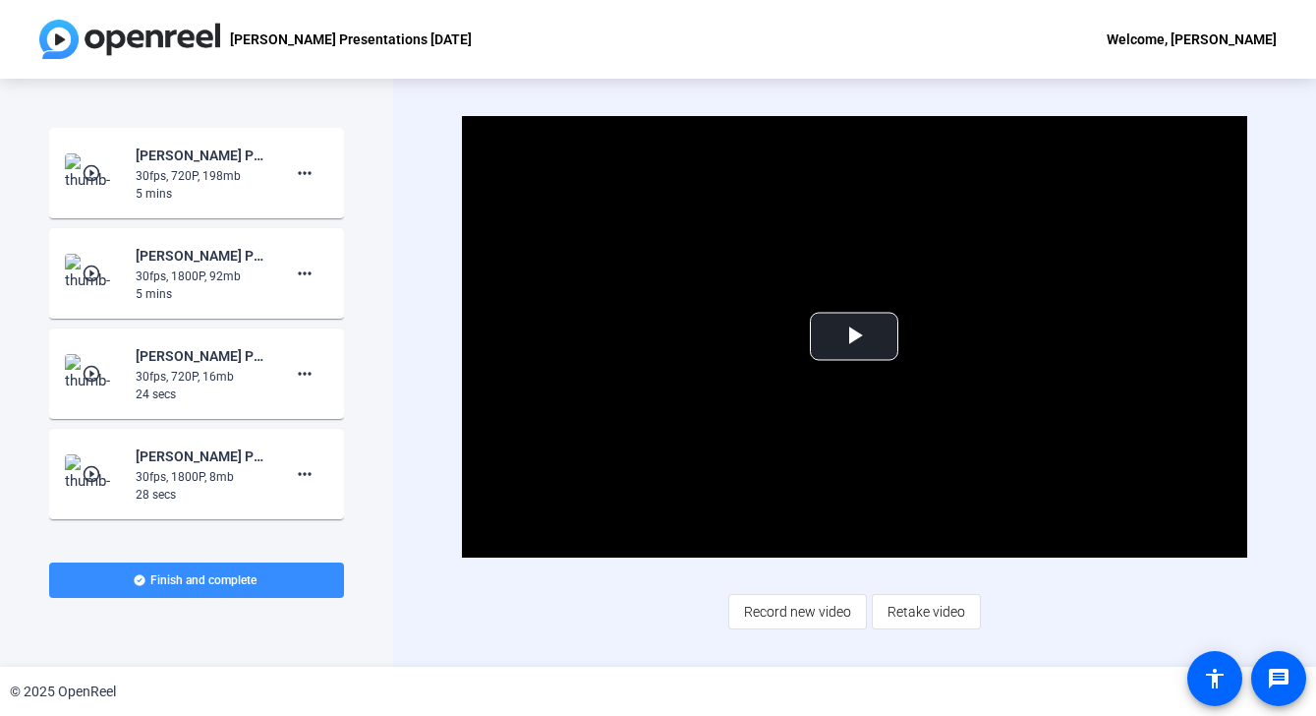
click at [87, 272] on mat-icon "play_circle_outline" at bounding box center [94, 273] width 24 height 20
click at [854, 336] on span "Video Player" at bounding box center [854, 336] width 0 height 0
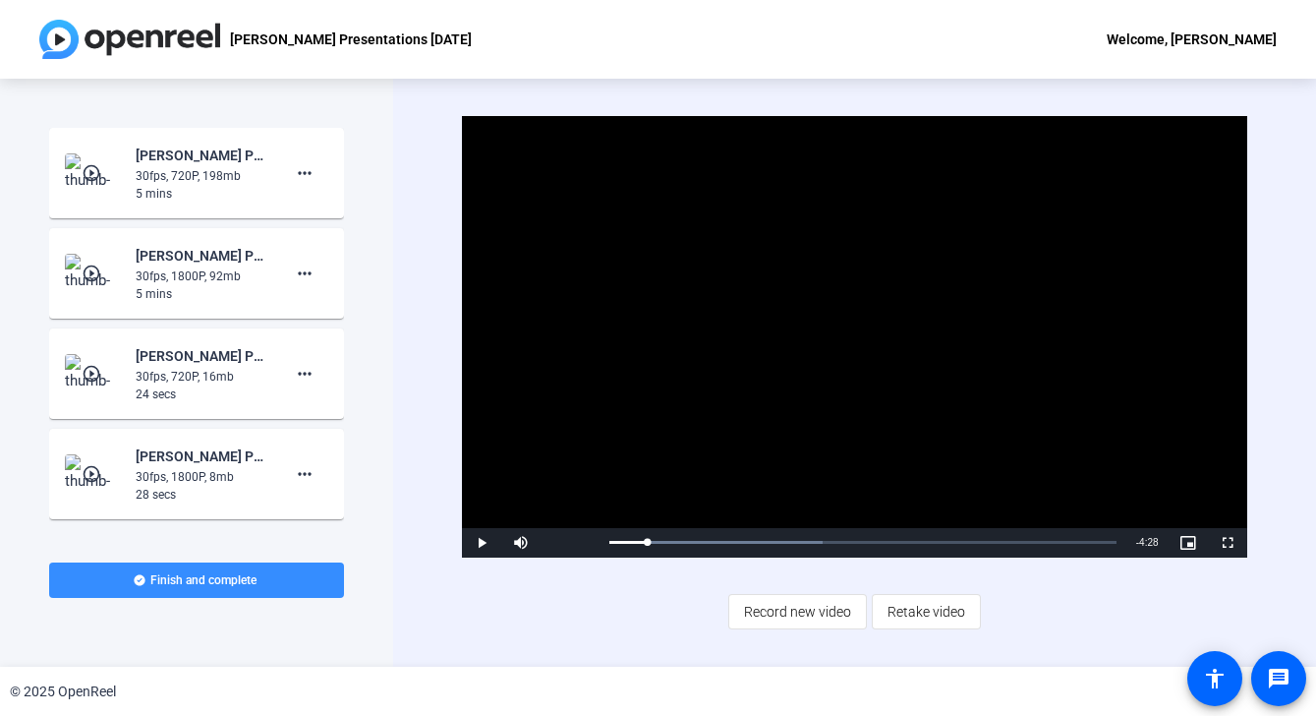
drag, startPoint x: 623, startPoint y: 541, endPoint x: 679, endPoint y: 556, distance: 58.2
click at [679, 556] on div "Video Player is loading. Play Video Play Mute Current Time 0:22 / Duration 4:59…" at bounding box center [854, 372] width 785 height 513
drag, startPoint x: 696, startPoint y: 543, endPoint x: 799, endPoint y: 557, distance: 104.3
click at [799, 557] on div "Video Player is loading. Play Video Play Mute Current Time 1:51 / Duration 4:59…" at bounding box center [854, 372] width 785 height 513
drag, startPoint x: 804, startPoint y: 545, endPoint x: 930, endPoint y: 561, distance: 126.9
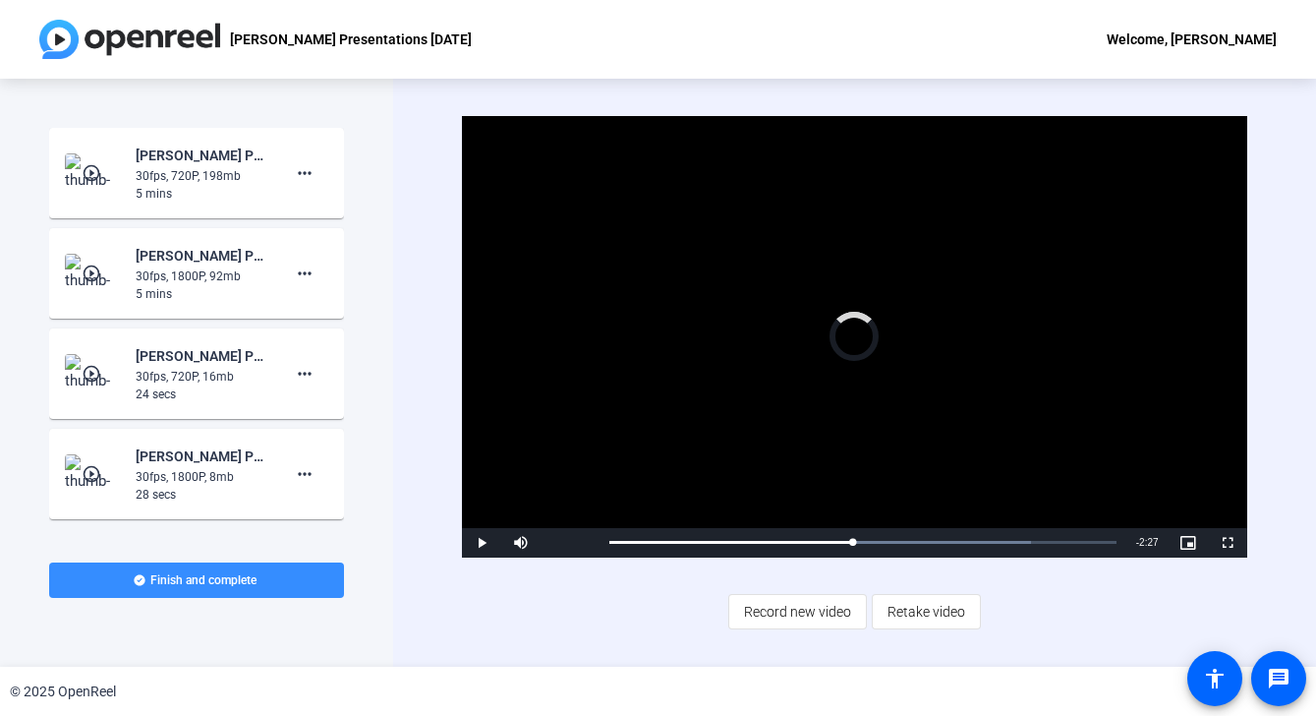
click at [930, 561] on div "Video Player is loading. Play Video Play Mute Current Time 2:23 / Duration 4:59…" at bounding box center [854, 372] width 785 height 513
drag, startPoint x: 932, startPoint y: 541, endPoint x: 1026, endPoint y: 561, distance: 96.6
click at [1026, 561] on div "Video Player is loading. Play Video Play Mute Current Time 3:48 / Duration 4:59…" at bounding box center [854, 372] width 785 height 513
click at [311, 272] on mat-icon "more_horiz" at bounding box center [305, 274] width 24 height 24
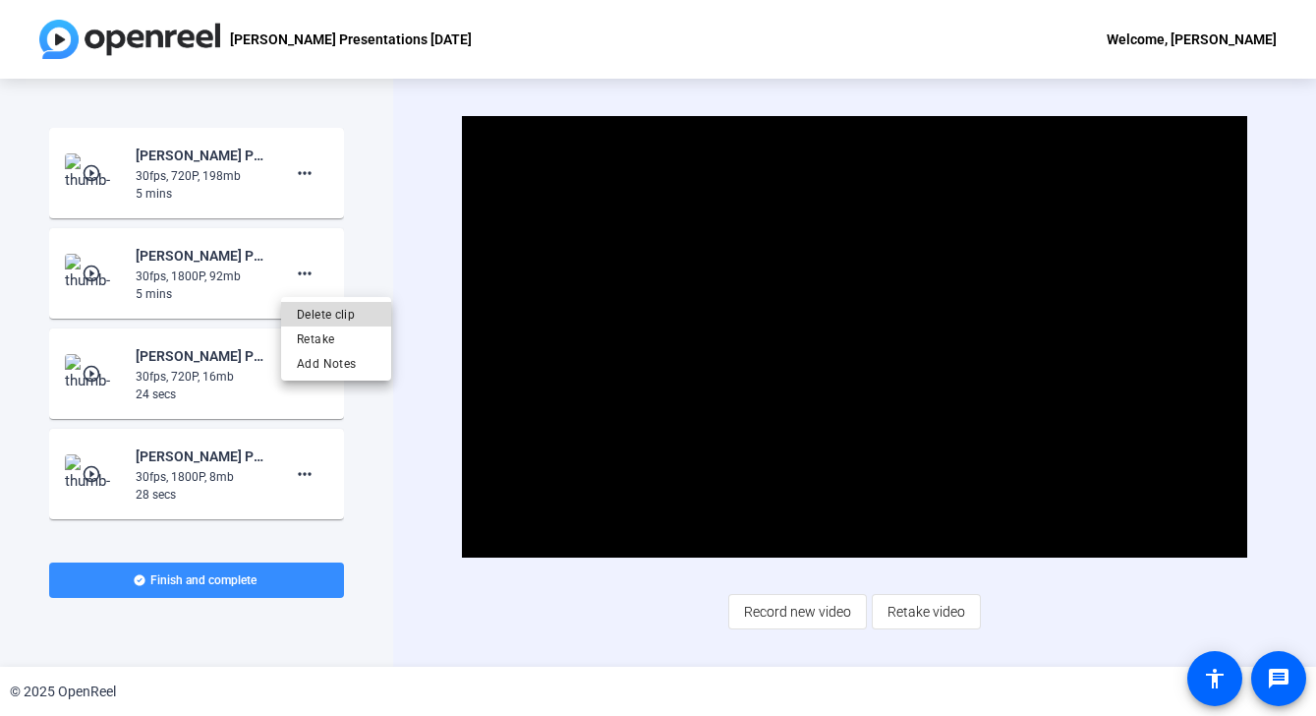
click at [328, 313] on span "Delete clip" at bounding box center [336, 315] width 79 height 24
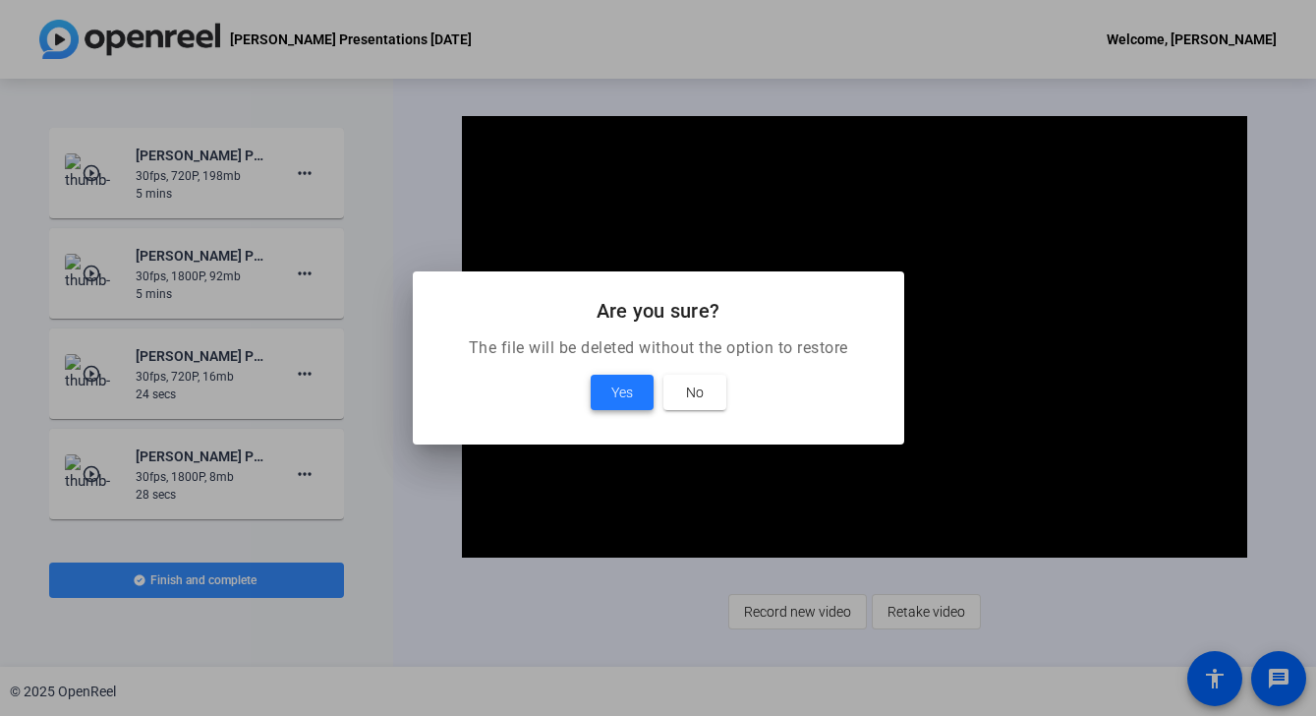
click at [625, 403] on span "Yes" at bounding box center [622, 392] width 22 height 24
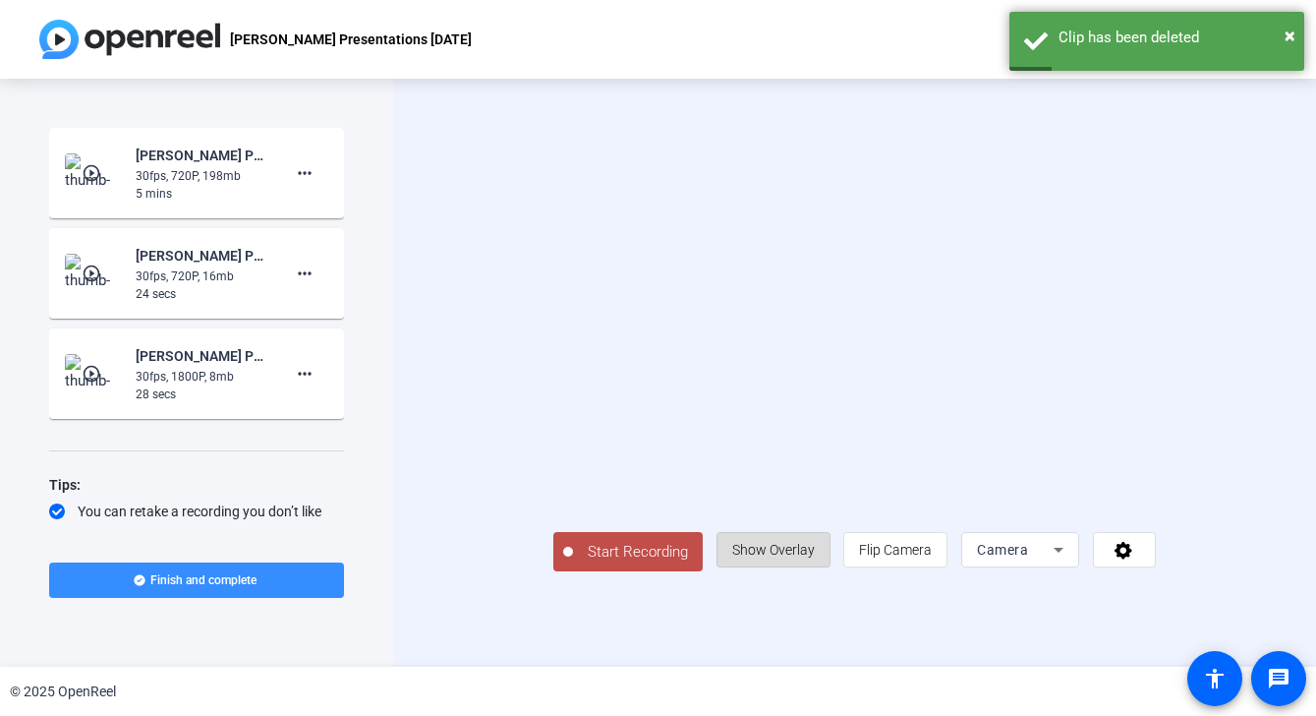
click at [815, 557] on span "Show Overlay" at bounding box center [773, 550] width 83 height 16
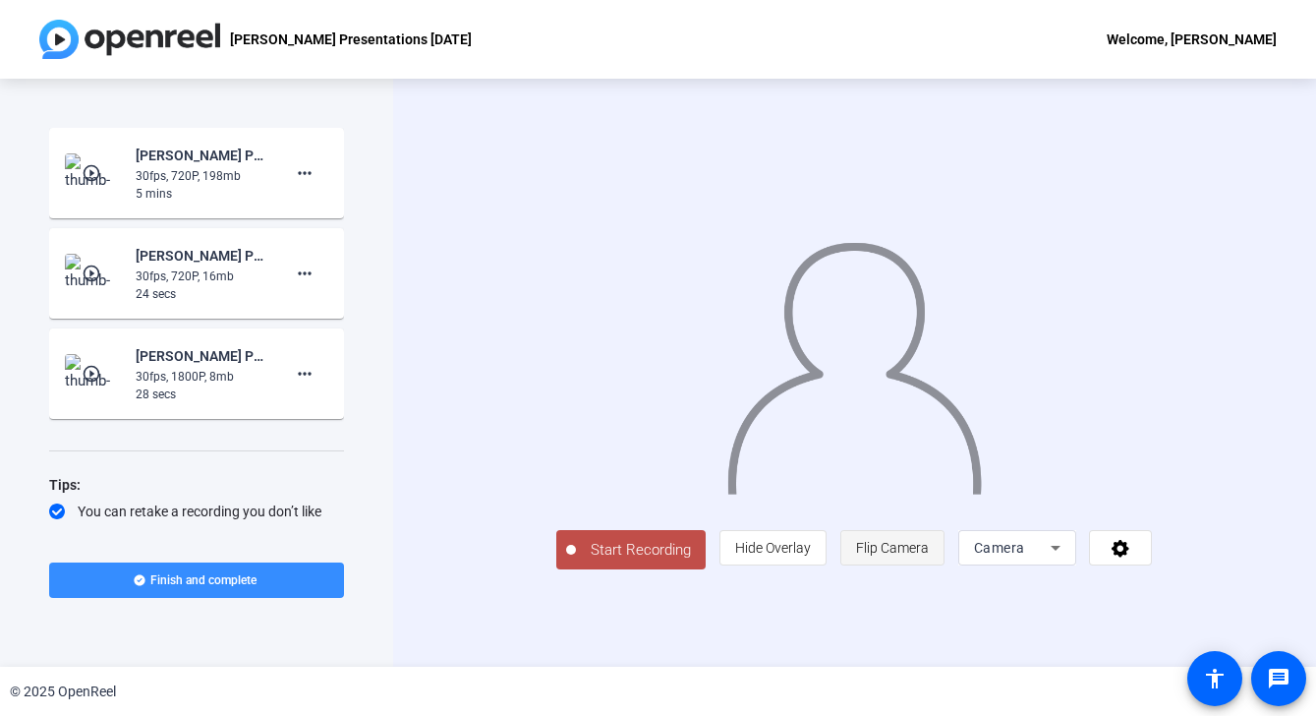
click at [929, 555] on span "Flip Camera" at bounding box center [892, 548] width 73 height 16
click at [1068, 559] on icon at bounding box center [1056, 548] width 24 height 24
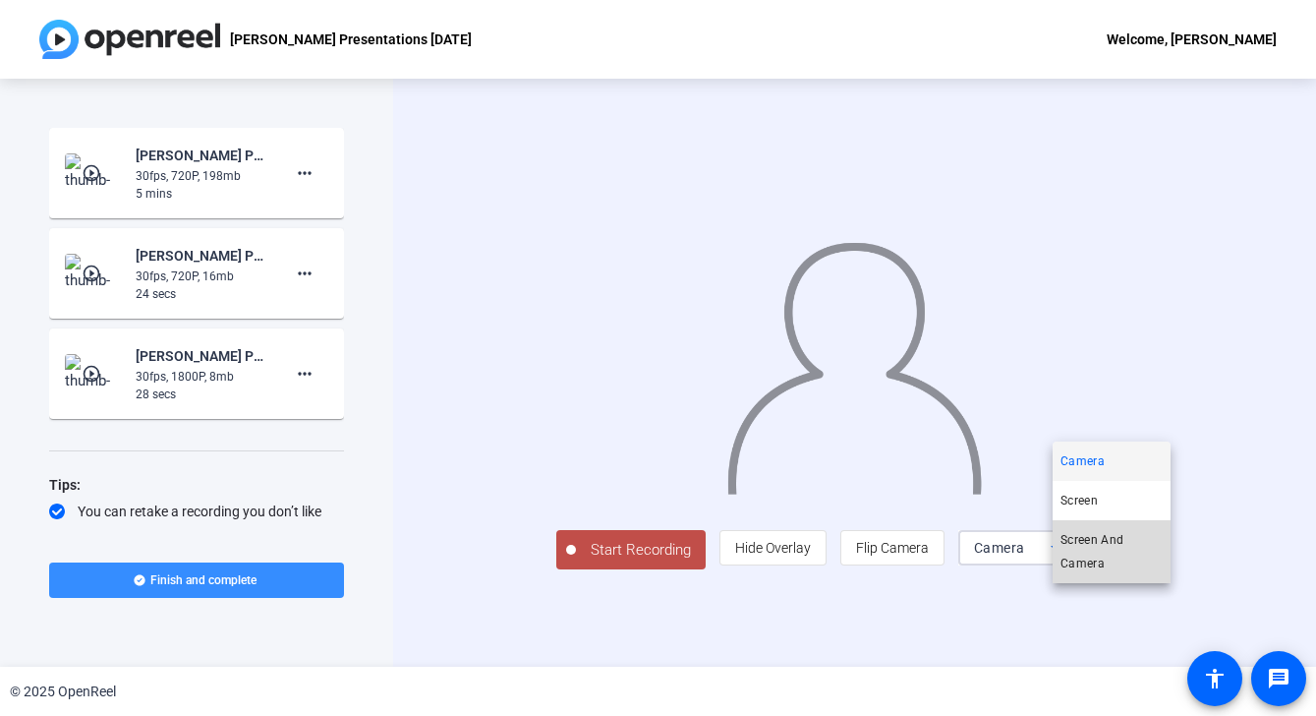
click at [1102, 549] on span "Screen And Camera" at bounding box center [1112, 551] width 102 height 47
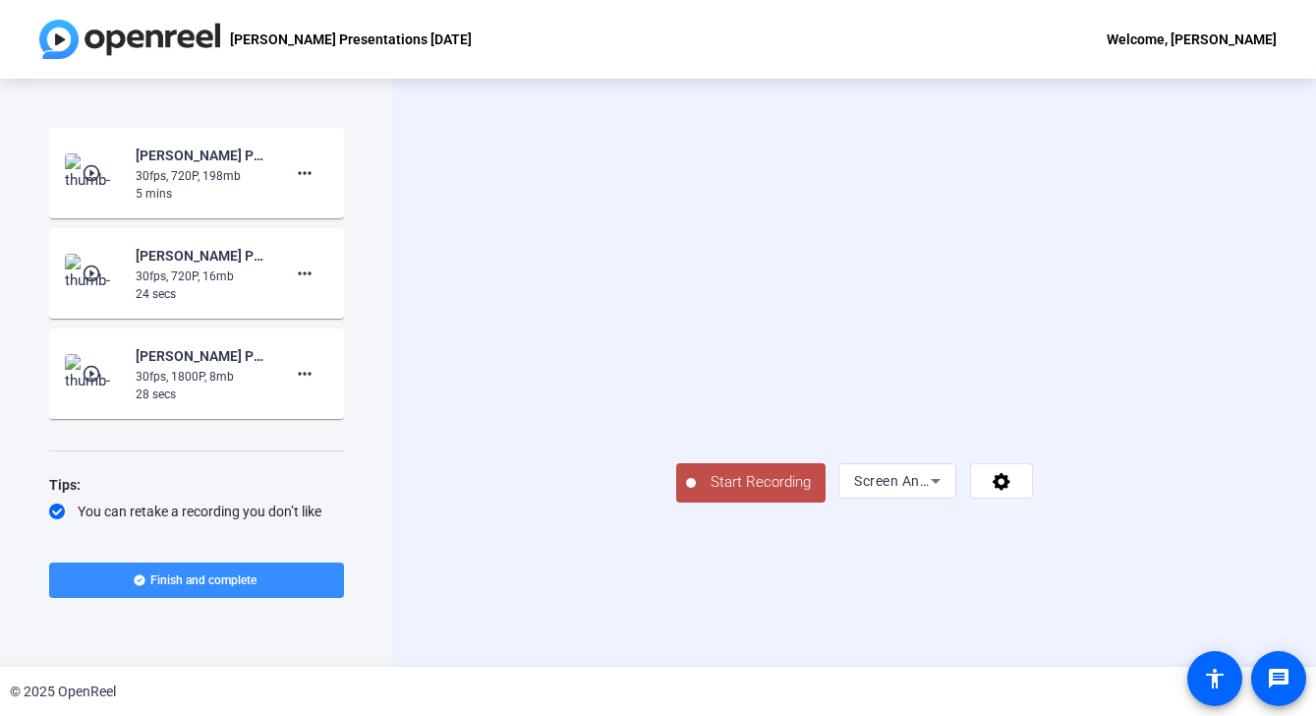
click at [696, 494] on span "Start Recording" at bounding box center [761, 482] width 130 height 23
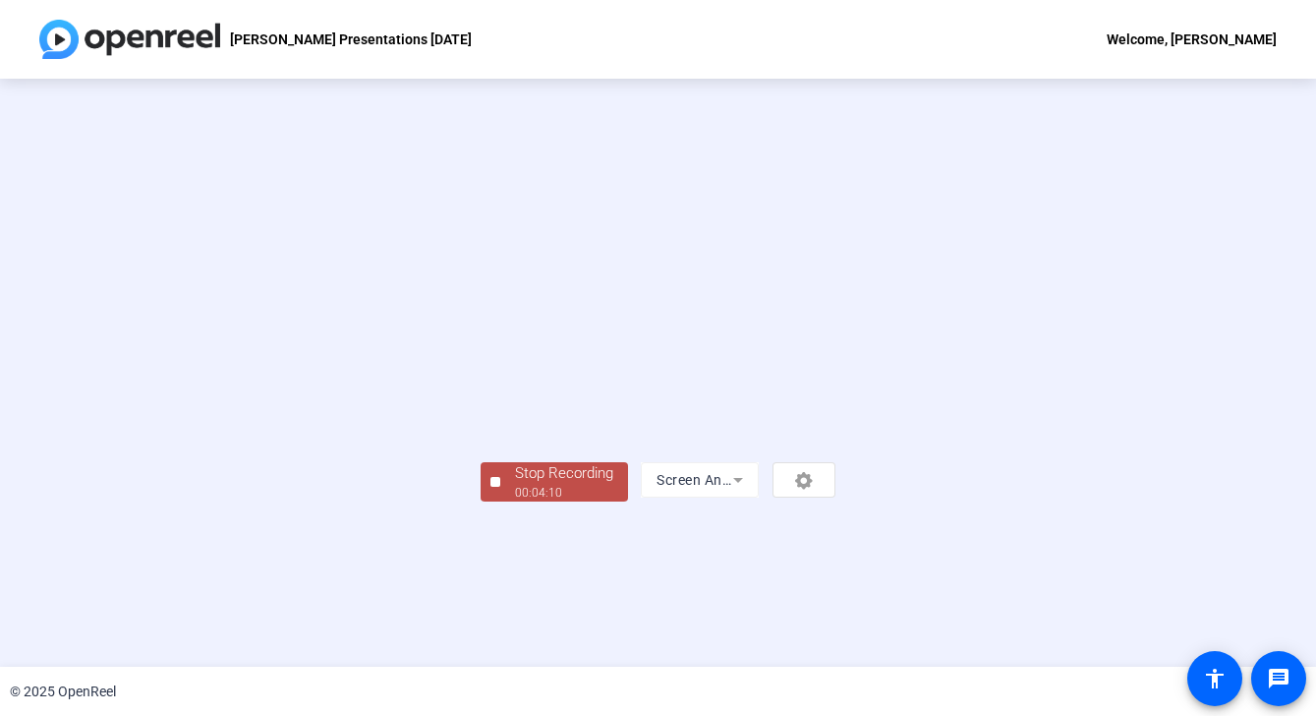
scroll to position [60, 0]
click at [515, 501] on div "00:04:11" at bounding box center [564, 493] width 98 height 18
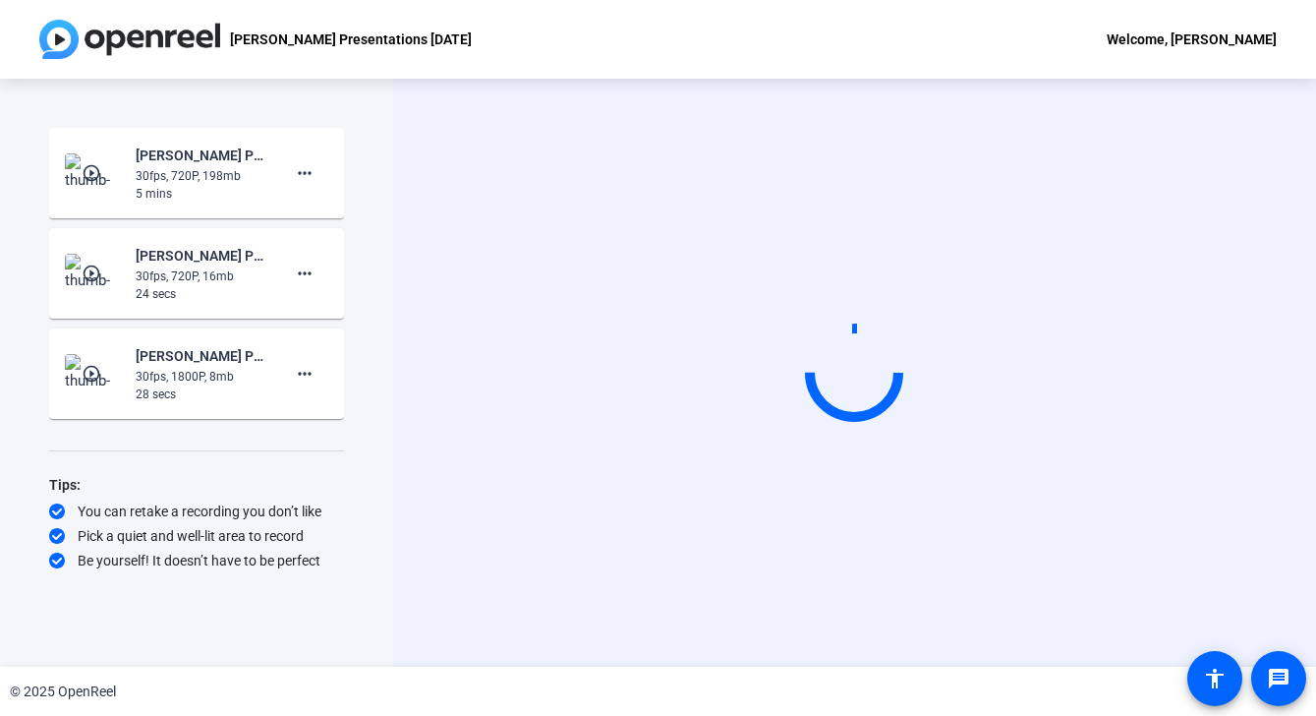
scroll to position [0, 0]
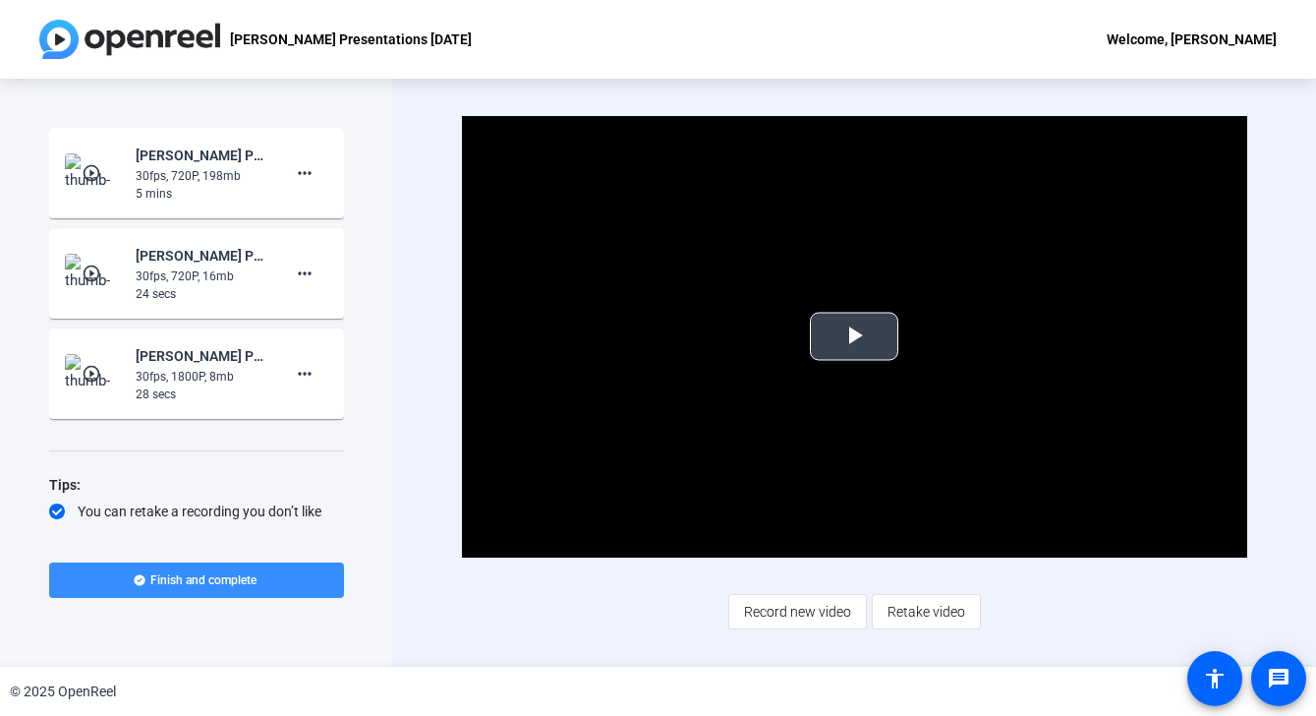
click at [854, 336] on span "Video Player" at bounding box center [854, 336] width 0 height 0
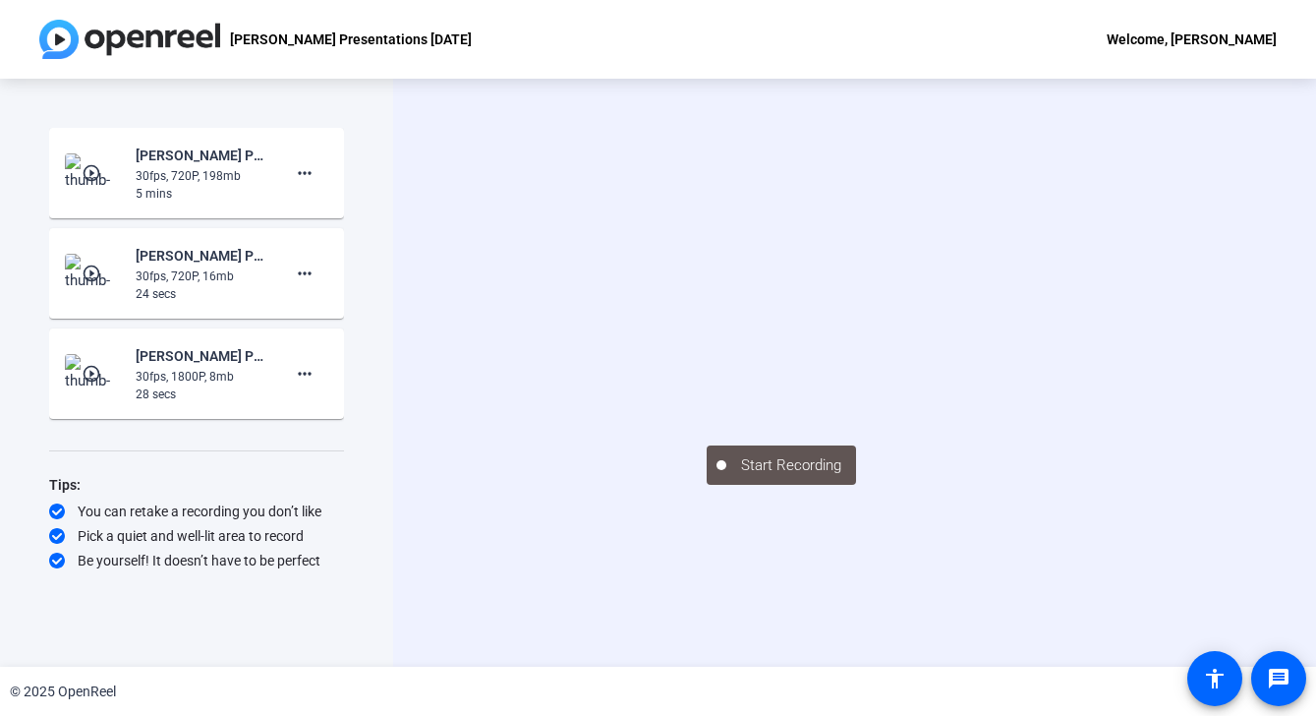
click at [966, 625] on div "Start Recording" at bounding box center [854, 373] width 923 height 588
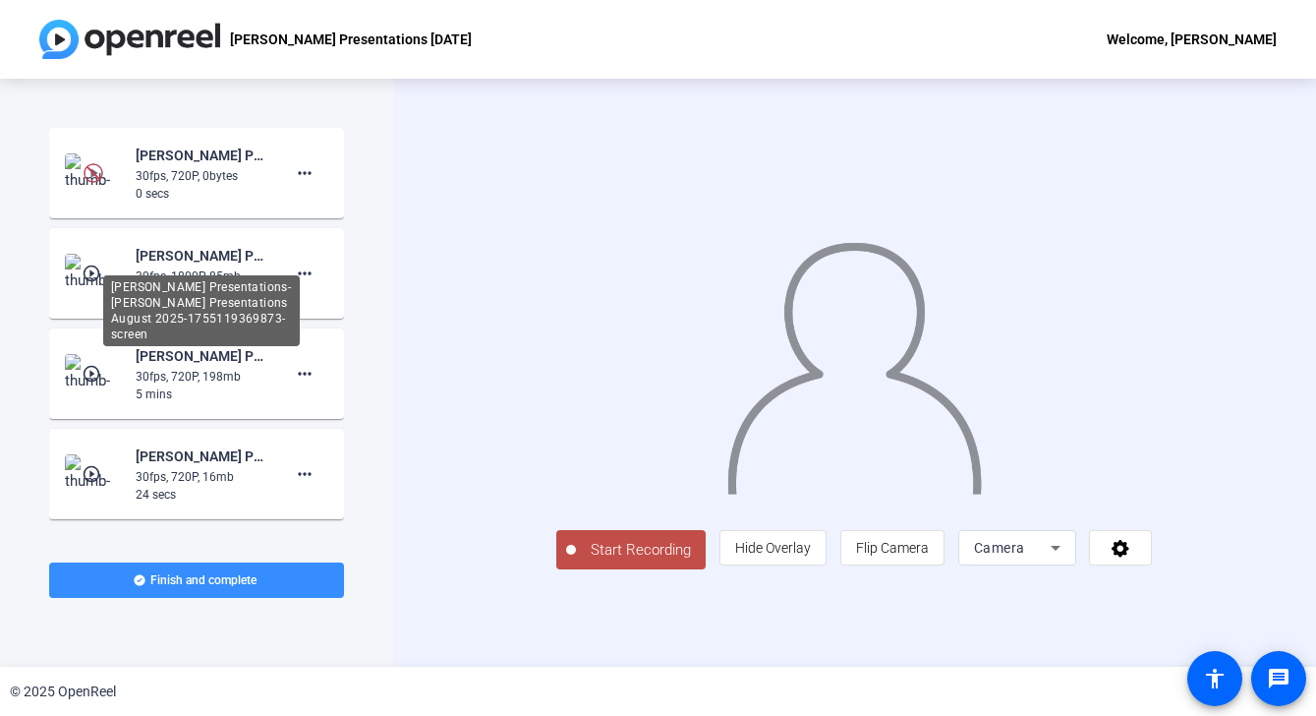
click at [217, 262] on div "Cynthia-August Presentations-Cynthia Presentations August 2025-1755119369873-sc…" at bounding box center [202, 256] width 132 height 24
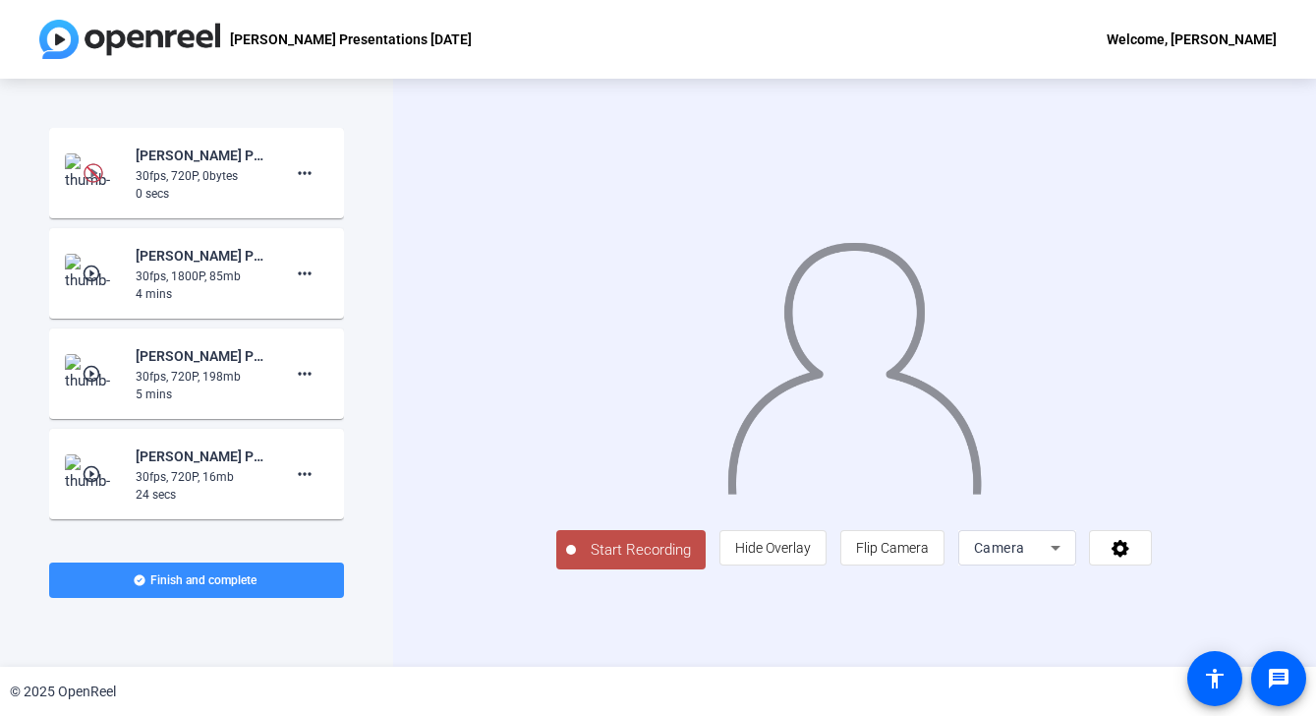
click at [82, 273] on mat-icon "play_circle_outline" at bounding box center [94, 273] width 24 height 20
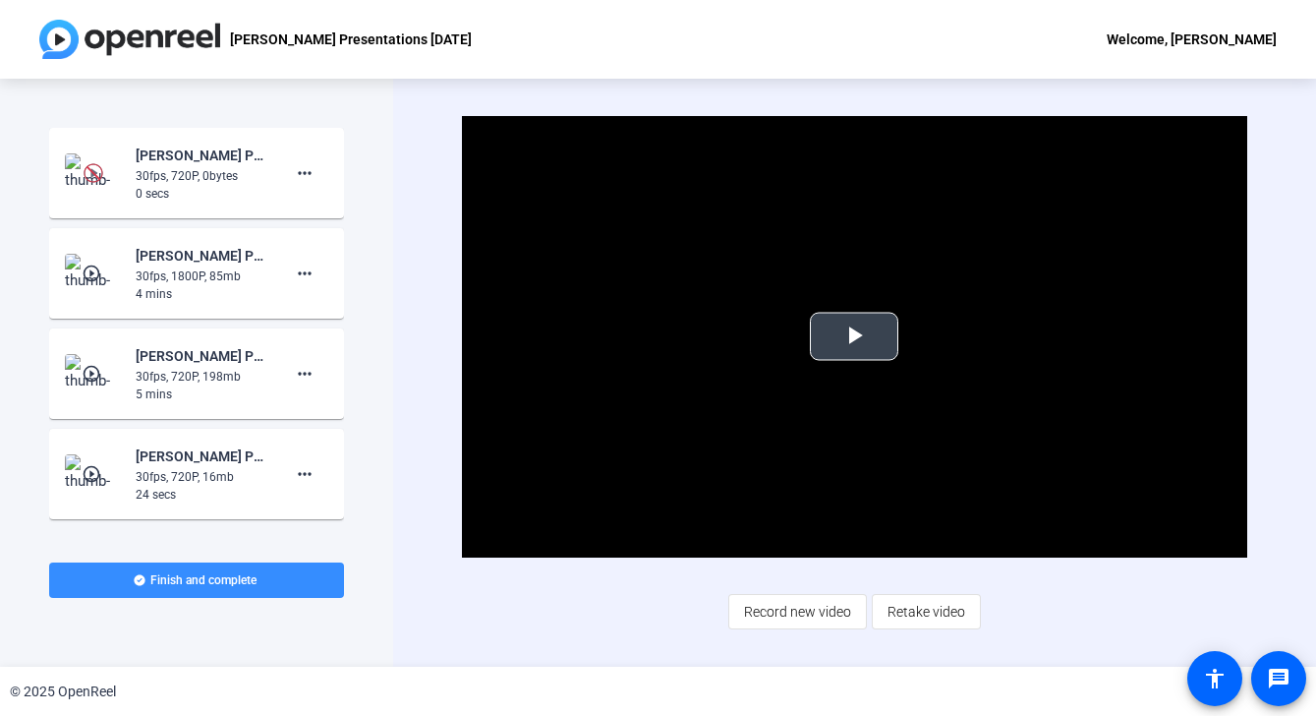
click at [854, 336] on span "Video Player" at bounding box center [854, 336] width 0 height 0
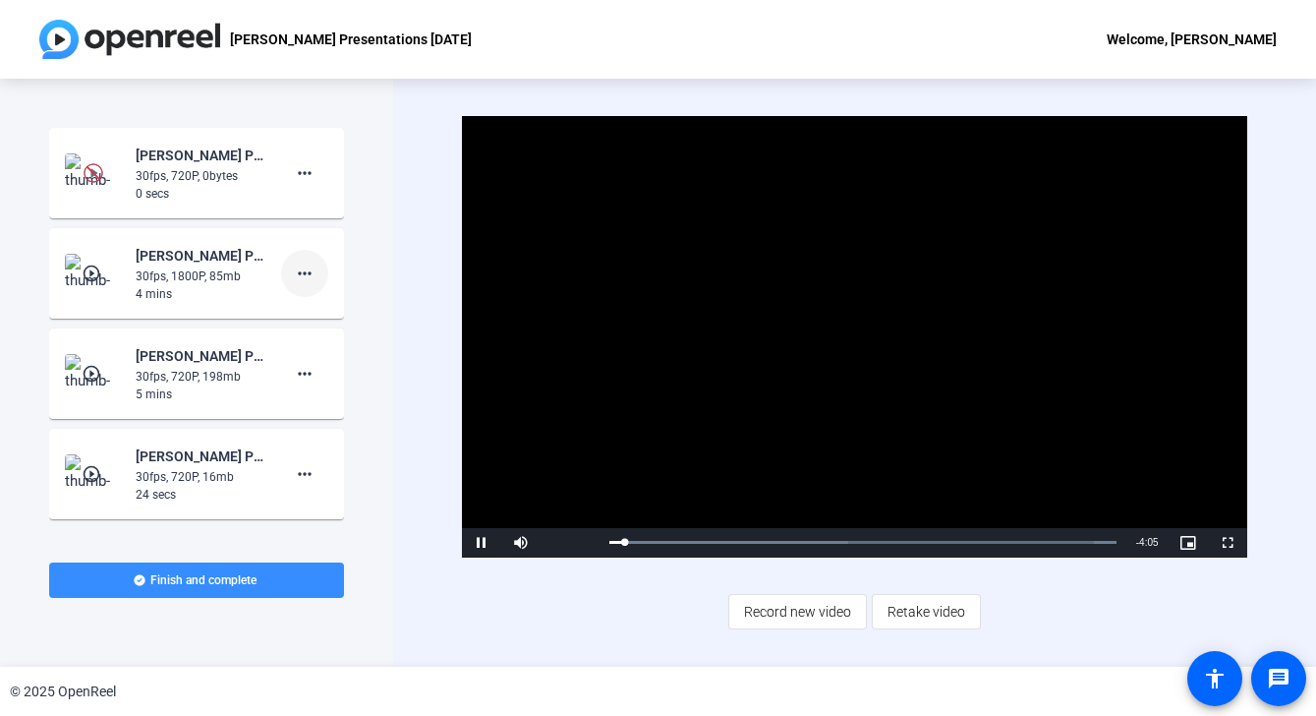
click at [302, 273] on mat-icon "more_horiz" at bounding box center [305, 274] width 24 height 24
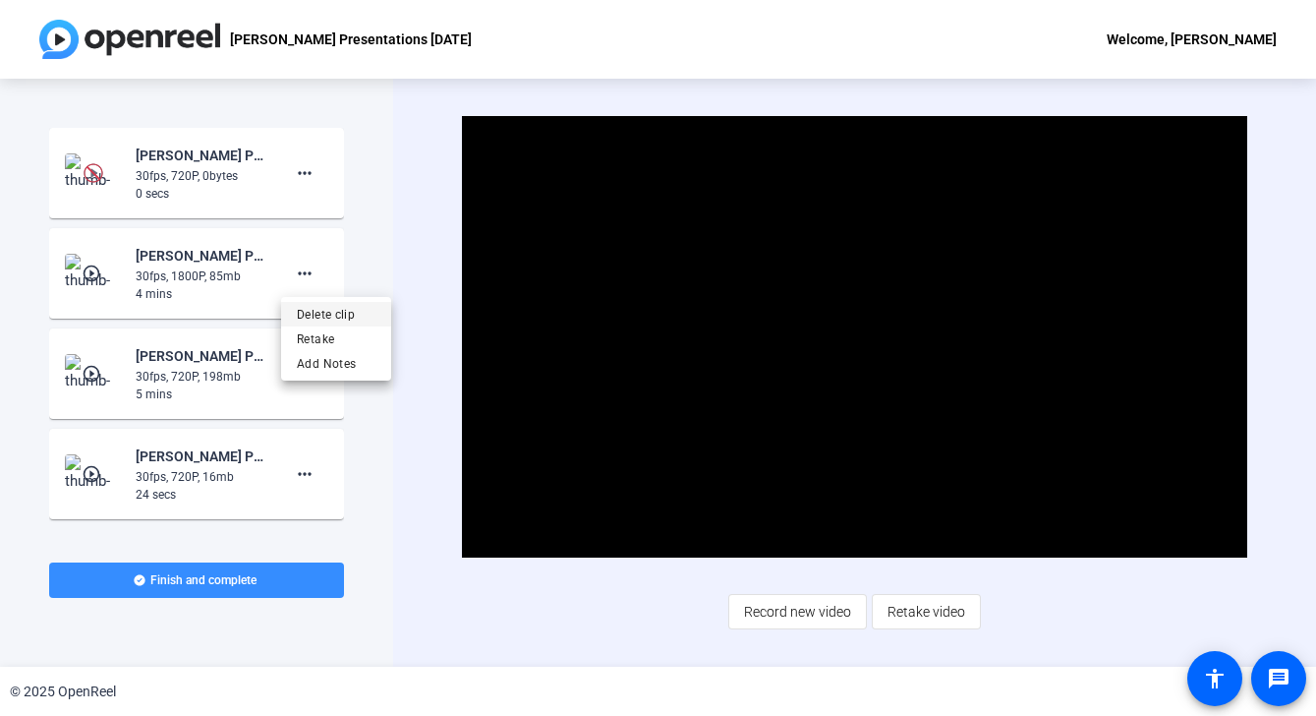
click at [310, 312] on span "Delete clip" at bounding box center [336, 315] width 79 height 24
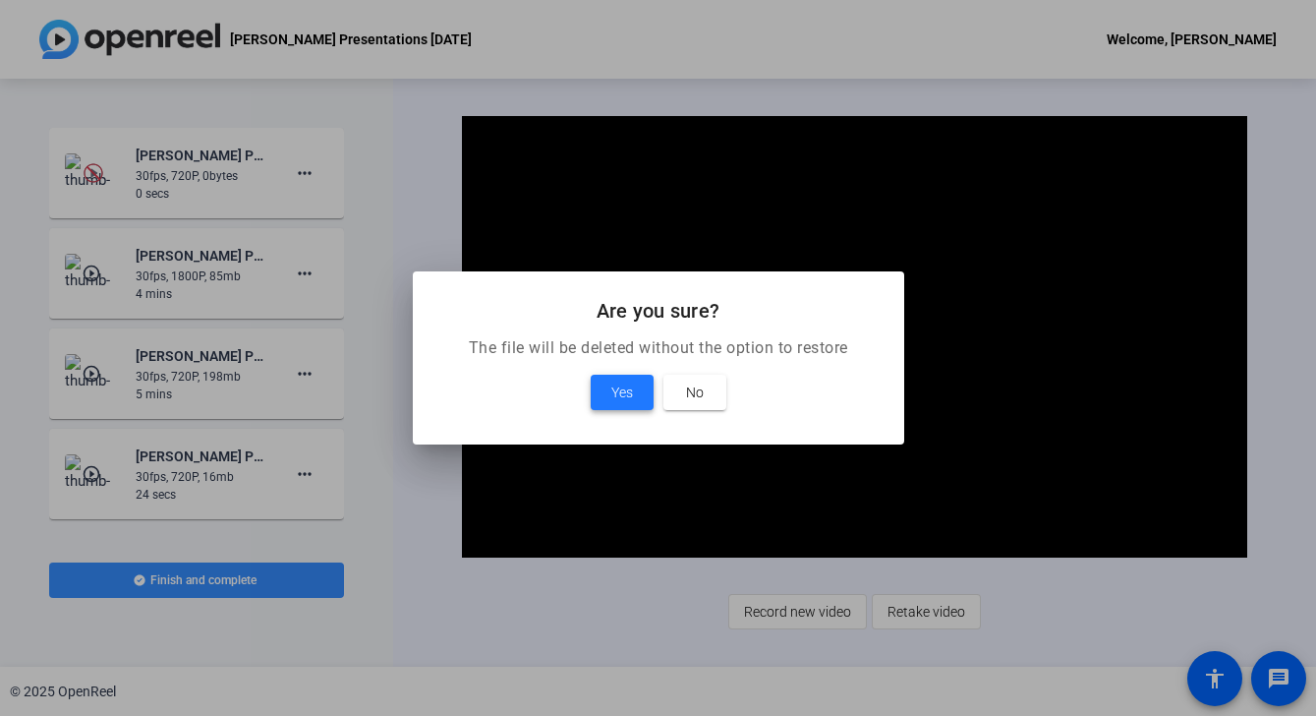
click at [620, 394] on span "Yes" at bounding box center [622, 392] width 22 height 24
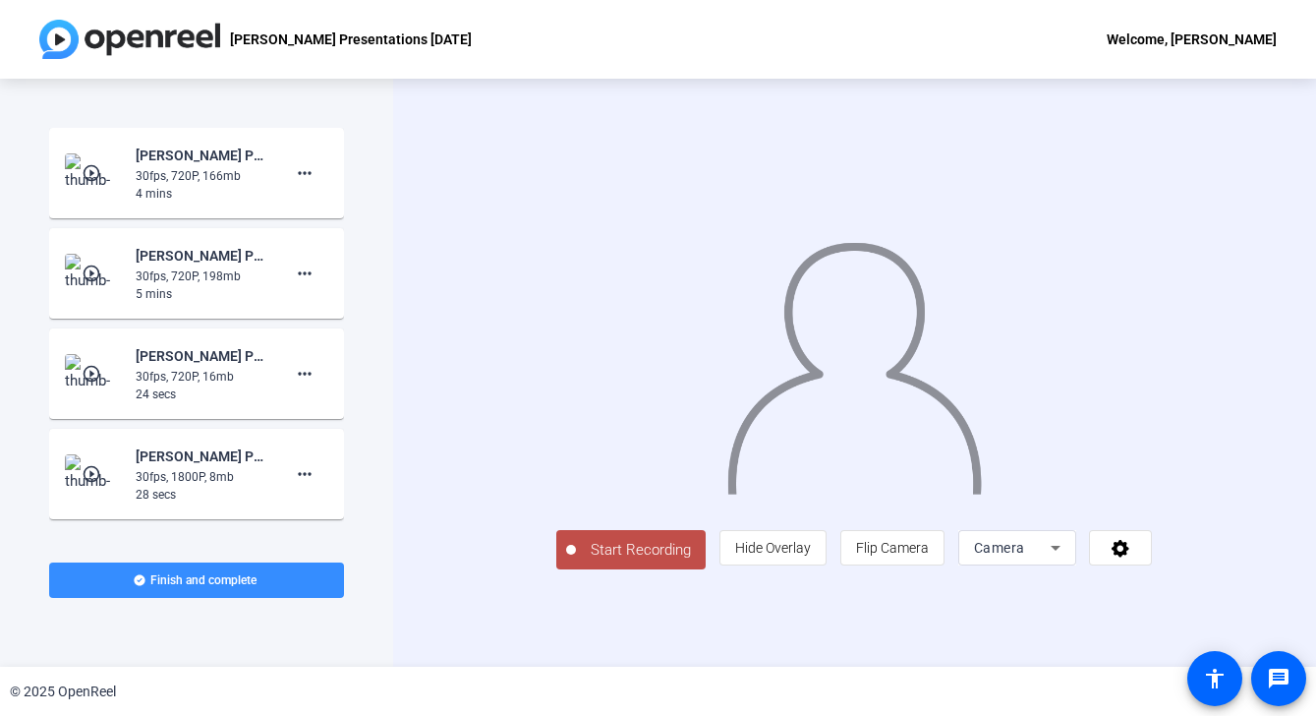
click at [1025, 555] on span "Camera" at bounding box center [999, 548] width 51 height 16
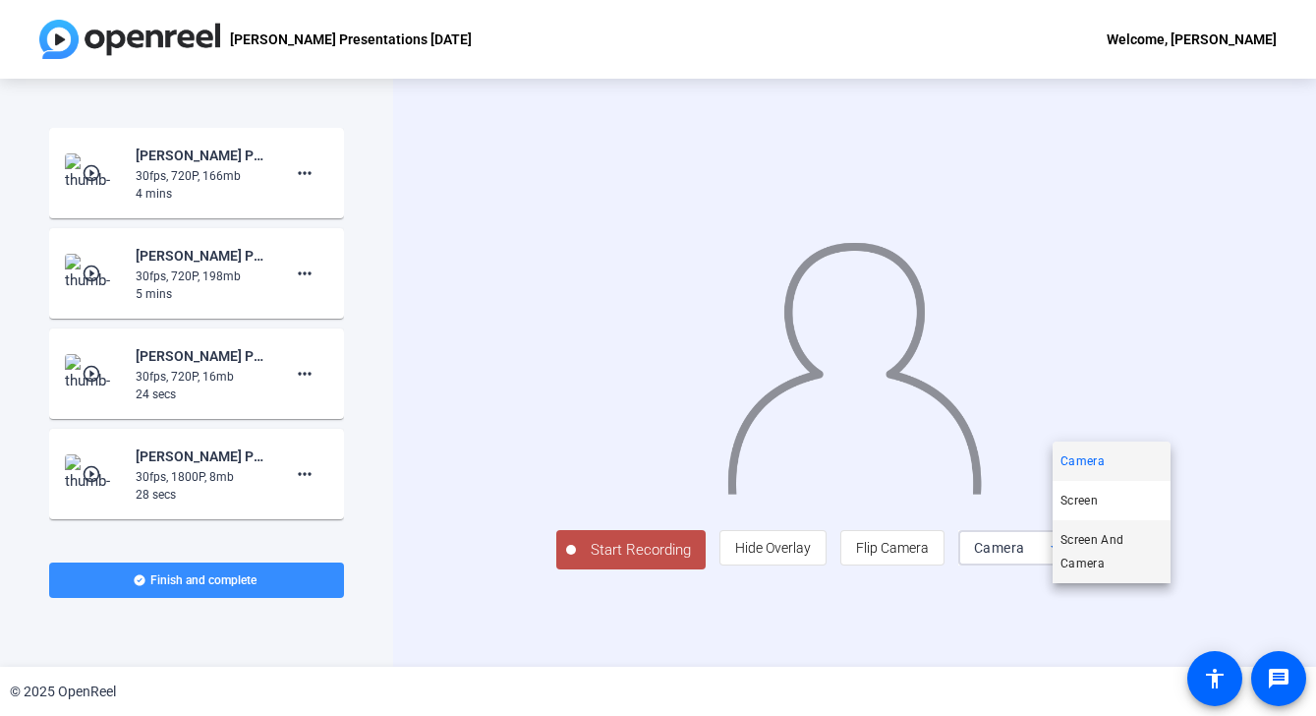
click at [1090, 547] on span "Screen And Camera" at bounding box center [1112, 551] width 102 height 47
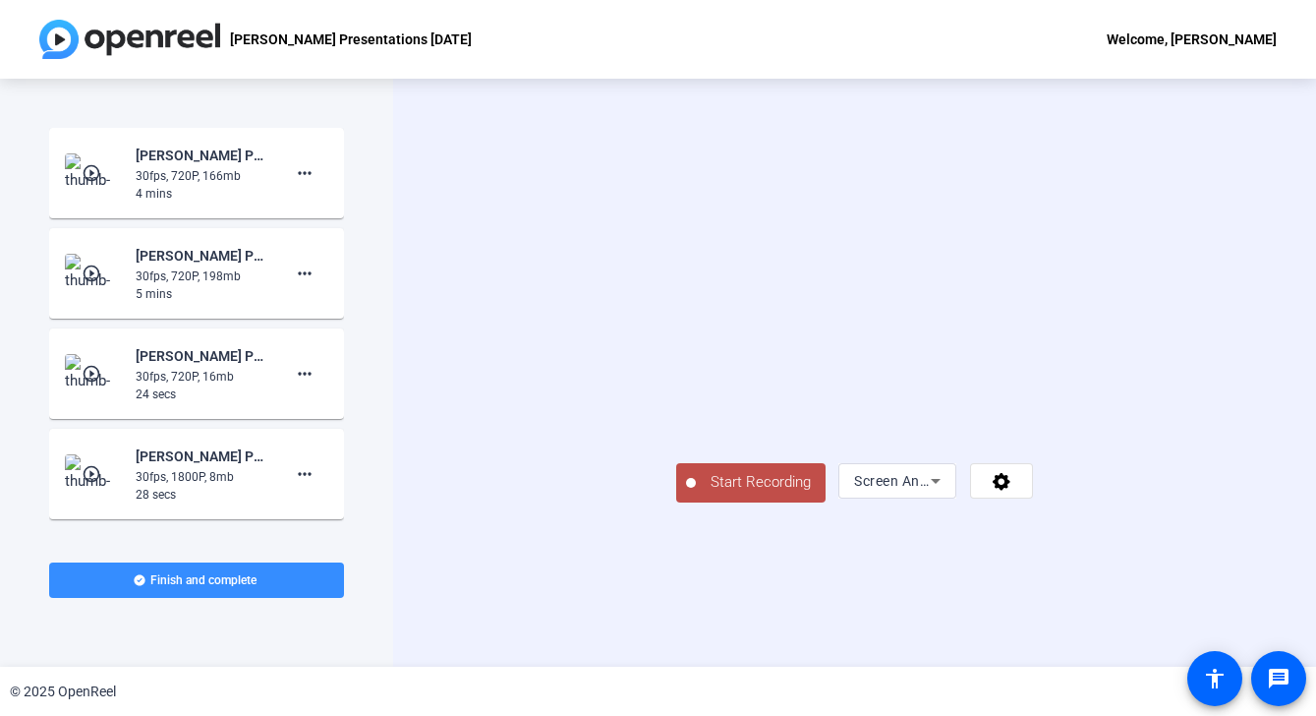
click at [696, 494] on span "Start Recording" at bounding box center [761, 482] width 130 height 23
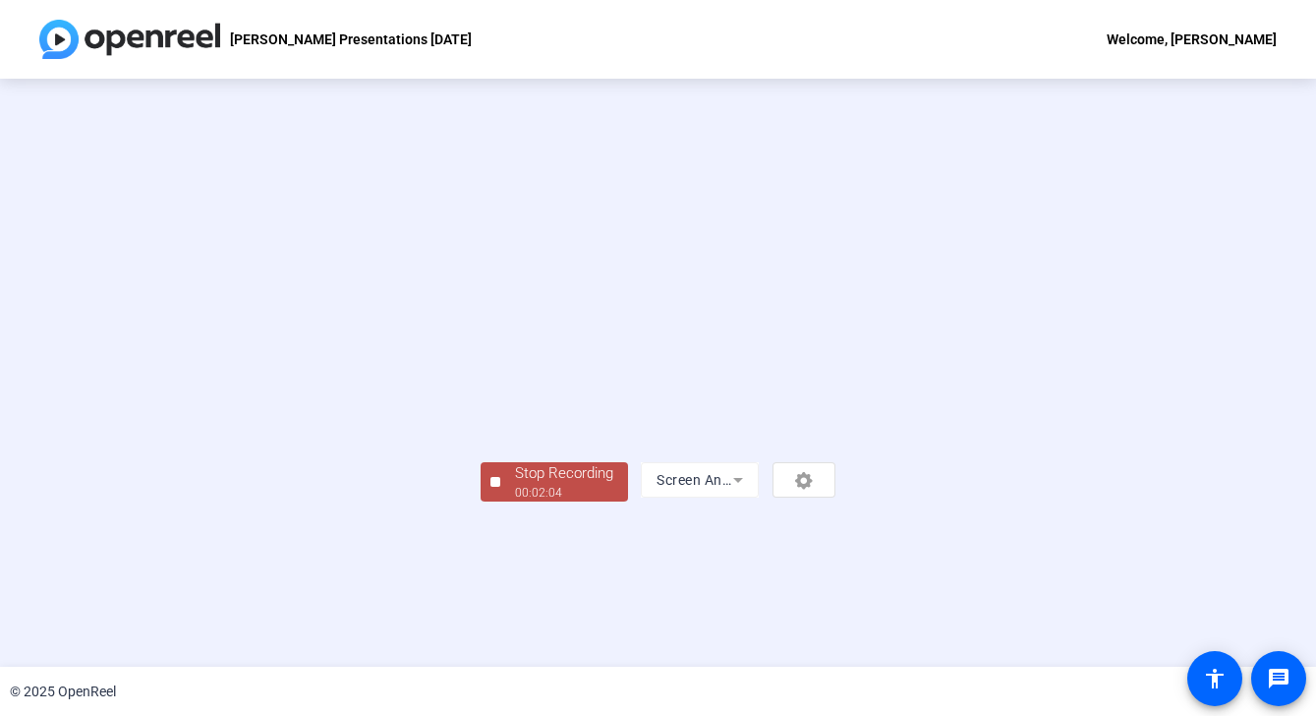
scroll to position [60, 0]
click at [515, 501] on div "00:02:05" at bounding box center [564, 493] width 98 height 18
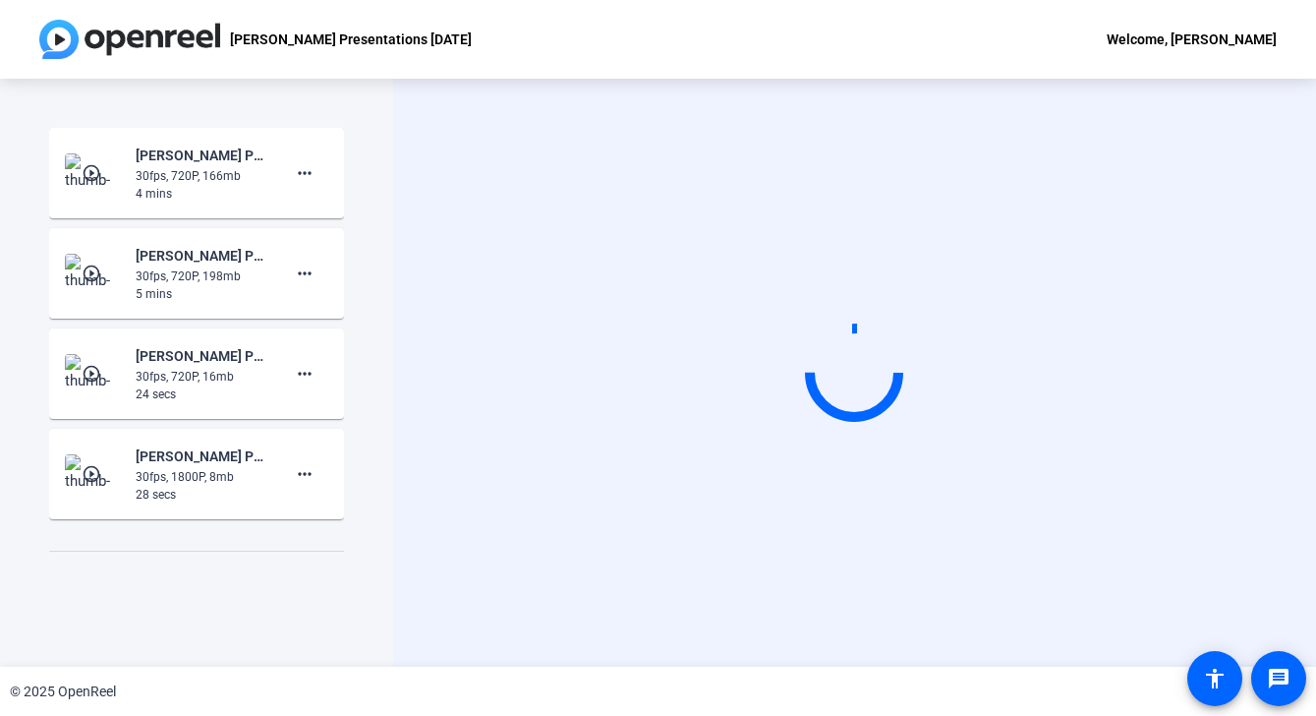
scroll to position [0, 0]
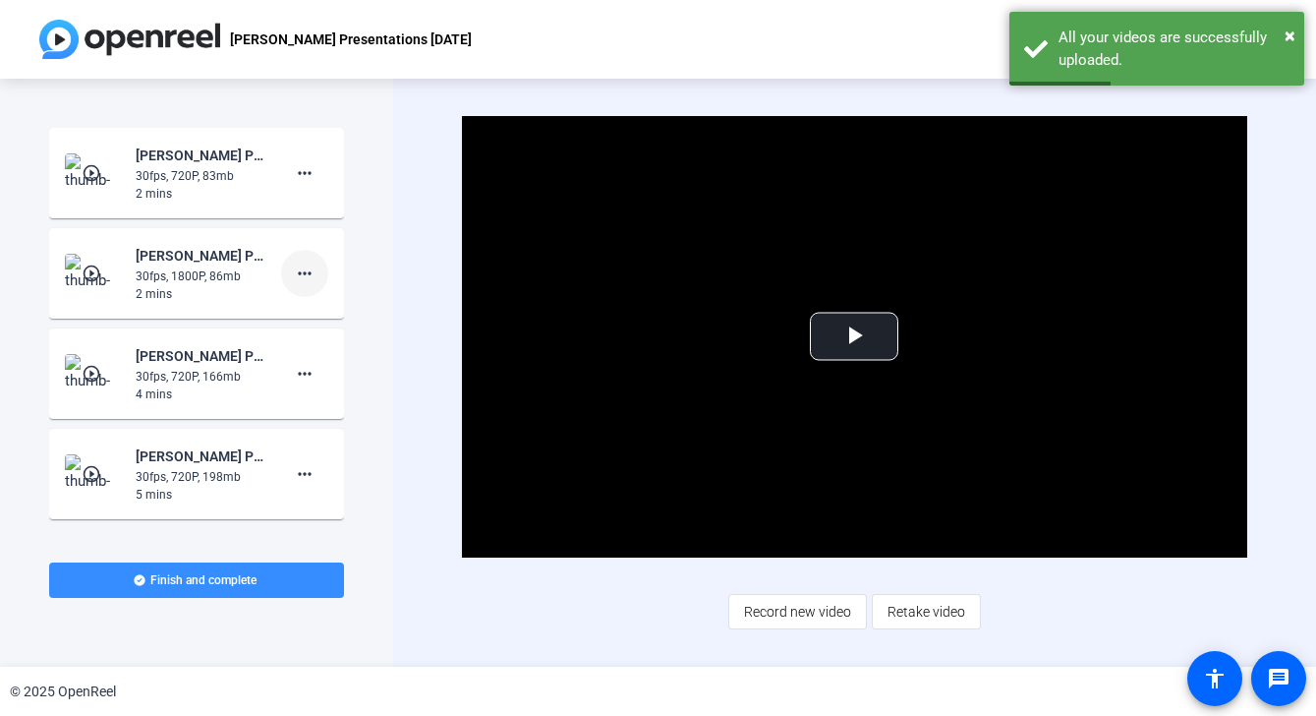
click at [303, 271] on mat-icon "more_horiz" at bounding box center [305, 274] width 24 height 24
click at [325, 314] on span "Delete clip" at bounding box center [336, 315] width 79 height 24
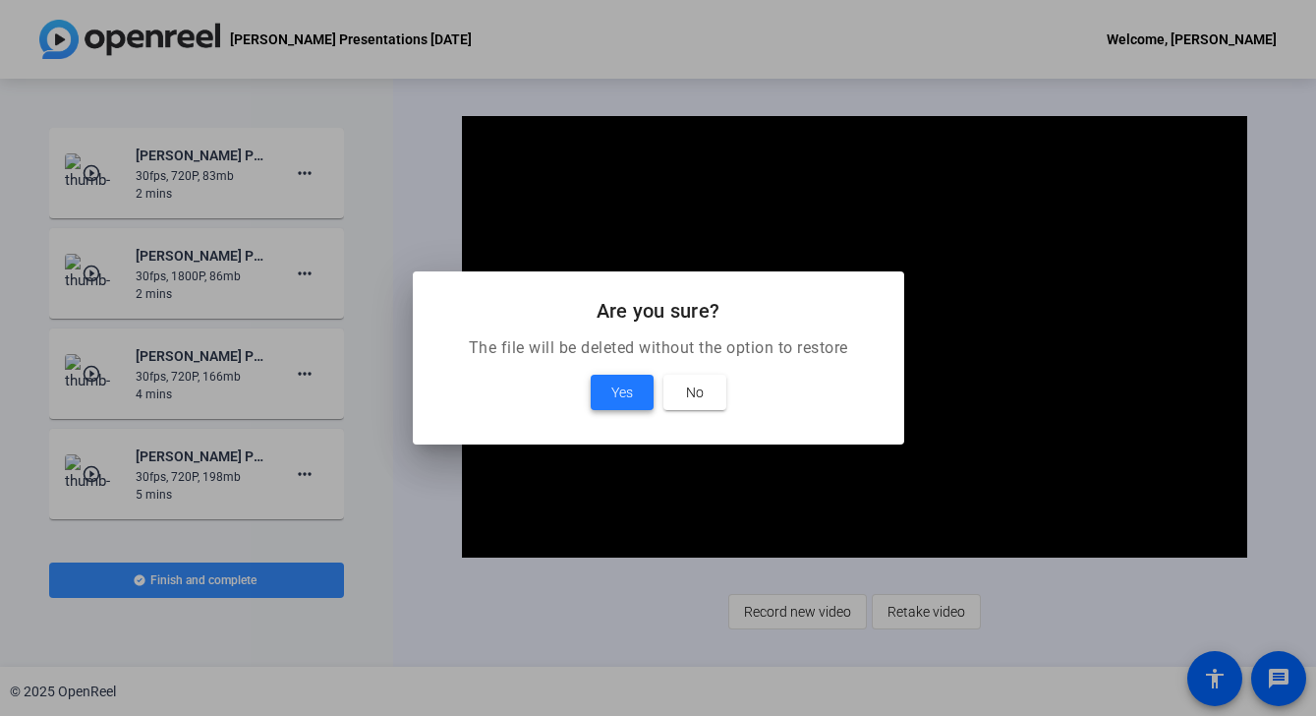
click at [611, 377] on span at bounding box center [622, 392] width 63 height 47
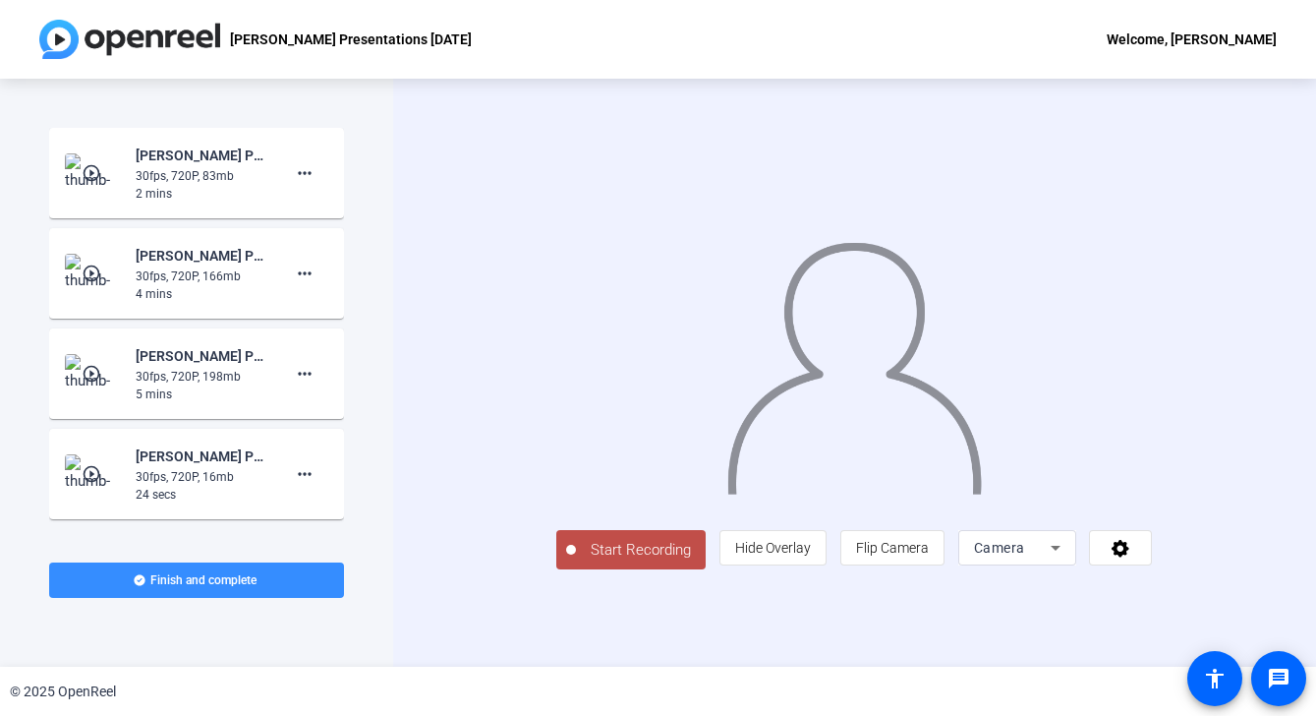
click at [1061, 565] on div "Camera" at bounding box center [1017, 547] width 87 height 35
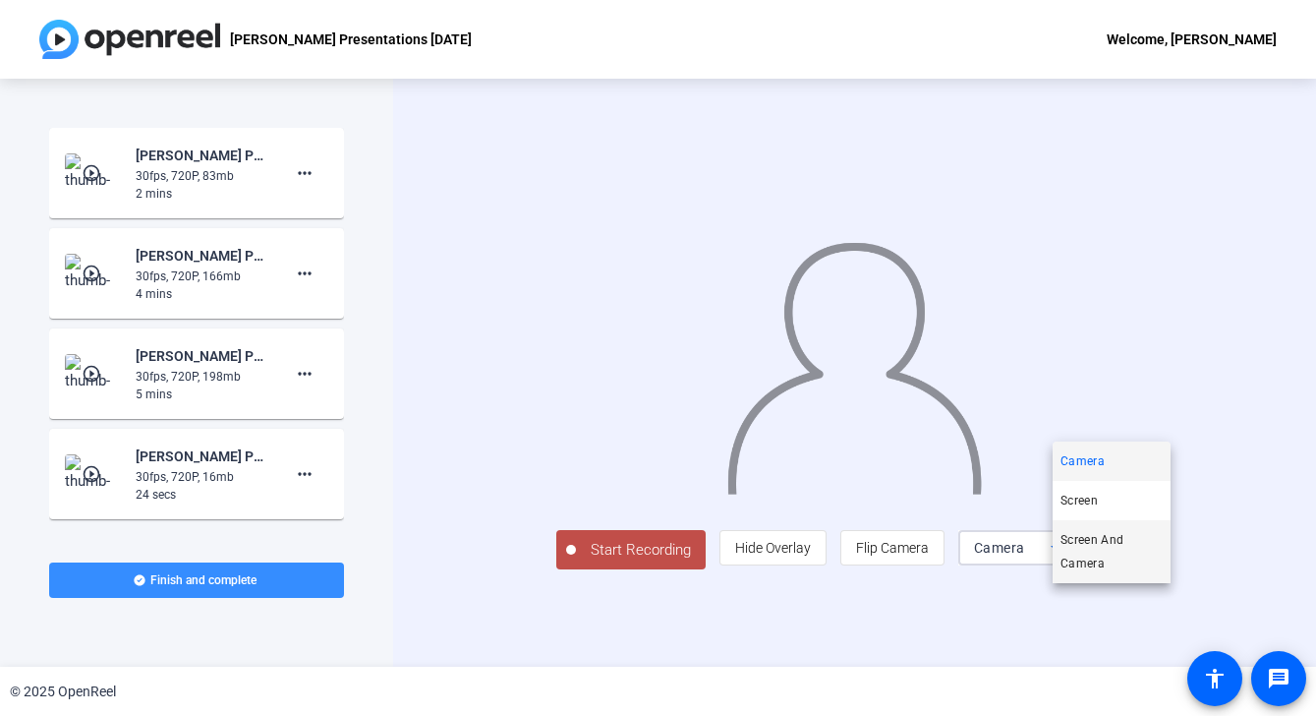
click at [1082, 555] on span "Screen And Camera" at bounding box center [1112, 551] width 102 height 47
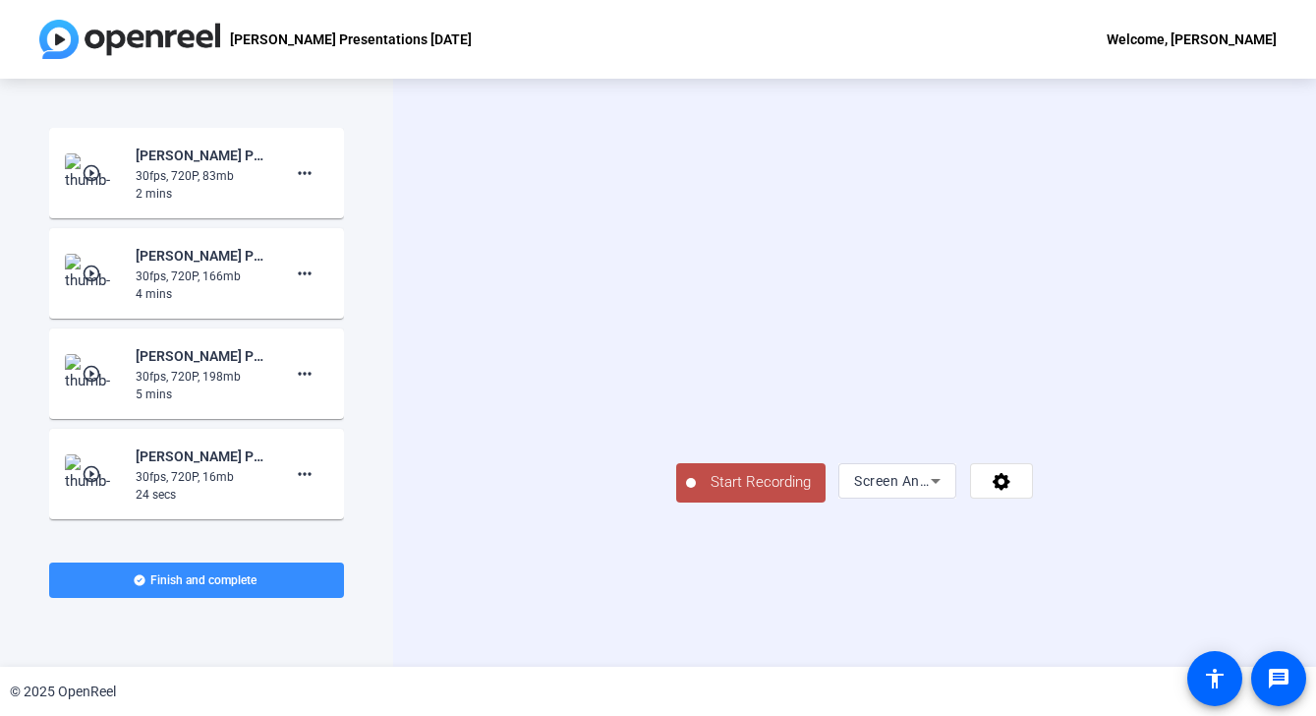
click at [696, 494] on span "Start Recording" at bounding box center [761, 482] width 130 height 23
